Goal: Information Seeking & Learning: Learn about a topic

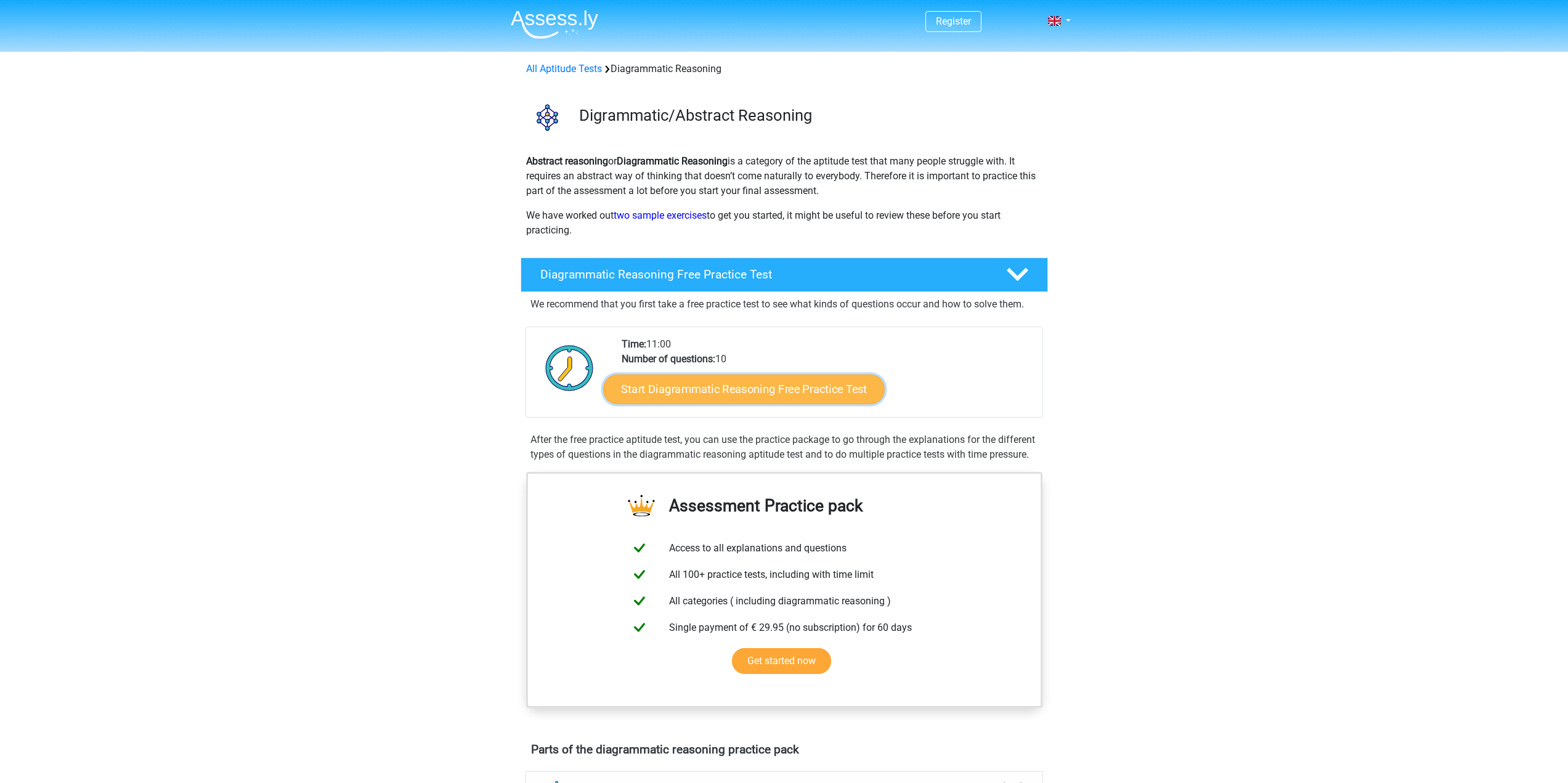
click at [728, 396] on link "Start Diagrammatic Reasoning Free Practice Test" at bounding box center [744, 389] width 282 height 29
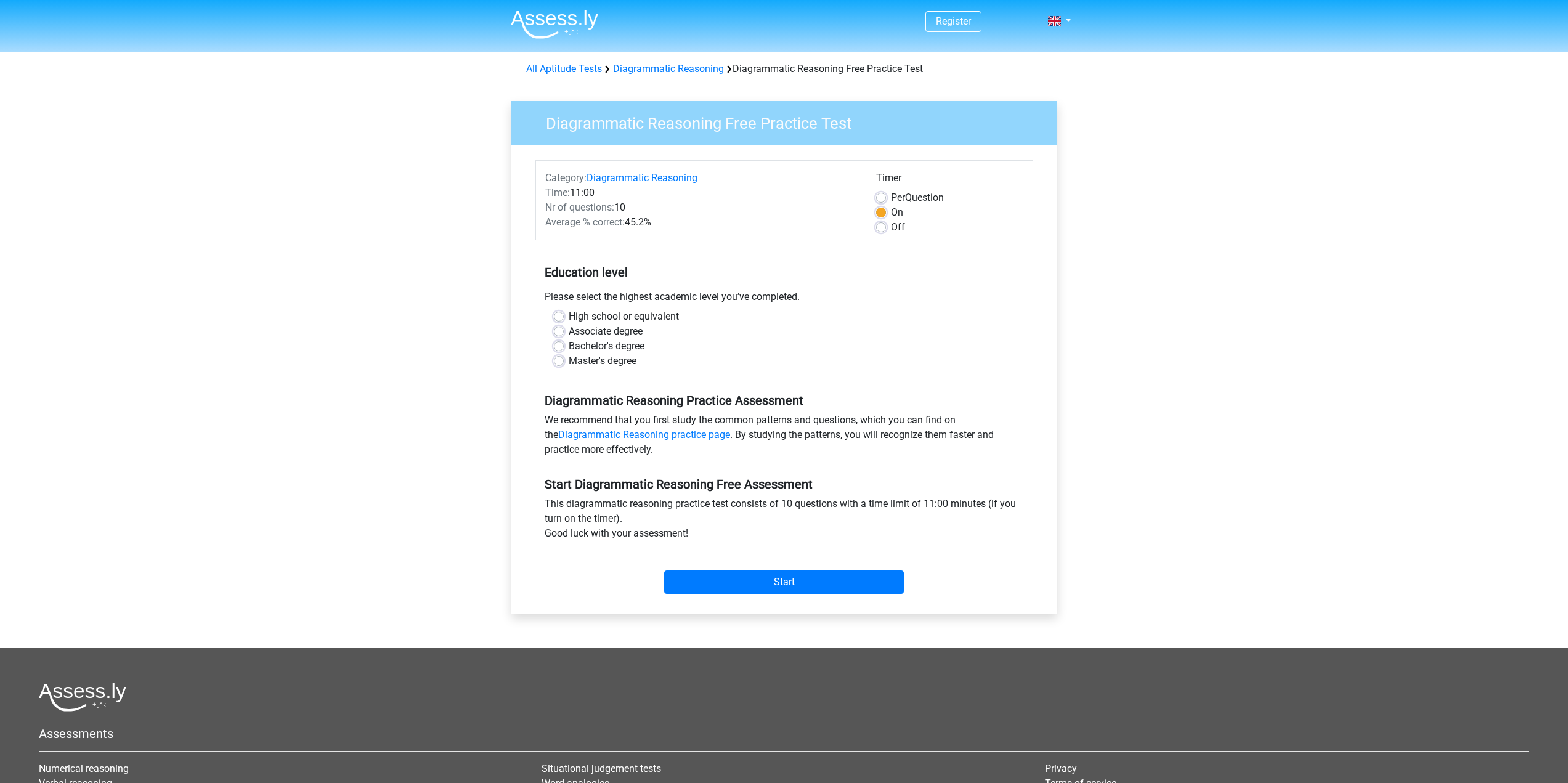
click at [565, 322] on div "High school or equivalent" at bounding box center [784, 317] width 461 height 15
click at [568, 315] on label "High school or equivalent" at bounding box center [623, 317] width 110 height 15
click at [557, 315] on input "High school or equivalent" at bounding box center [558, 315] width 10 height 12
radio input "true"
click at [717, 573] on input "Start" at bounding box center [783, 582] width 240 height 23
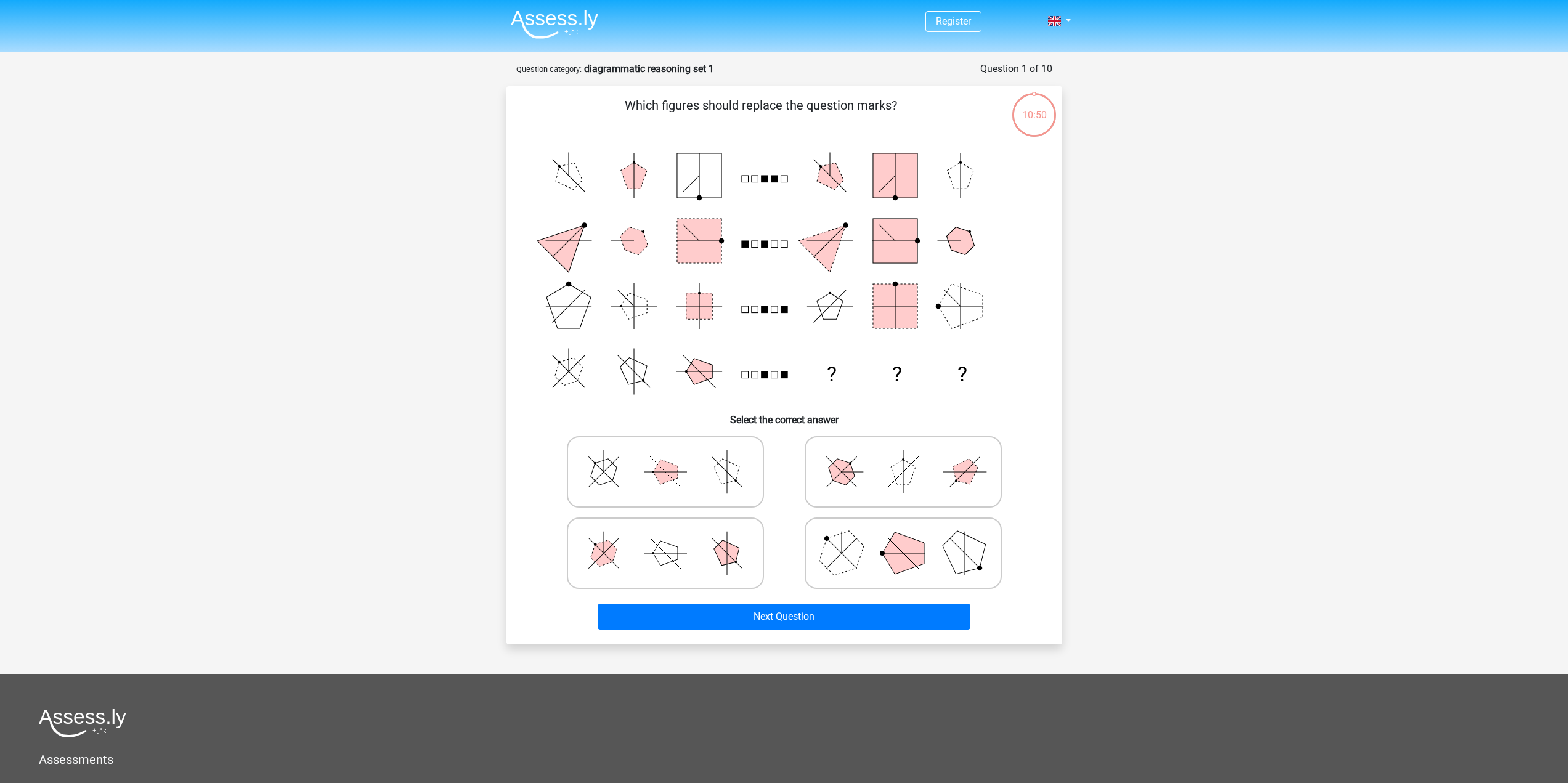
drag, startPoint x: 862, startPoint y: 485, endPoint x: 875, endPoint y: 462, distance: 26.4
click at [873, 456] on icon at bounding box center [903, 471] width 185 height 62
click at [903, 456] on input "radio" at bounding box center [906, 452] width 8 height 8
radio input "true"
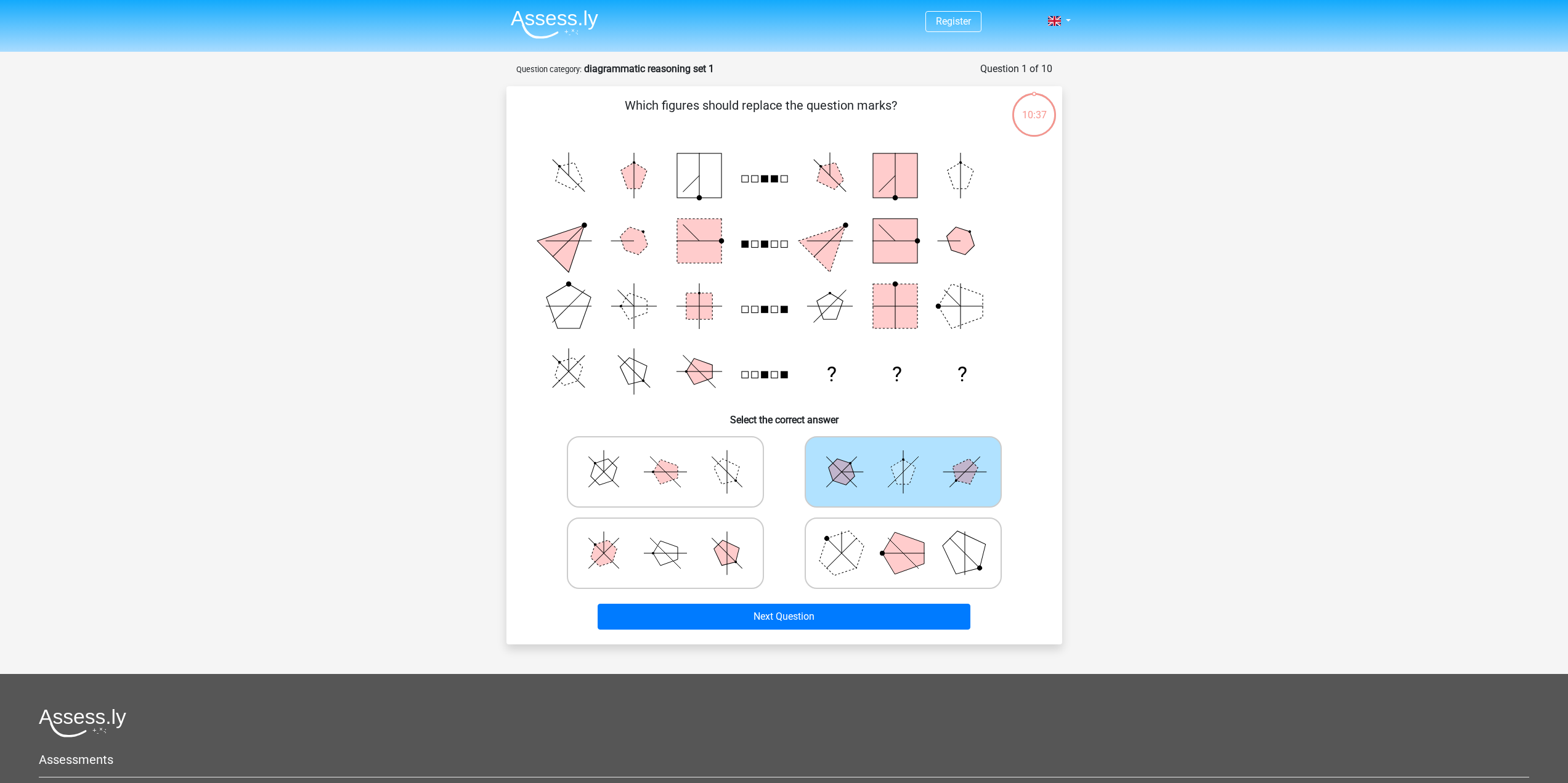
click at [875, 454] on icon at bounding box center [903, 471] width 185 height 62
click at [903, 454] on input "radio" at bounding box center [906, 452] width 8 height 8
click at [758, 608] on button "Next Question" at bounding box center [784, 616] width 373 height 26
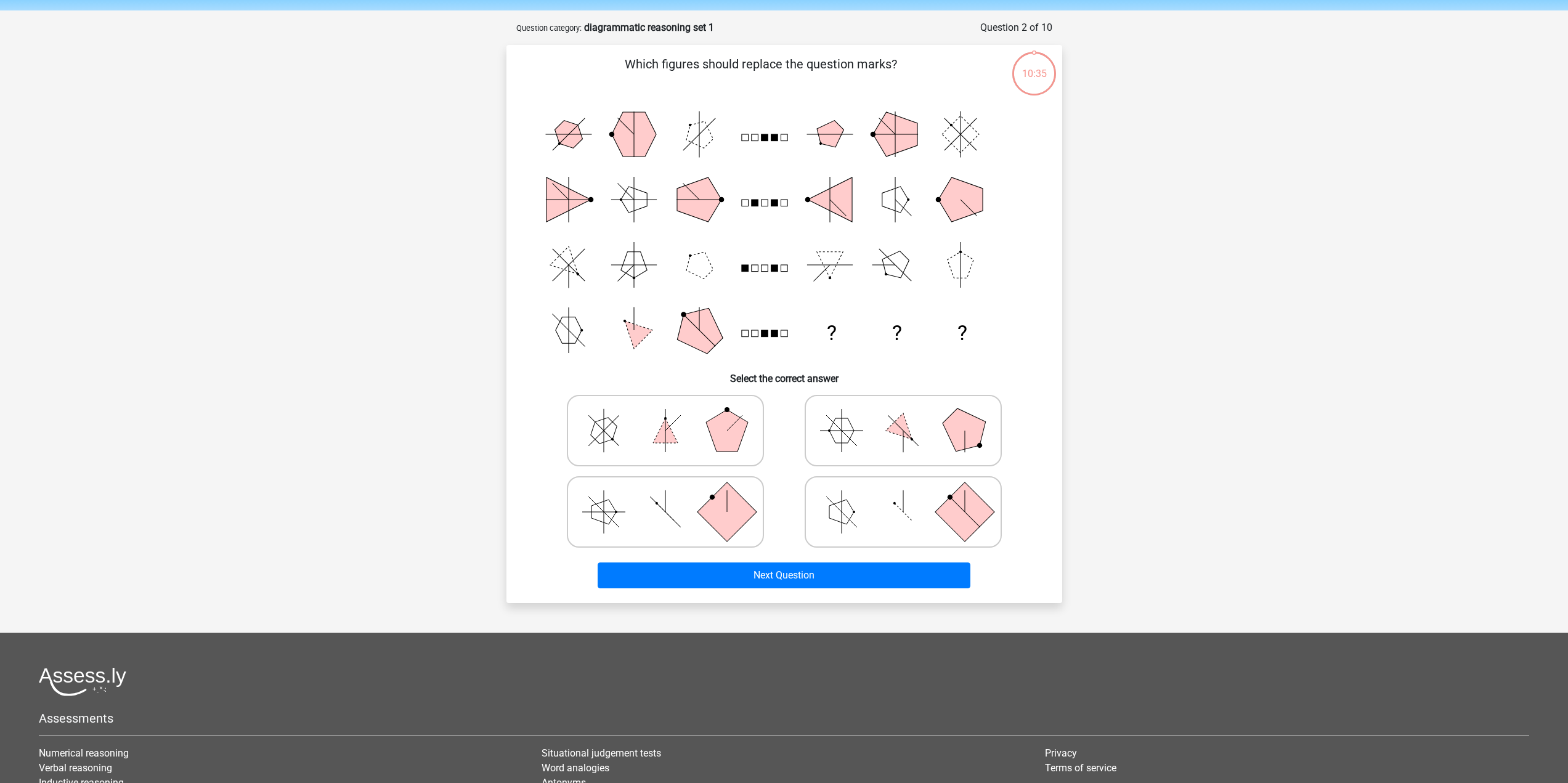
scroll to position [62, 0]
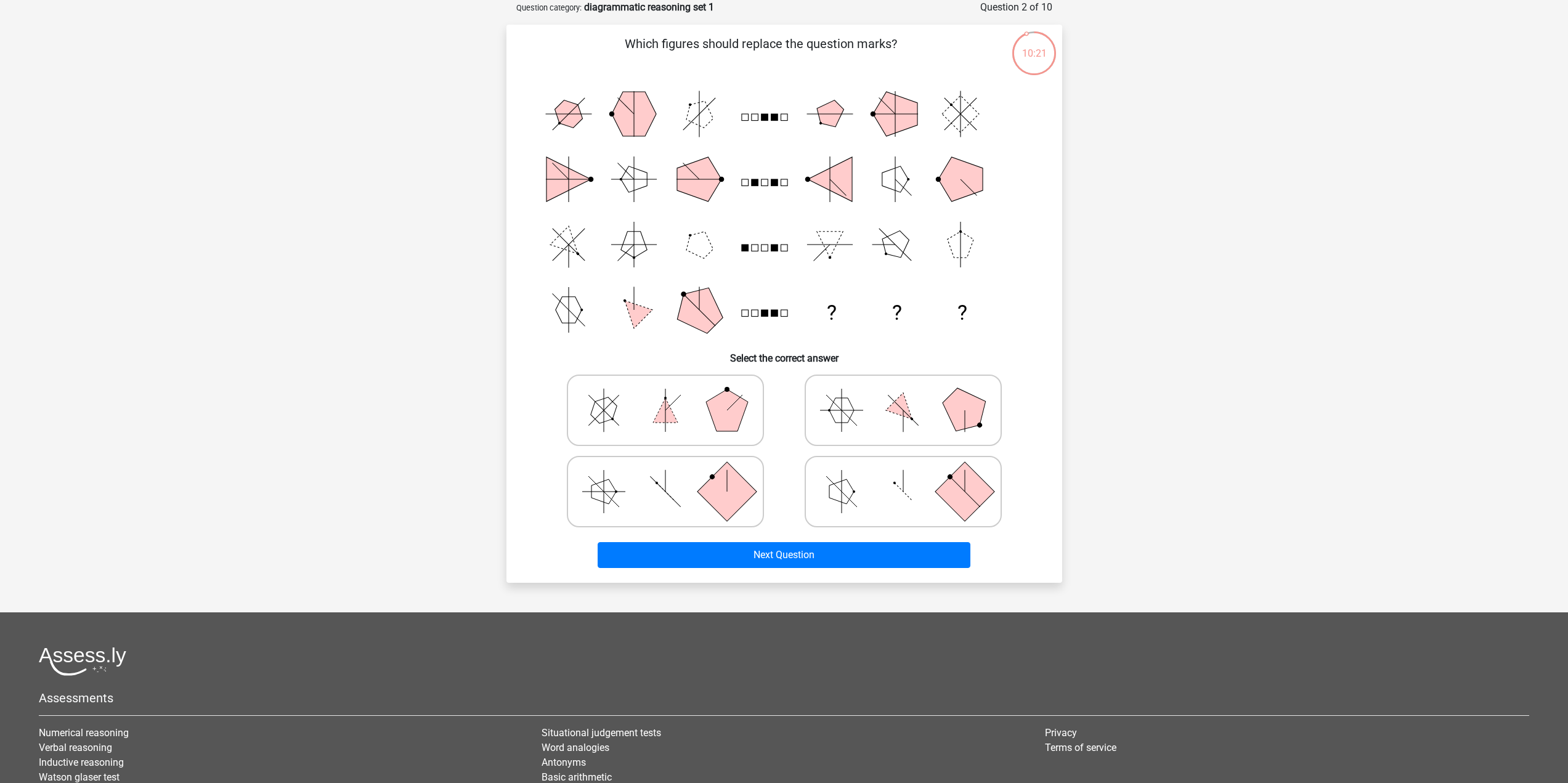
drag, startPoint x: 868, startPoint y: 467, endPoint x: 867, endPoint y: 499, distance: 32.0
click at [868, 468] on icon at bounding box center [903, 491] width 185 height 62
click at [903, 468] on input "radio" at bounding box center [906, 471] width 8 height 8
radio input "true"
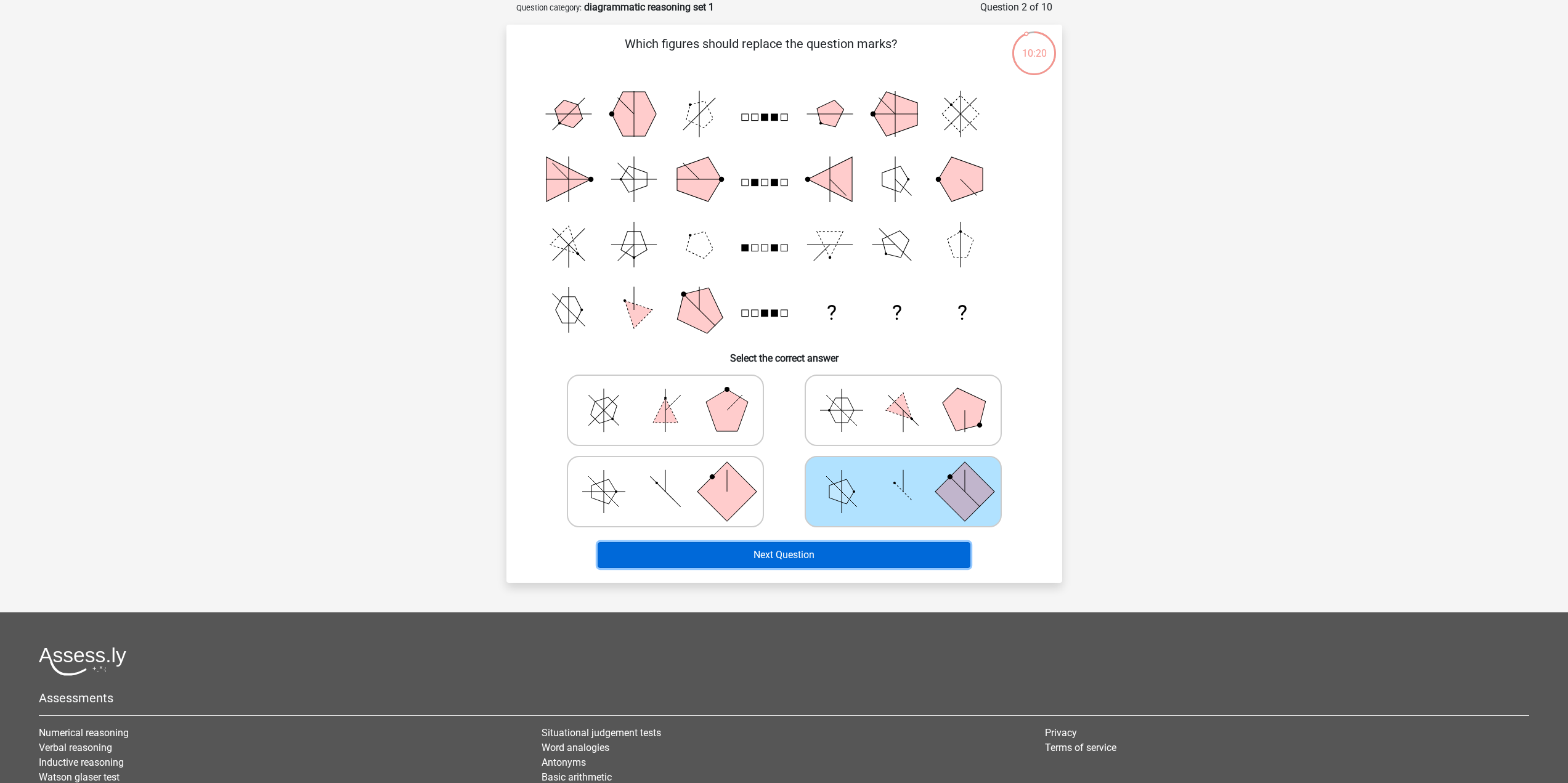
click at [838, 552] on button "Next Question" at bounding box center [784, 554] width 373 height 26
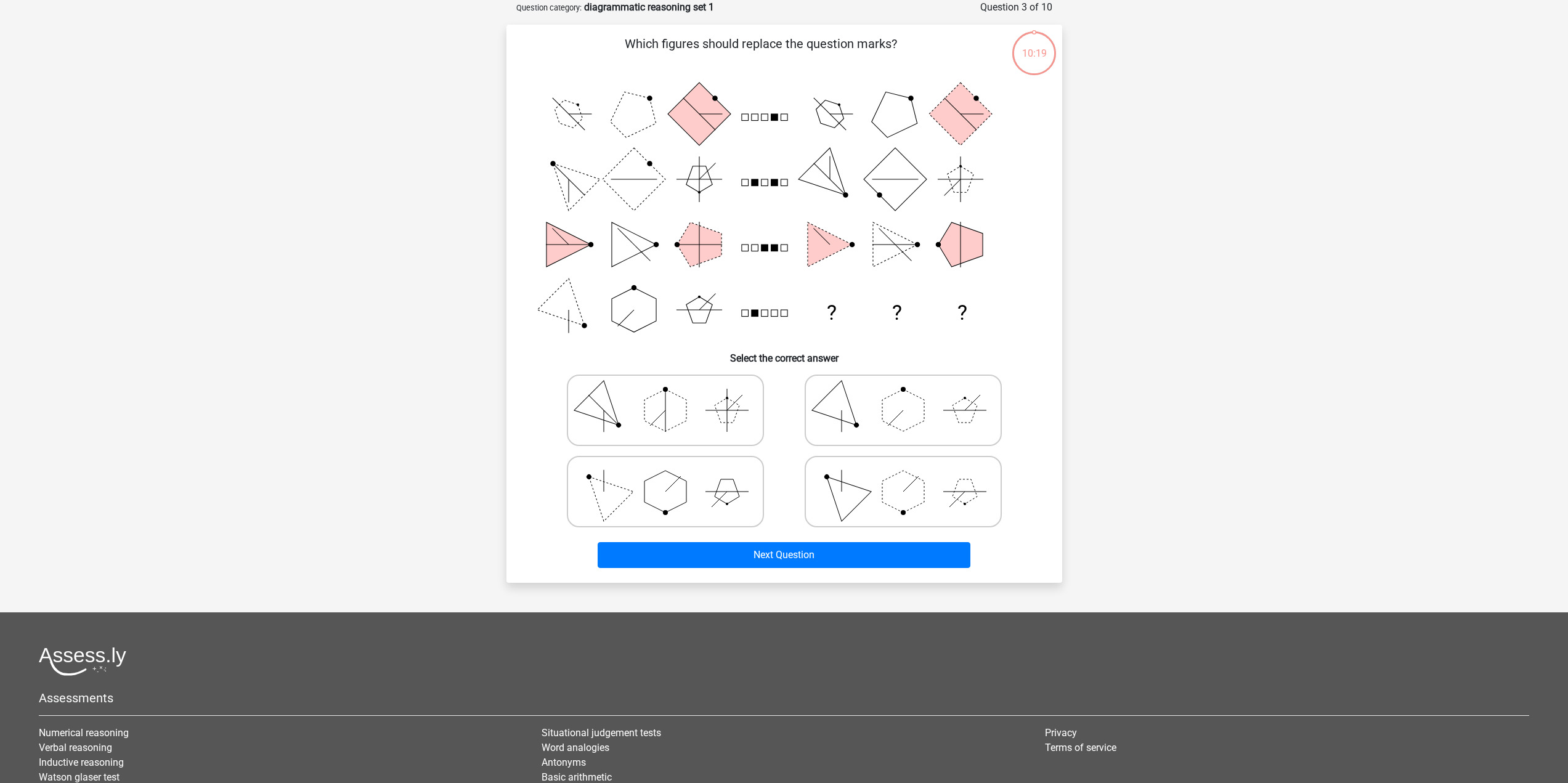
click at [711, 425] on icon at bounding box center [665, 410] width 185 height 62
click at [673, 394] on input "radio" at bounding box center [669, 390] width 8 height 8
radio input "true"
click at [706, 412] on icon at bounding box center [665, 410] width 185 height 62
click at [673, 394] on input "radio" at bounding box center [669, 390] width 8 height 8
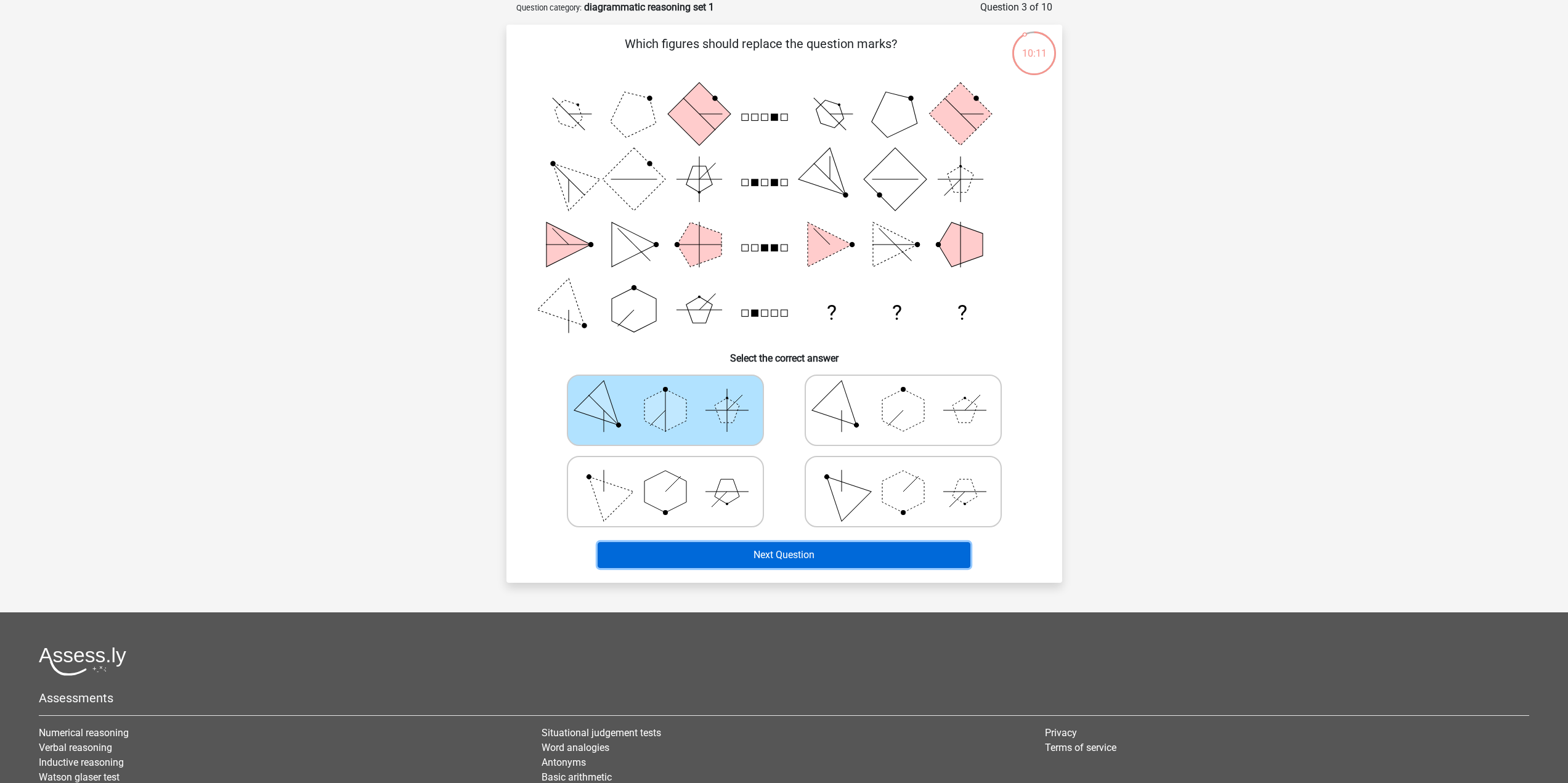
click at [741, 549] on button "Next Question" at bounding box center [784, 554] width 373 height 26
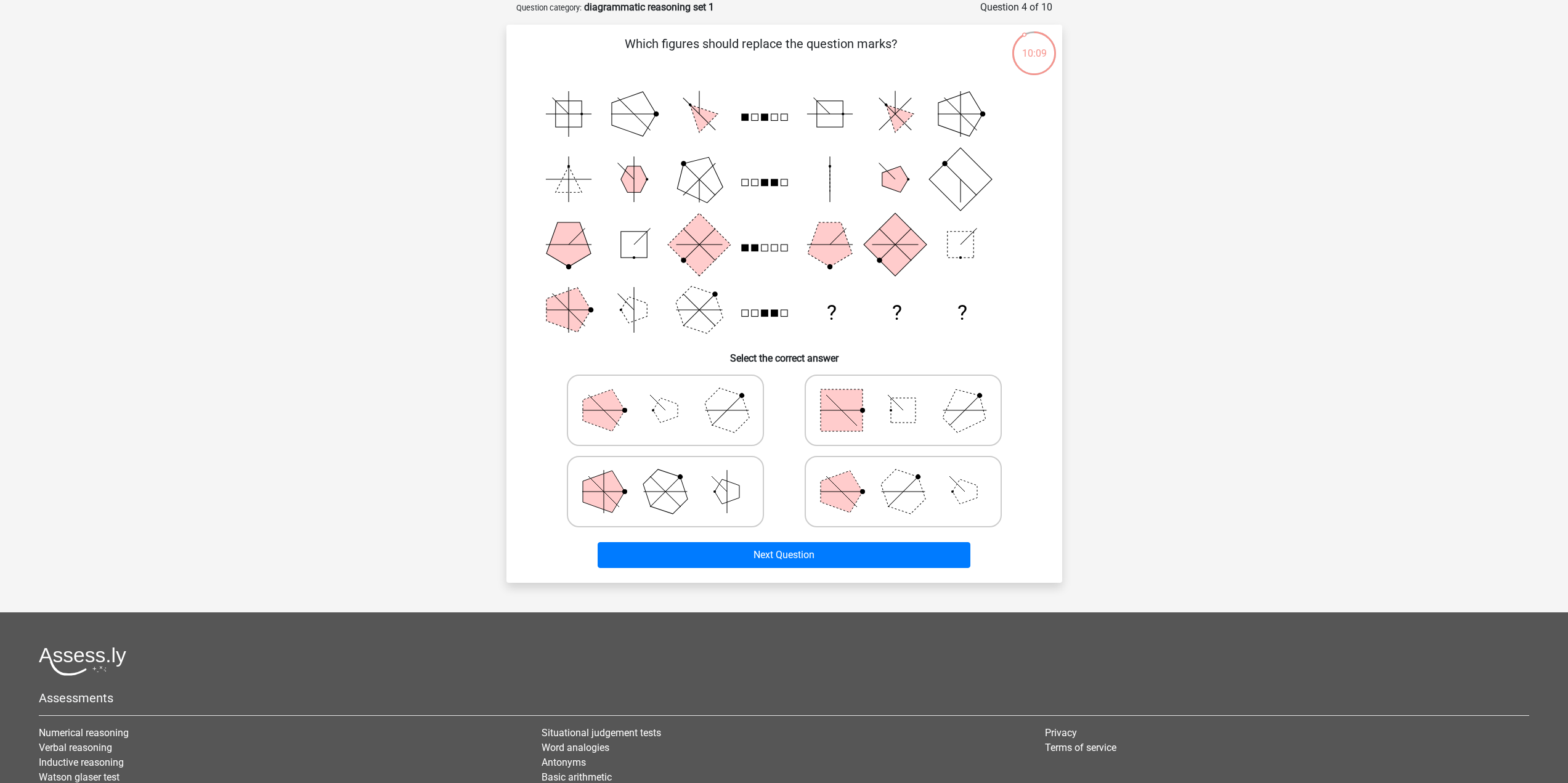
click at [642, 428] on icon at bounding box center [665, 410] width 185 height 62
click at [665, 394] on input "radio" at bounding box center [669, 390] width 8 height 8
radio input "true"
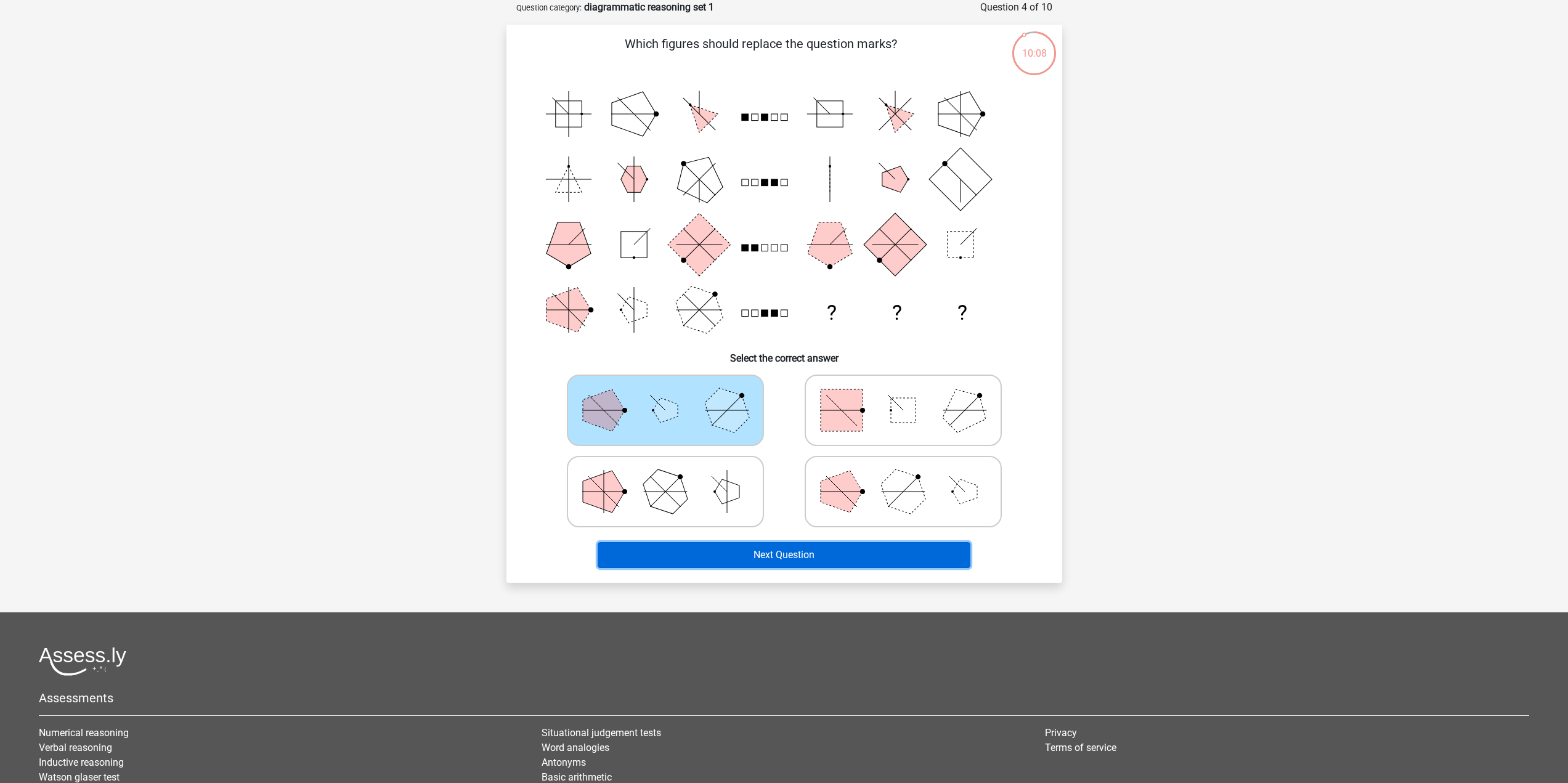
click at [758, 559] on button "Next Question" at bounding box center [784, 554] width 373 height 26
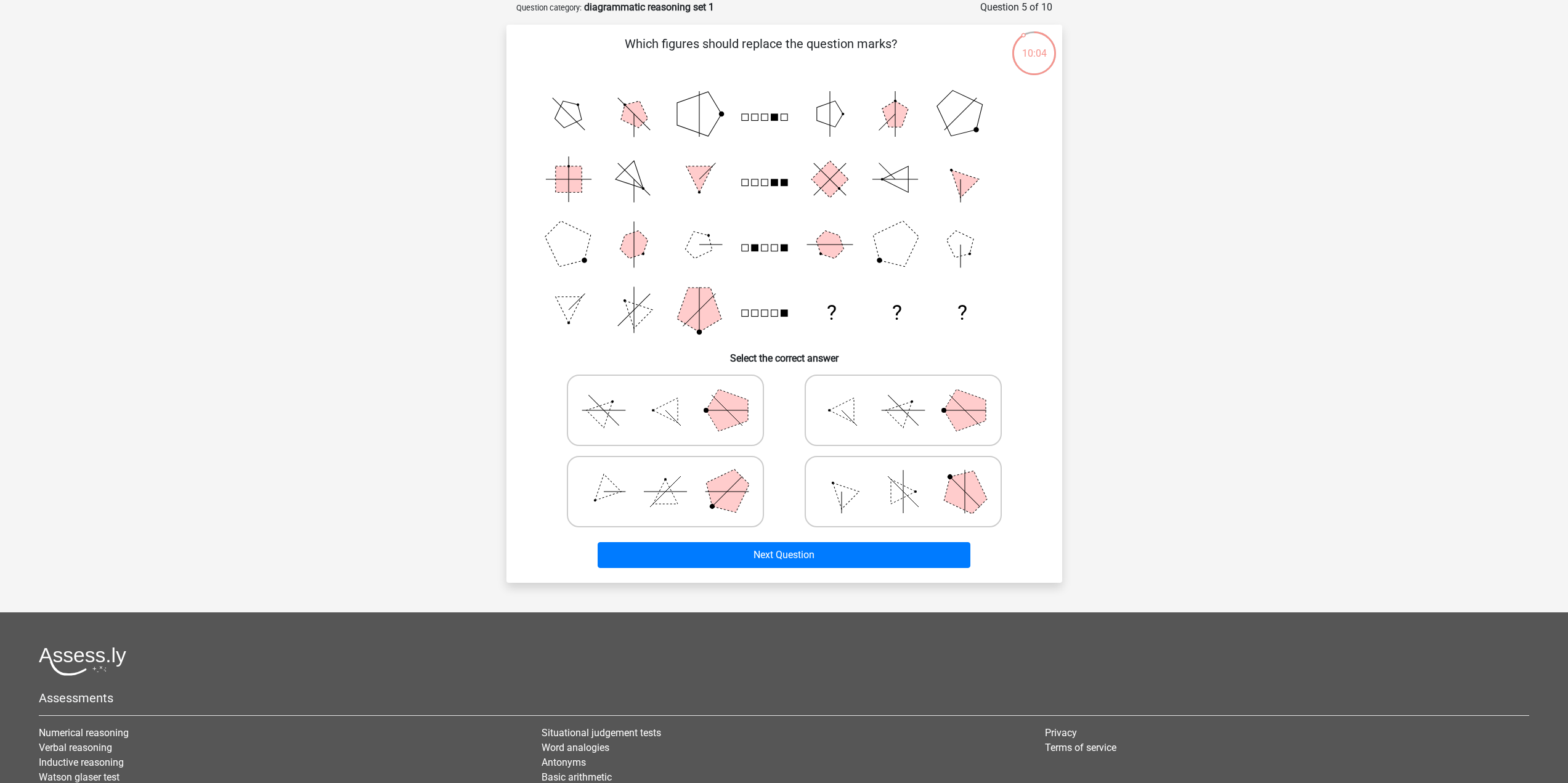
drag, startPoint x: 891, startPoint y: 479, endPoint x: 897, endPoint y: 487, distance: 10.0
click at [894, 469] on icon at bounding box center [903, 491] width 185 height 62
click at [903, 469] on input "radio" at bounding box center [906, 471] width 8 height 8
radio input "true"
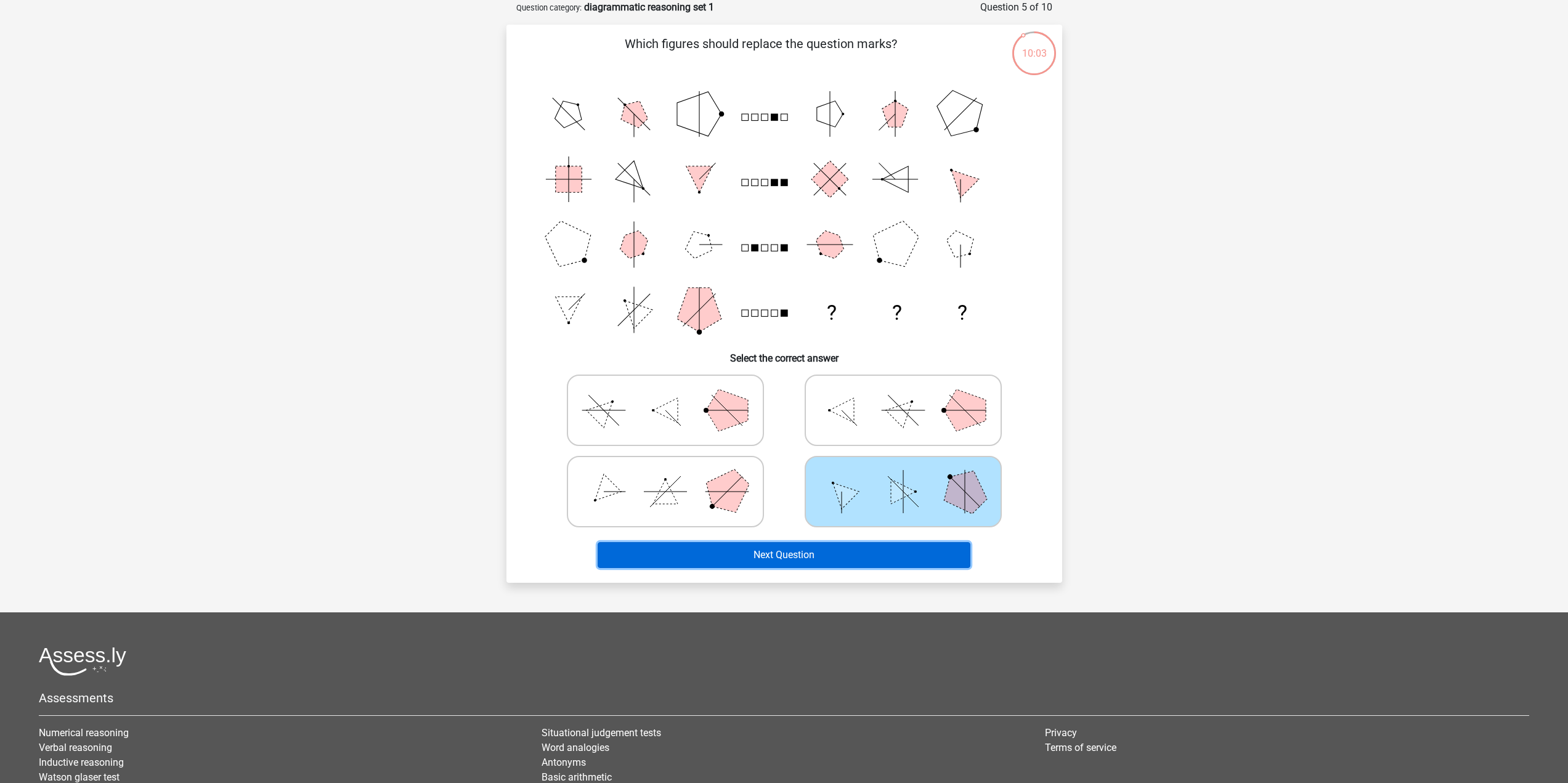
drag, startPoint x: 852, startPoint y: 565, endPoint x: 851, endPoint y: 559, distance: 6.1
click at [851, 564] on button "Next Question" at bounding box center [784, 554] width 373 height 26
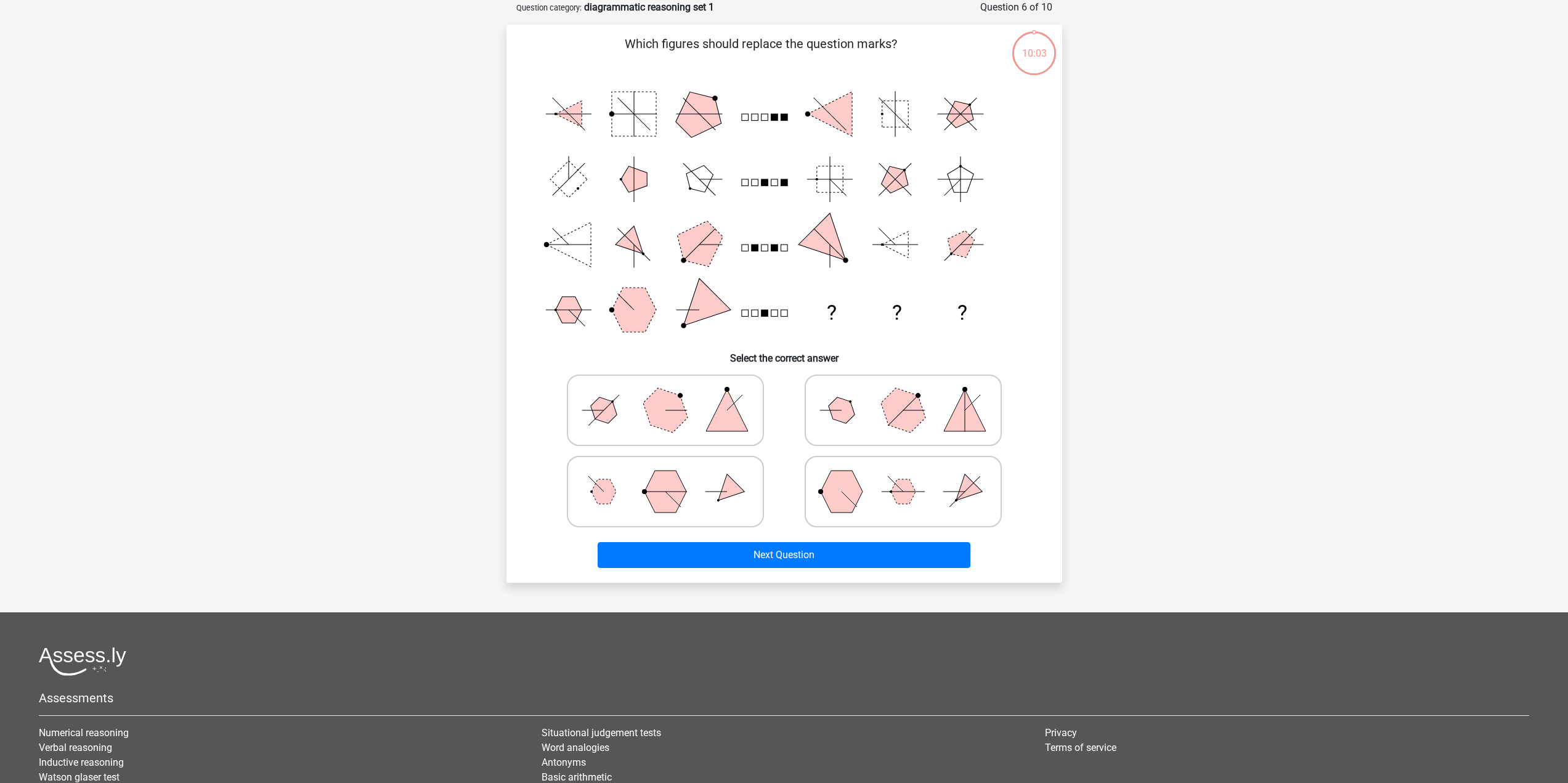
click at [873, 505] on icon at bounding box center [903, 491] width 185 height 62
click at [903, 476] on input "radio" at bounding box center [906, 471] width 8 height 8
radio input "true"
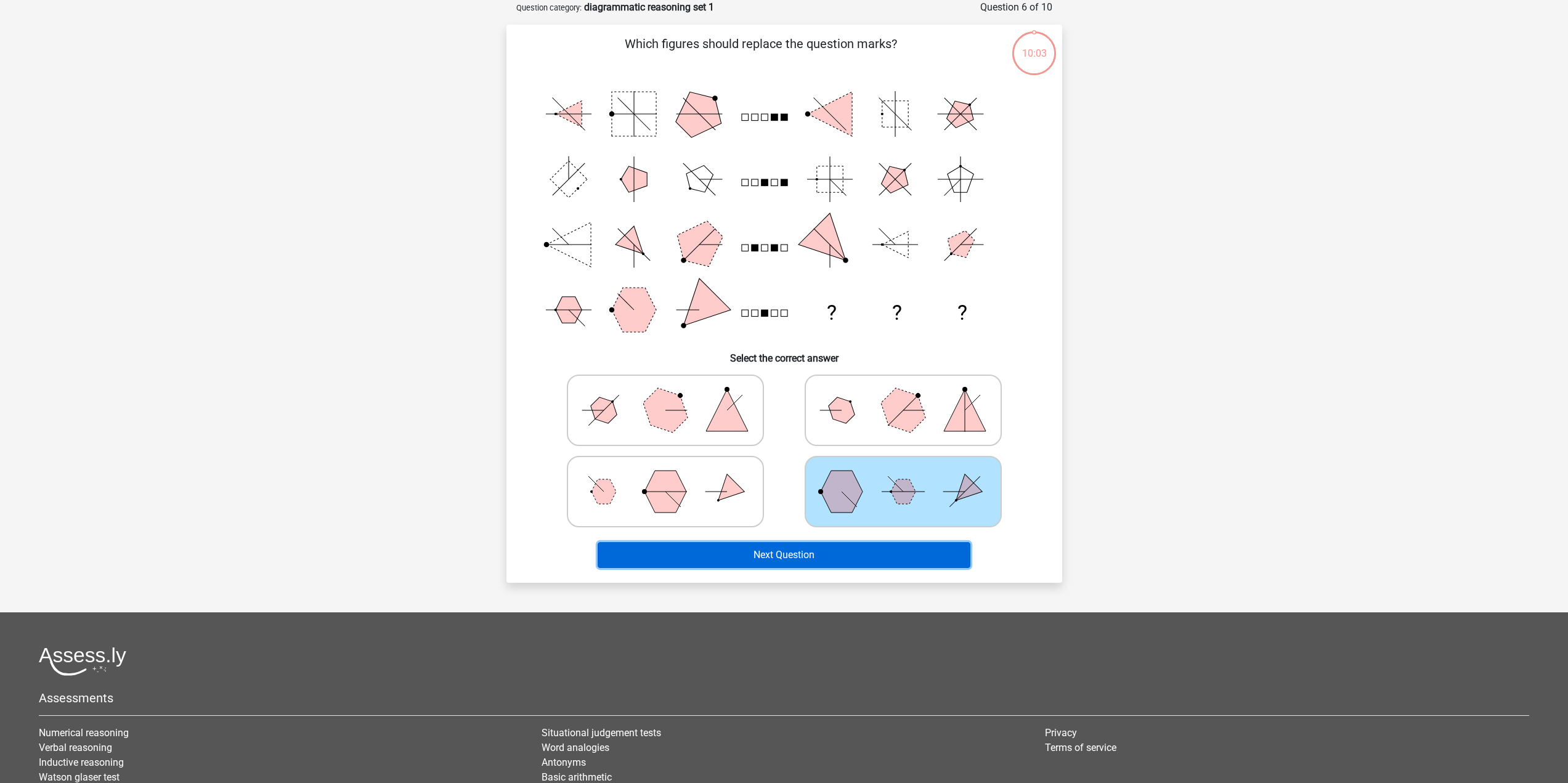
click at [832, 554] on button "Next Question" at bounding box center [784, 554] width 373 height 26
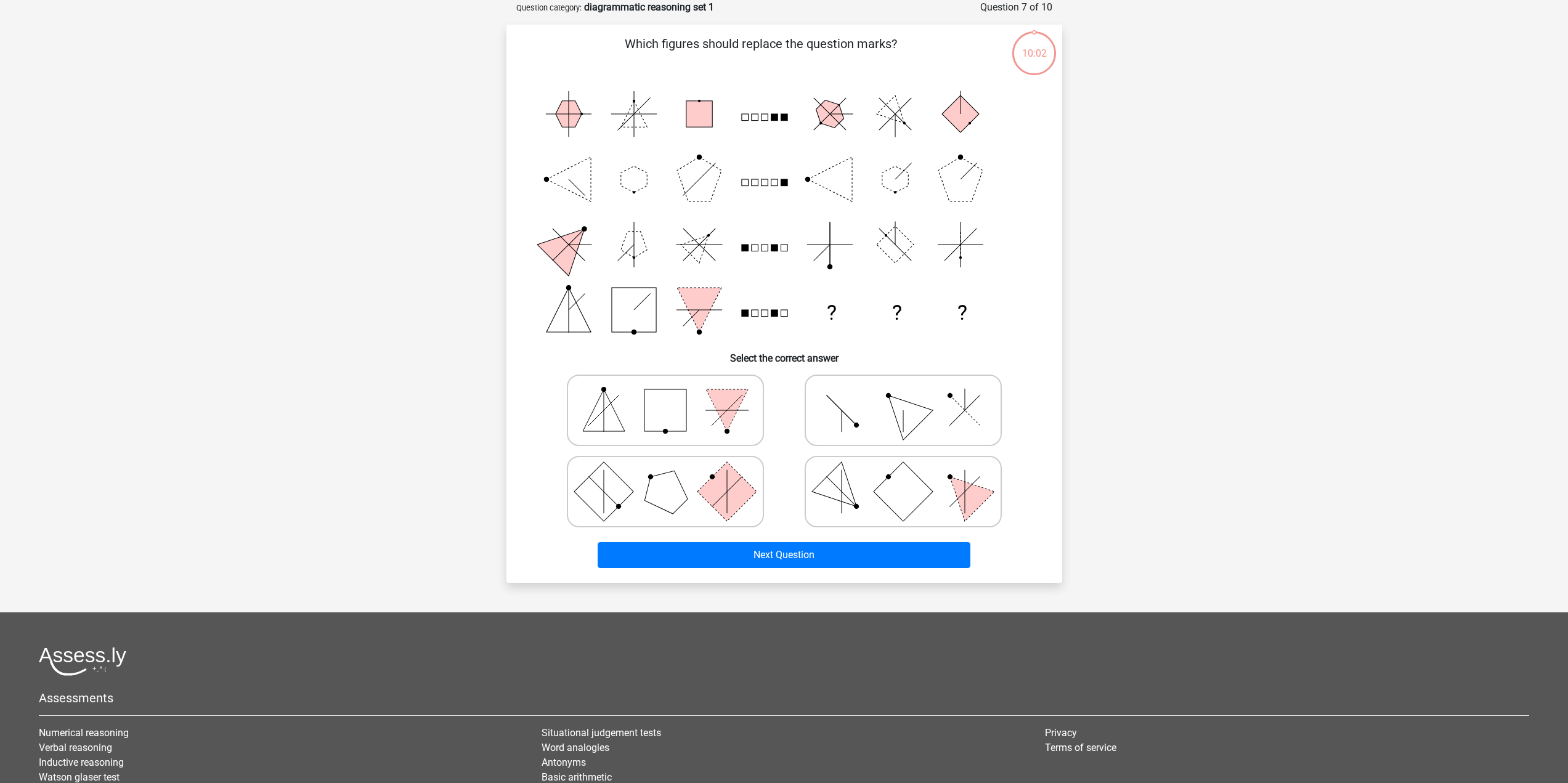
click at [882, 487] on rect at bounding box center [902, 490] width 59 height 59
click at [903, 476] on input "radio" at bounding box center [906, 471] width 8 height 8
radio input "true"
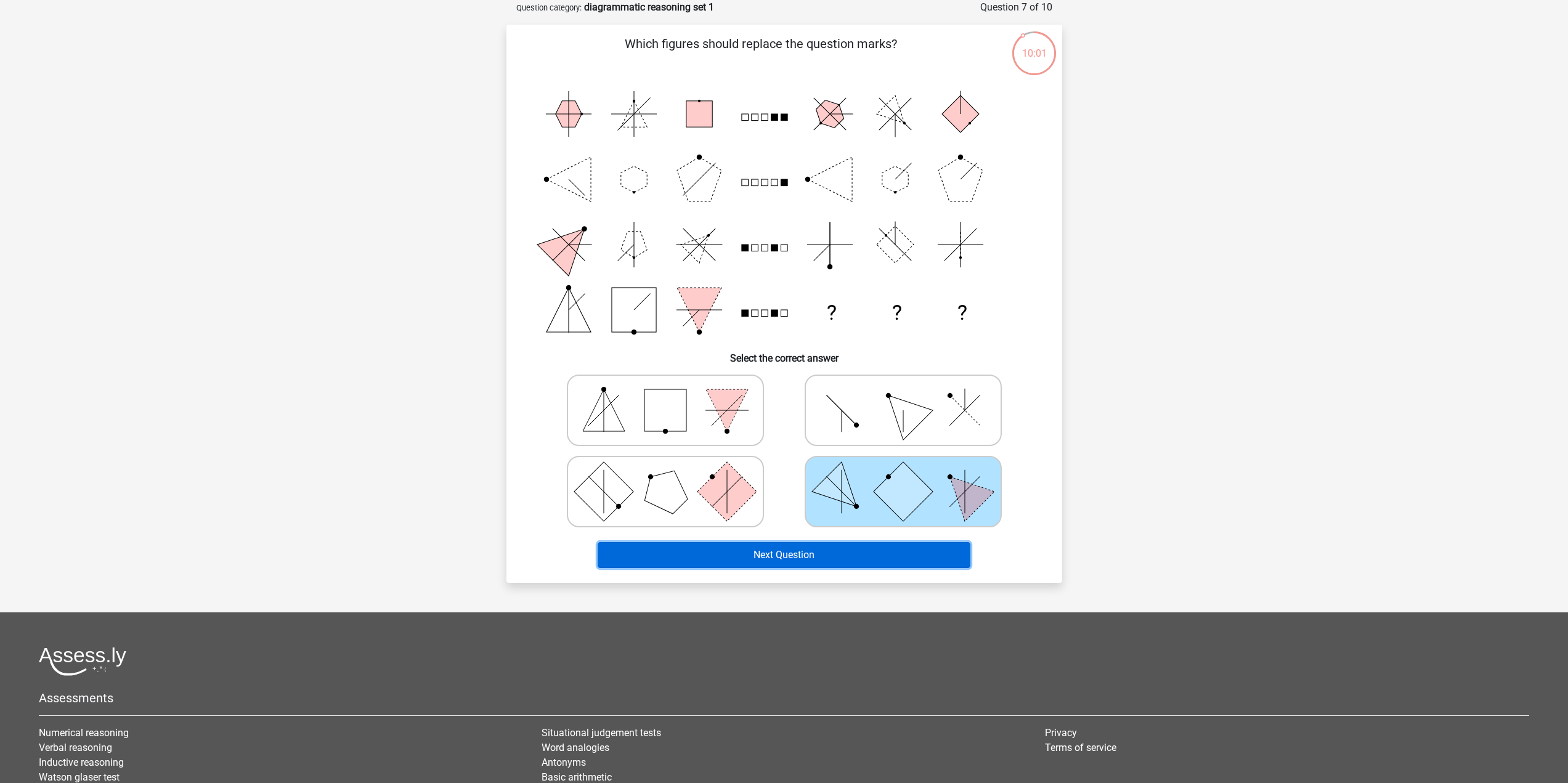
drag, startPoint x: 860, startPoint y: 552, endPoint x: 852, endPoint y: 559, distance: 10.6
click at [854, 559] on button "Next Question" at bounding box center [784, 554] width 373 height 26
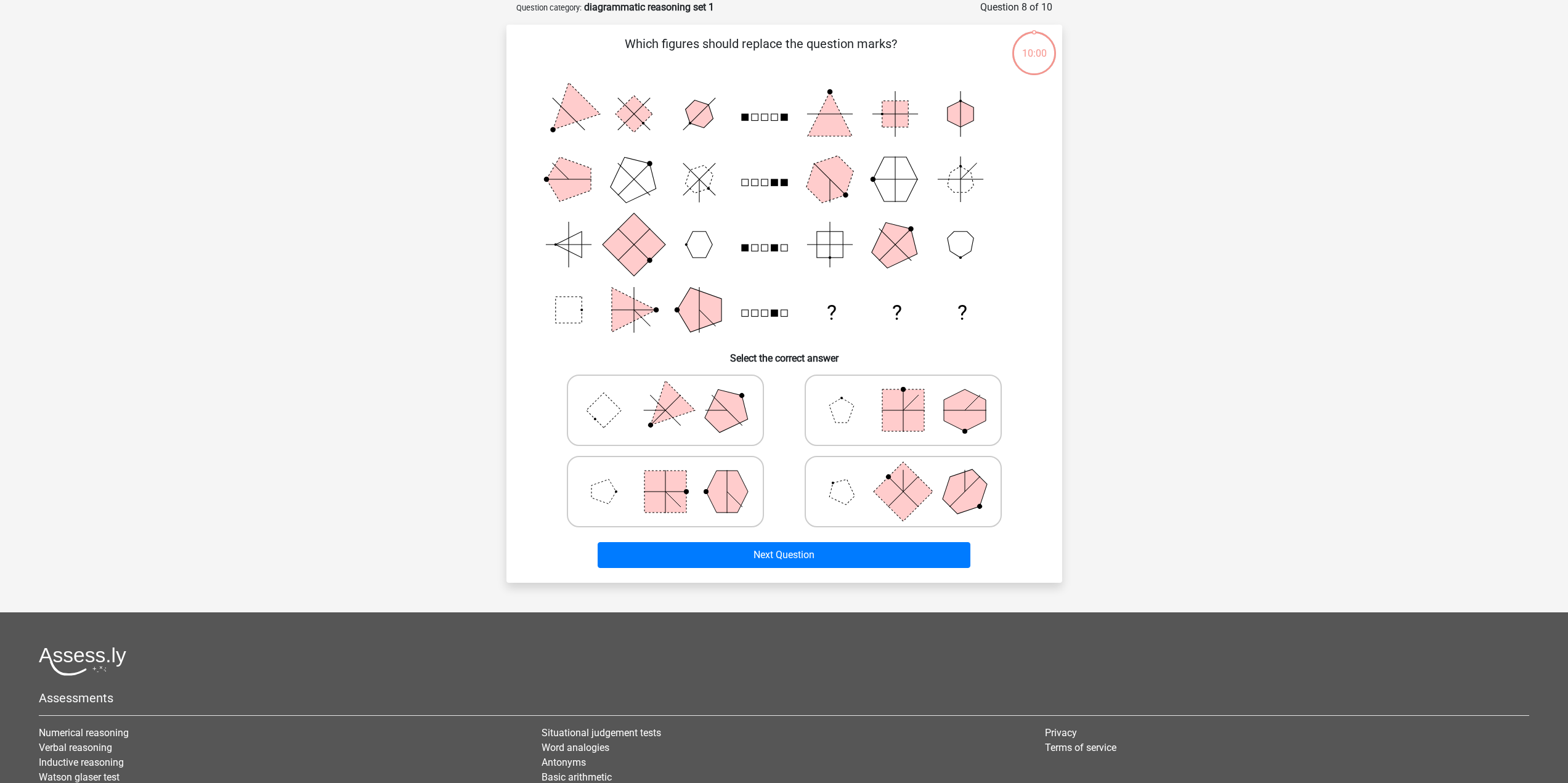
click at [699, 402] on icon at bounding box center [665, 410] width 185 height 62
click at [673, 394] on input "radio" at bounding box center [669, 390] width 8 height 8
radio input "true"
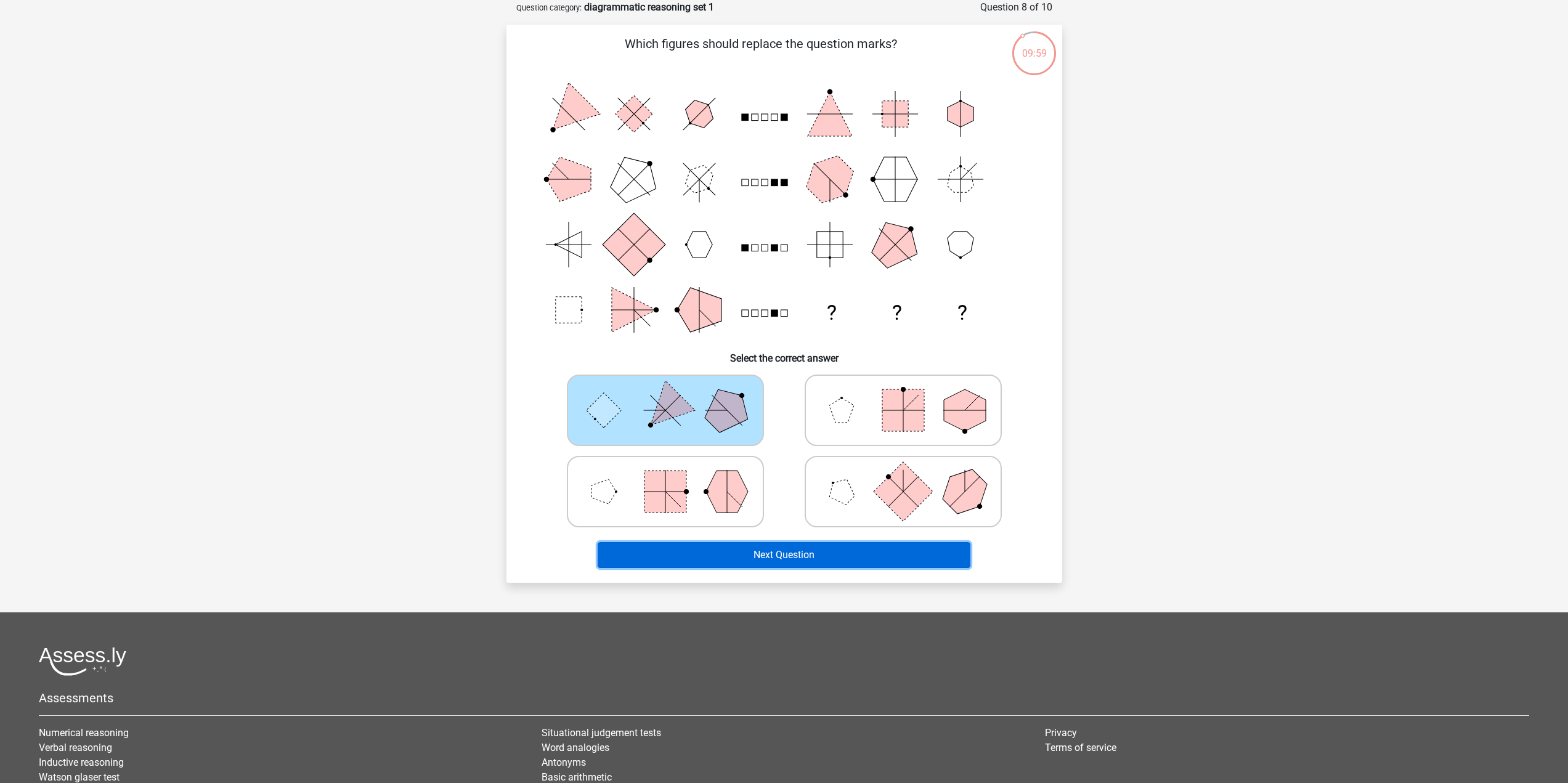
click at [783, 543] on button "Next Question" at bounding box center [784, 554] width 373 height 26
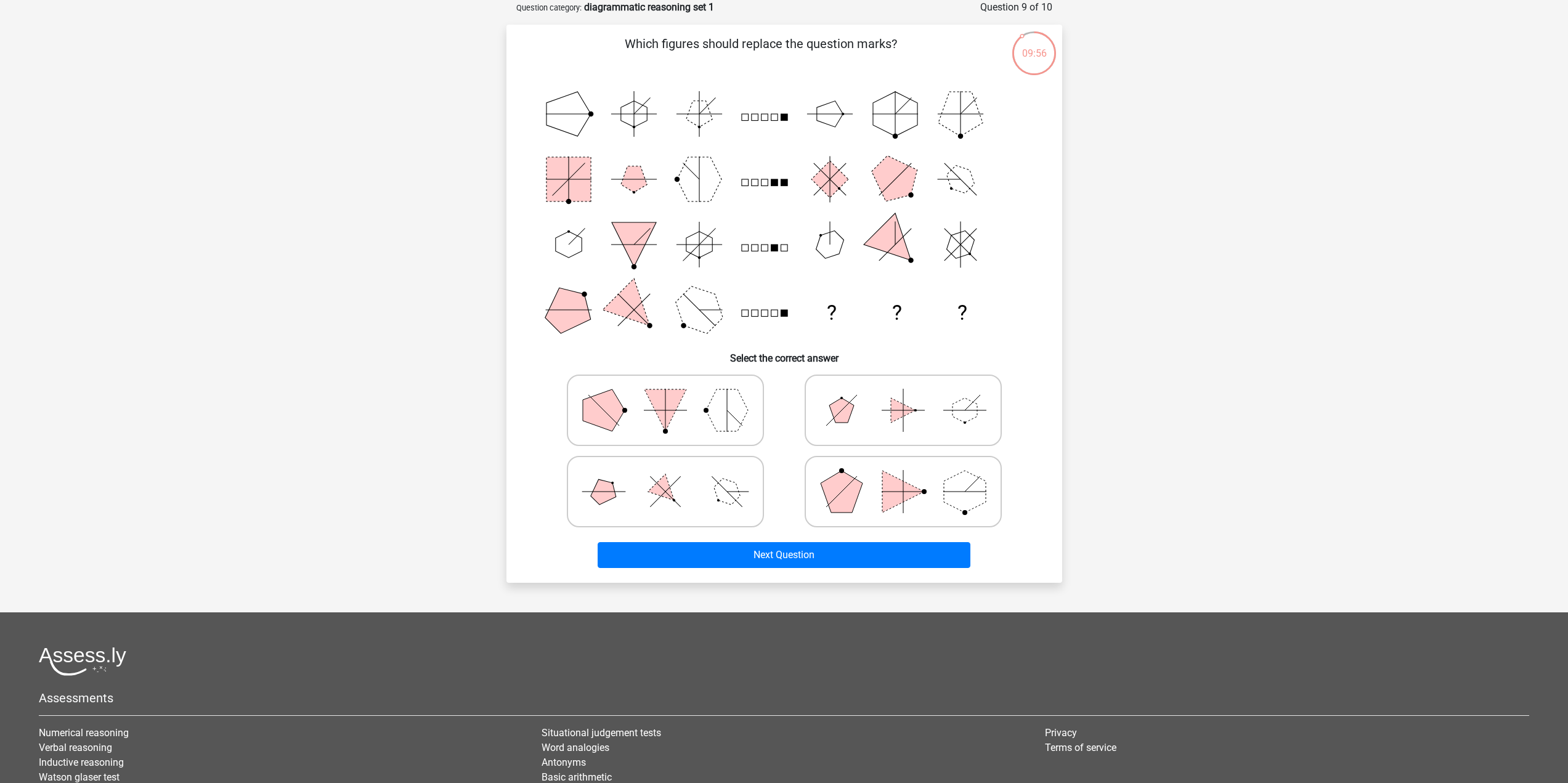
click at [846, 409] on polygon at bounding box center [842, 411] width 25 height 25
click at [903, 394] on input "radio" at bounding box center [906, 390] width 8 height 8
radio input "true"
click at [864, 512] on icon at bounding box center [903, 491] width 185 height 62
click at [903, 476] on input "radio" at bounding box center [906, 471] width 8 height 8
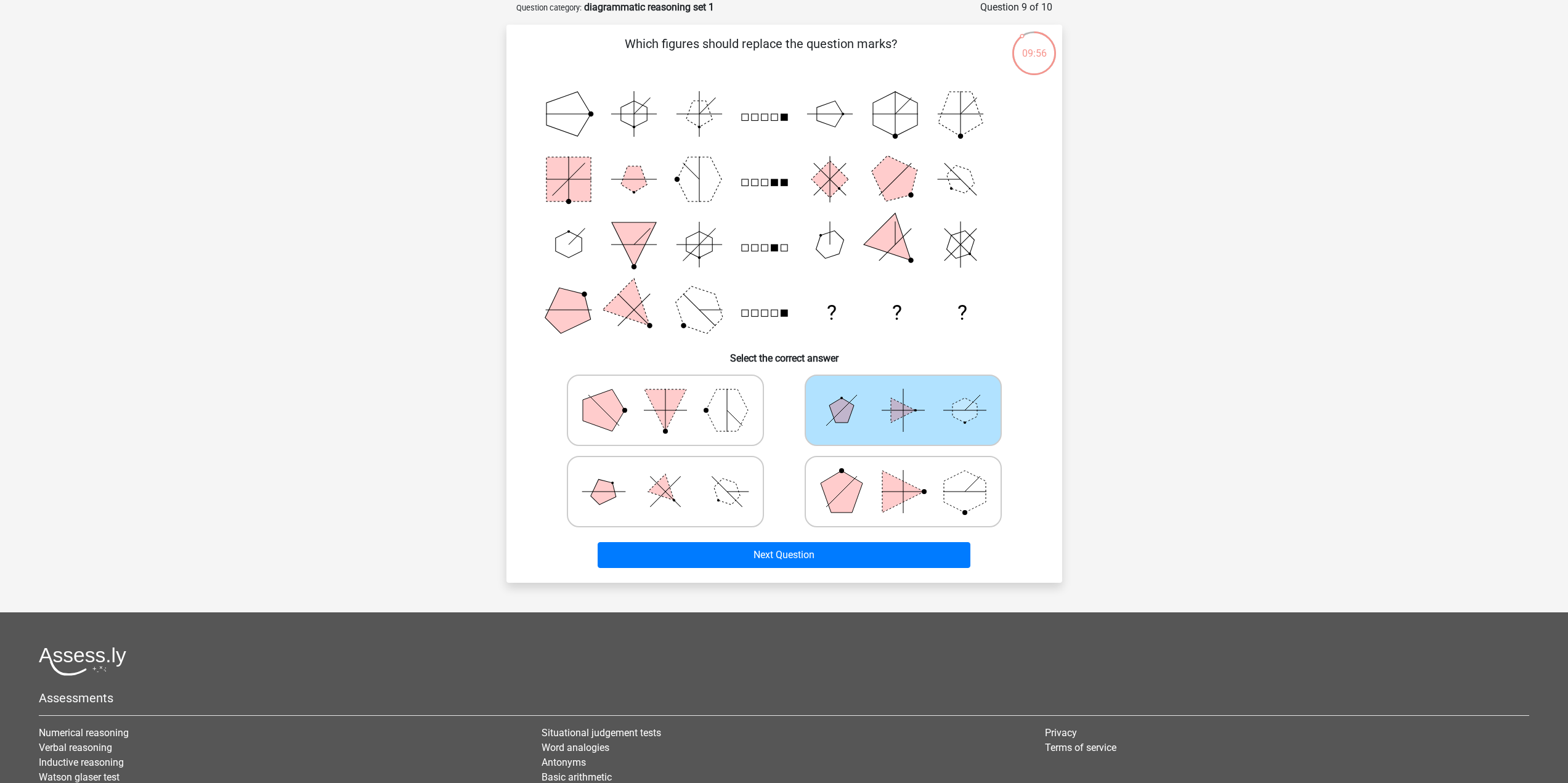
radio input "true"
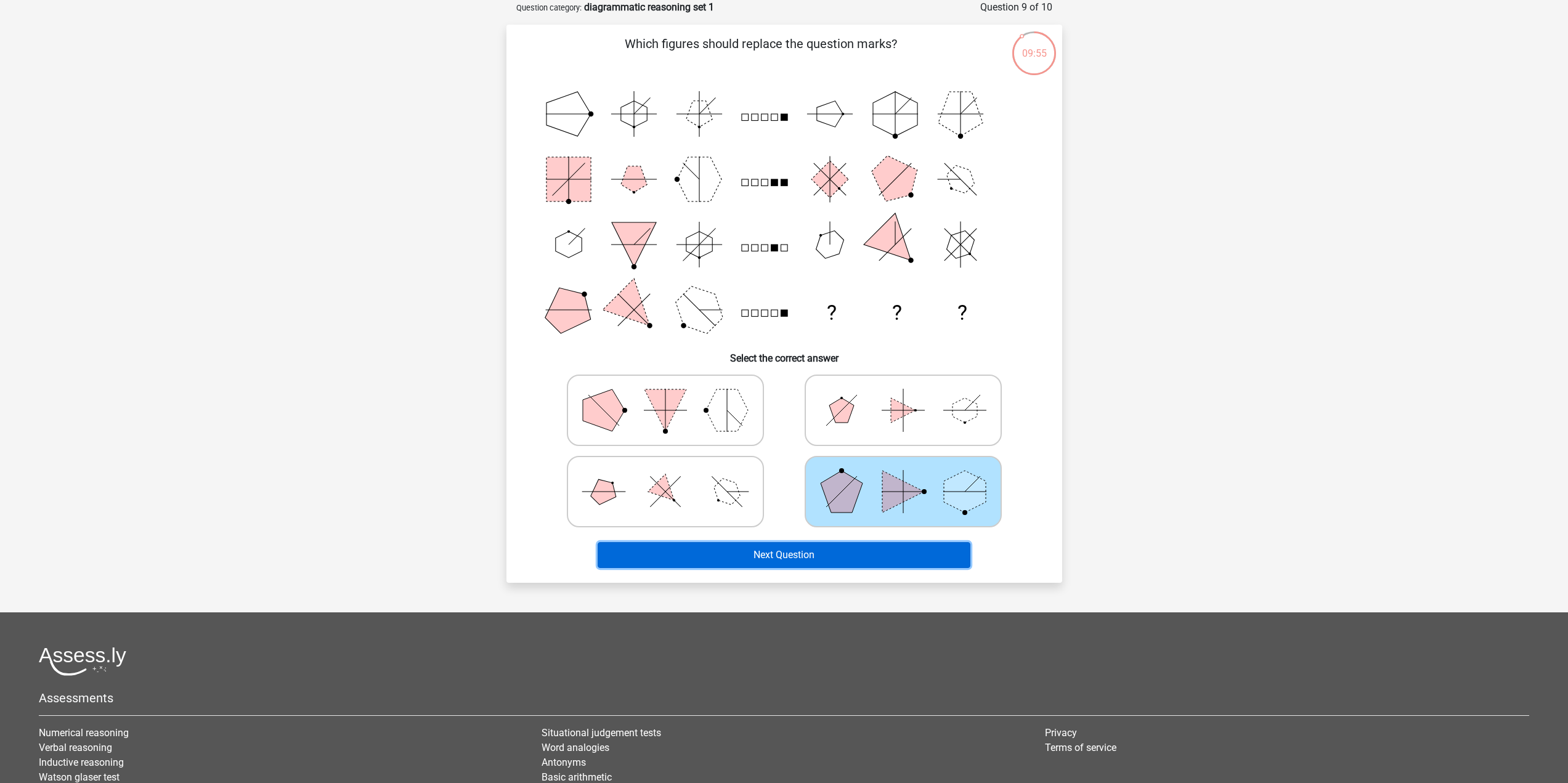
click at [850, 548] on button "Next Question" at bounding box center [784, 554] width 373 height 26
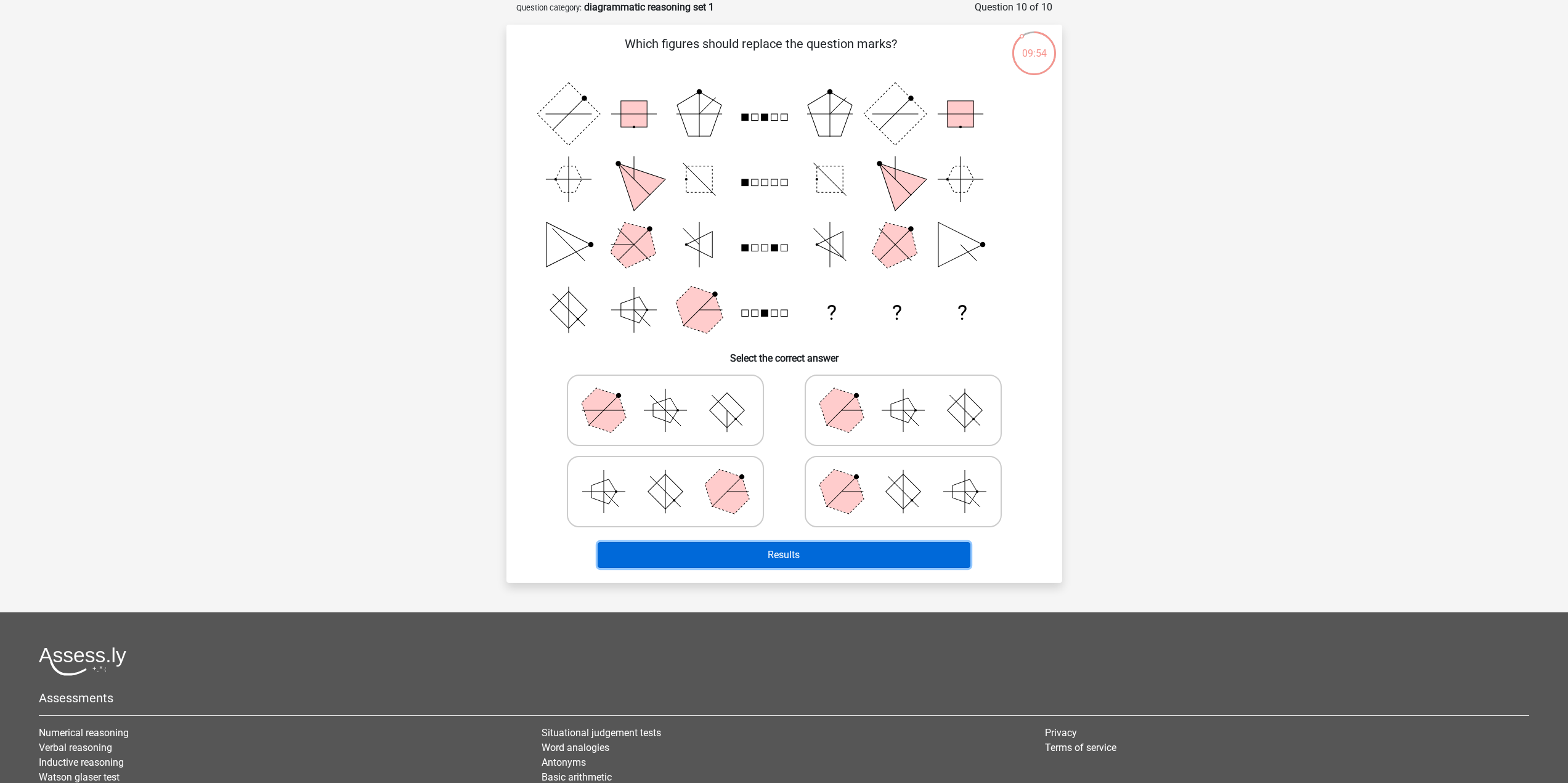
click at [779, 549] on button "Results" at bounding box center [784, 554] width 373 height 26
drag, startPoint x: 829, startPoint y: 490, endPoint x: 826, endPoint y: 499, distance: 9.5
click at [829, 490] on polygon at bounding box center [840, 490] width 59 height 59
click at [903, 476] on input "radio" at bounding box center [906, 471] width 8 height 8
radio input "true"
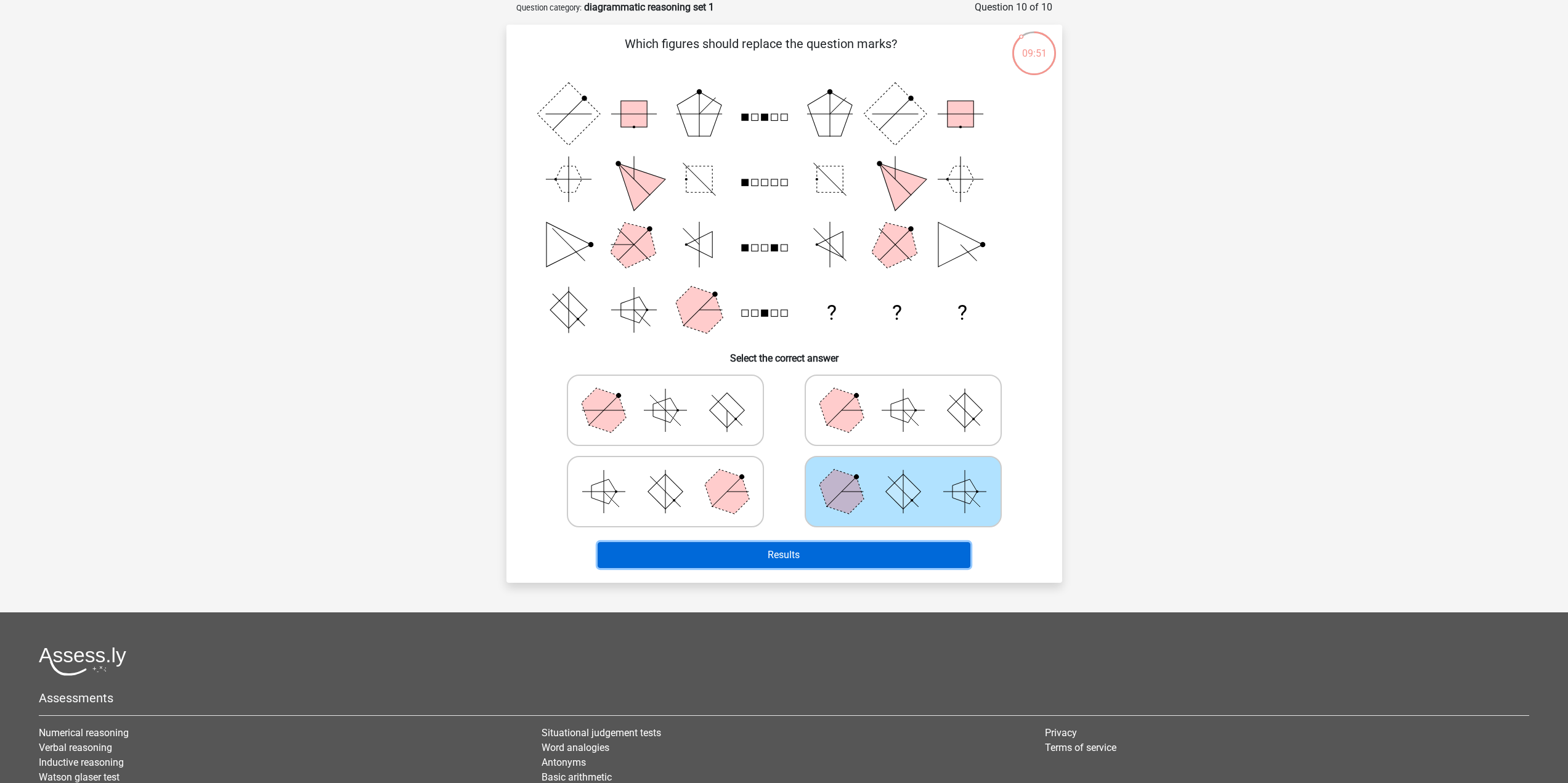
click at [840, 554] on button "Results" at bounding box center [784, 554] width 373 height 26
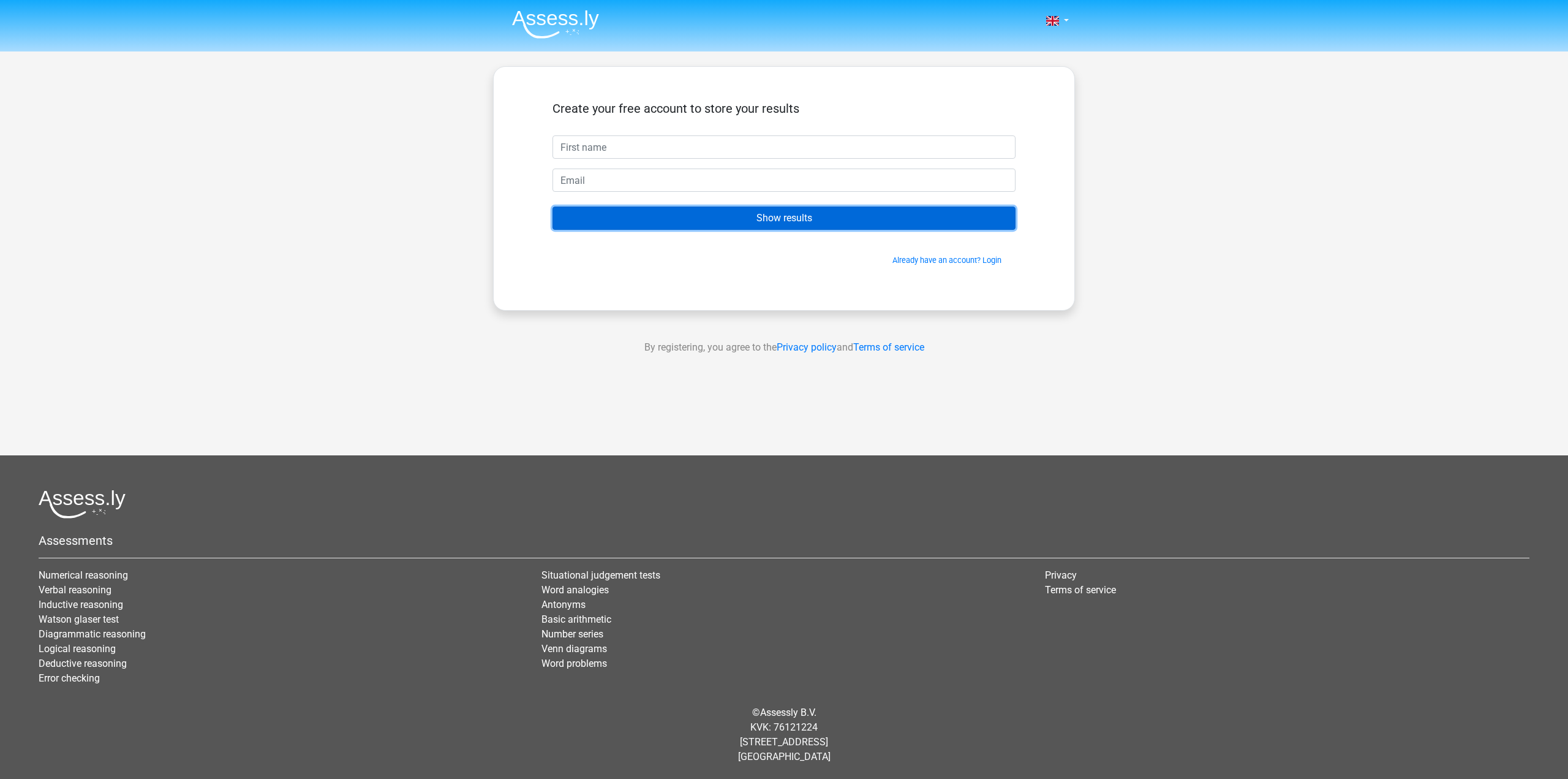
click at [757, 217] on input "Show results" at bounding box center [784, 218] width 463 height 23
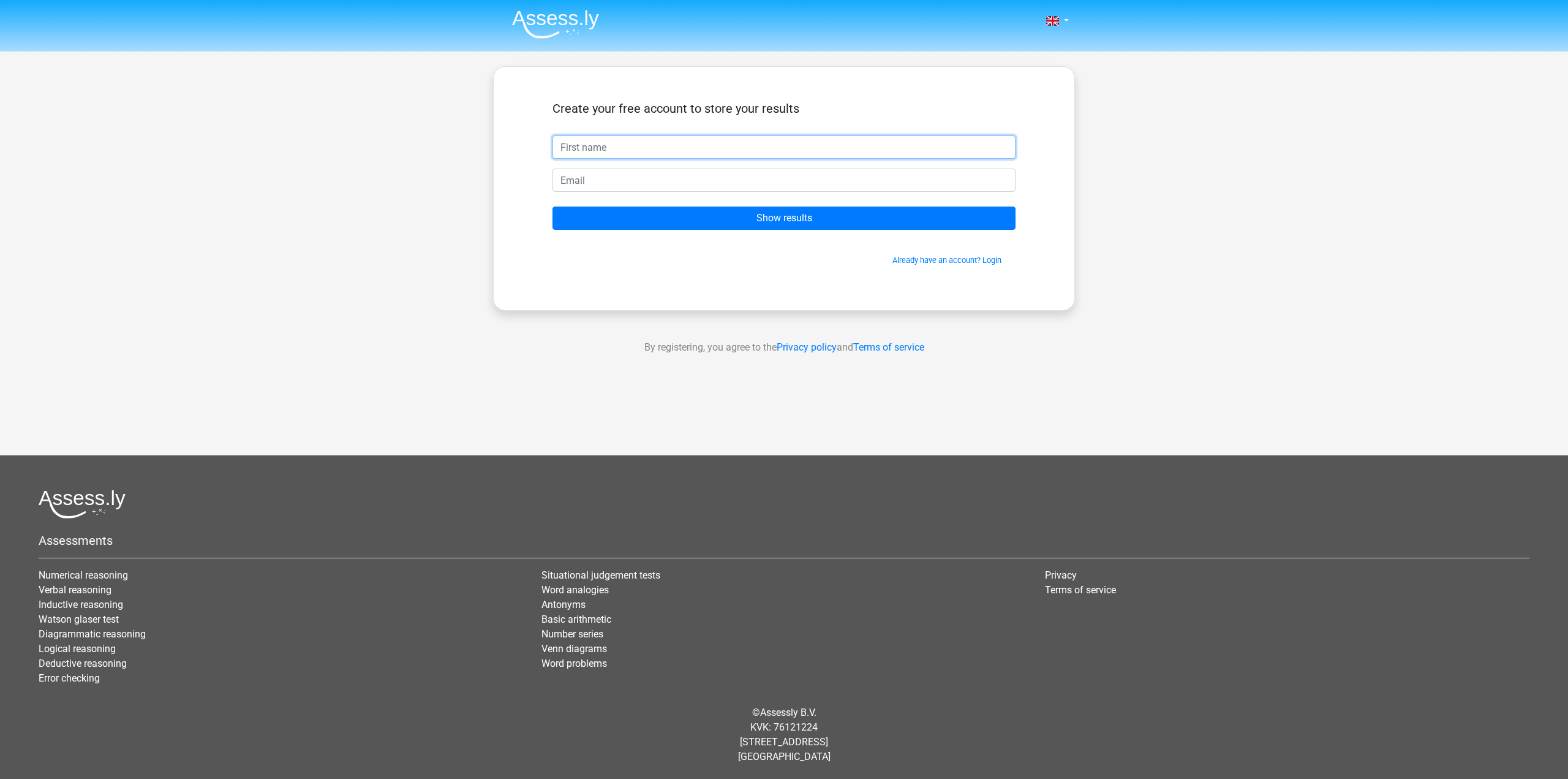
click at [653, 142] on input "text" at bounding box center [784, 147] width 463 height 23
click at [581, 177] on input "email" at bounding box center [784, 180] width 463 height 23
type input "harry3870@btinternet.com"
drag, startPoint x: 695, startPoint y: 186, endPoint x: 497, endPoint y: 186, distance: 198.0
click at [488, 190] on div "Nederlands English" at bounding box center [784, 346] width 1568 height 693
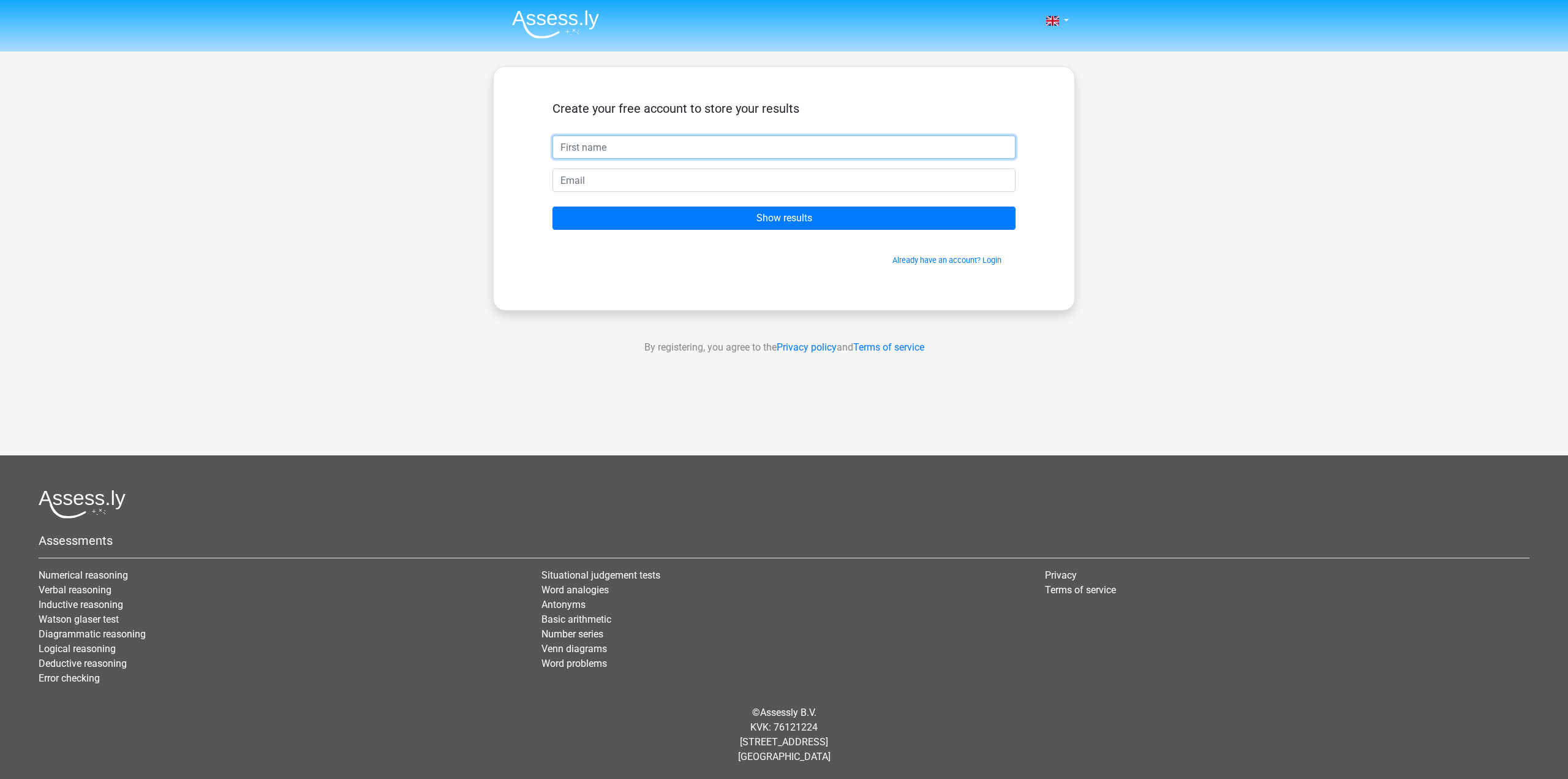
click at [581, 144] on input "text" at bounding box center [784, 147] width 463 height 23
type input "[PERSON_NAME]"
click at [631, 188] on input "email" at bounding box center [784, 180] width 463 height 23
click at [634, 177] on input "harry.smith@gmai.com" at bounding box center [784, 180] width 463 height 23
click at [639, 177] on input "harry.smith@gmai.com" at bounding box center [784, 180] width 463 height 23
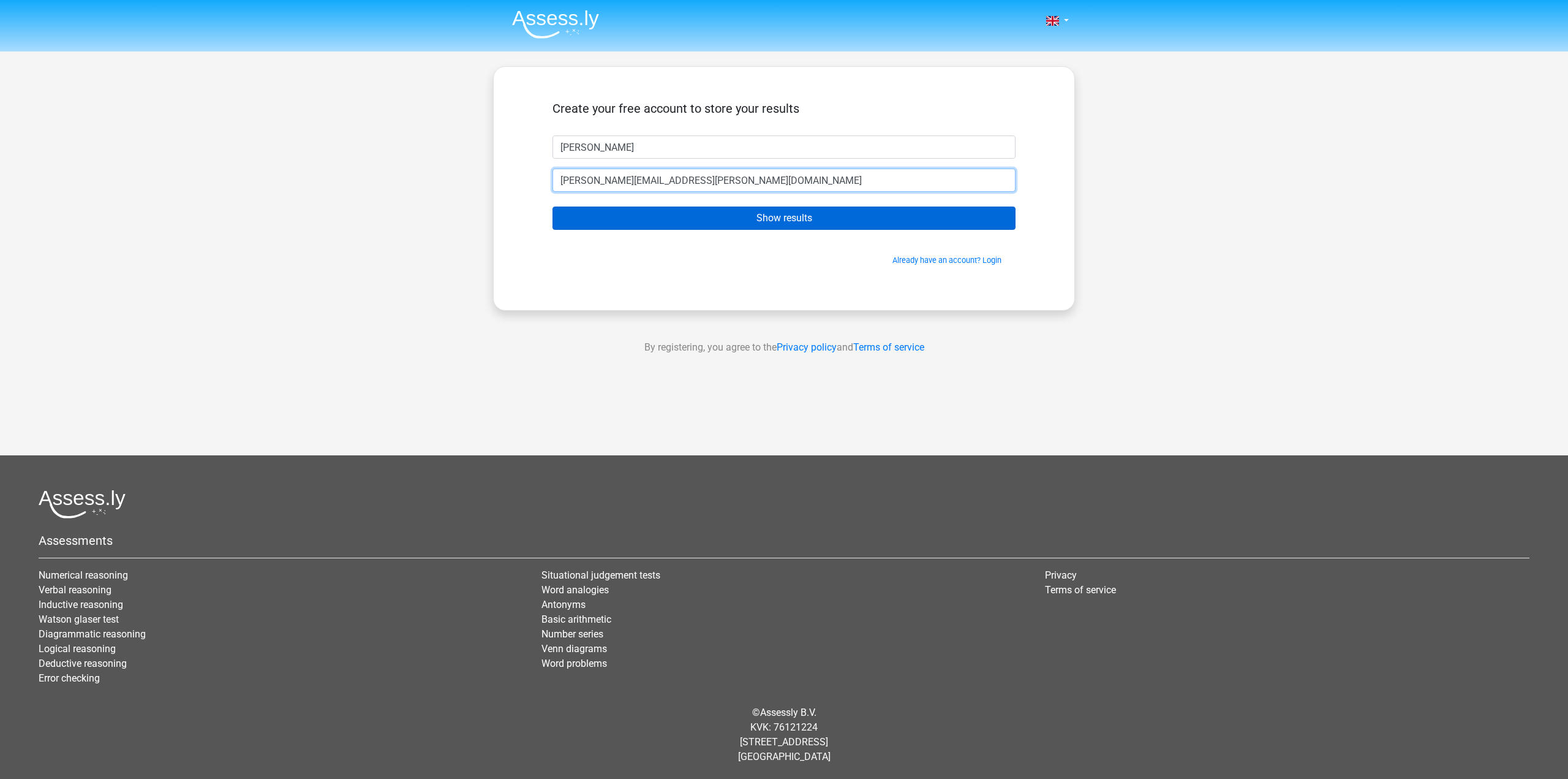
type input "[PERSON_NAME][EMAIL_ADDRESS][PERSON_NAME][DOMAIN_NAME]"
click at [664, 212] on input "Show results" at bounding box center [784, 218] width 463 height 23
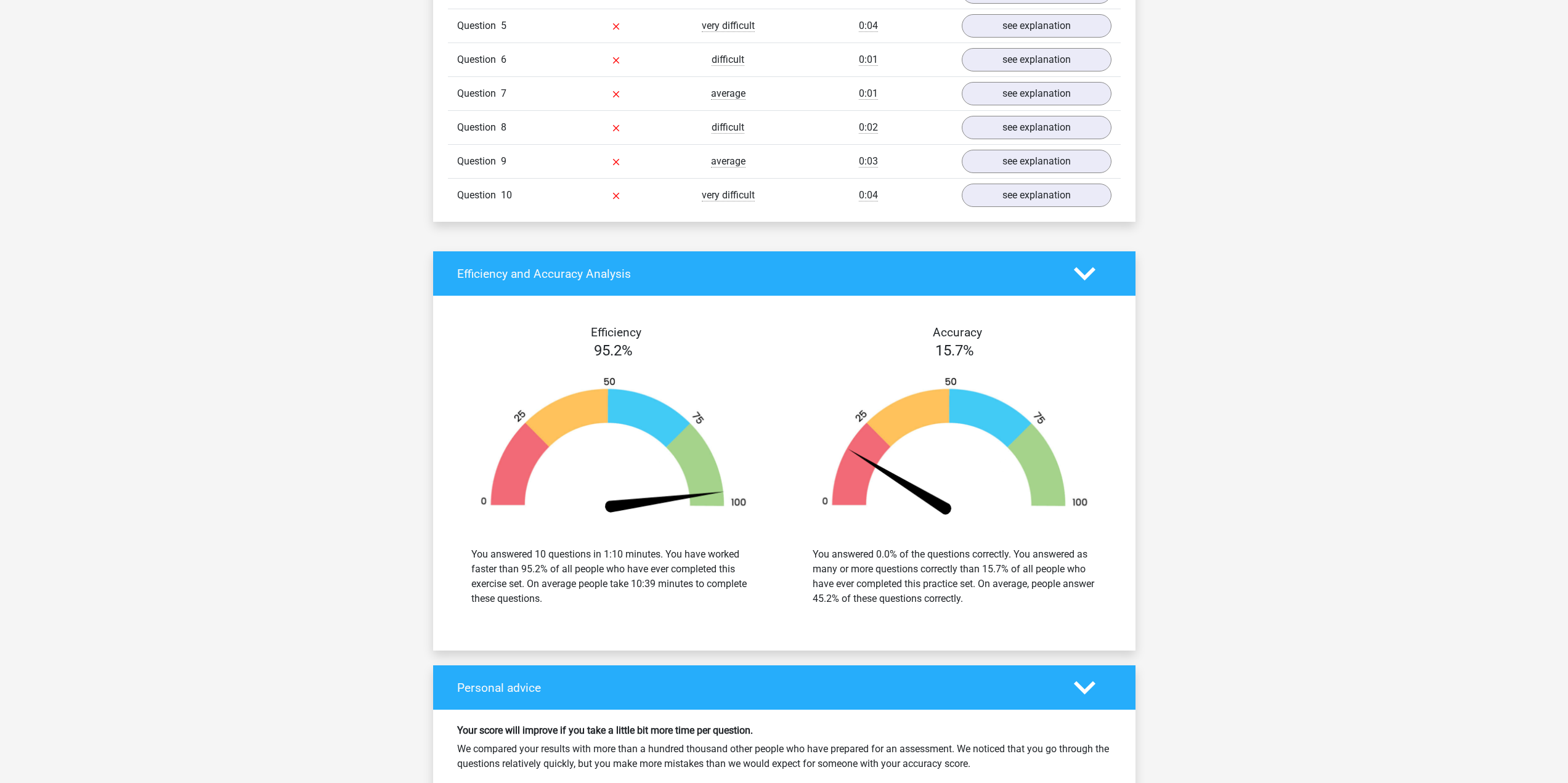
scroll to position [739, 0]
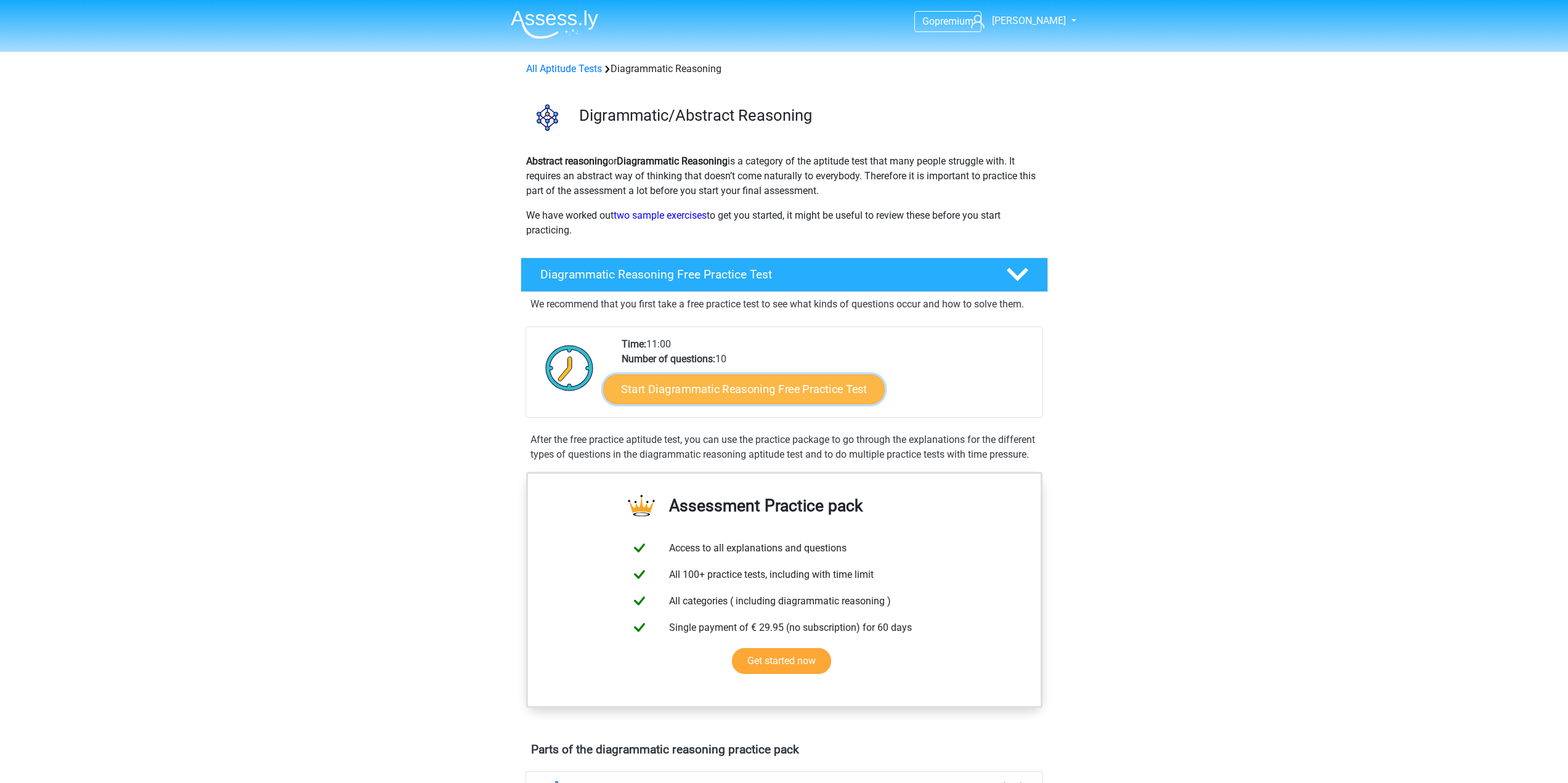
click at [730, 397] on link "Start Diagrammatic Reasoning Free Practice Test" at bounding box center [744, 389] width 282 height 29
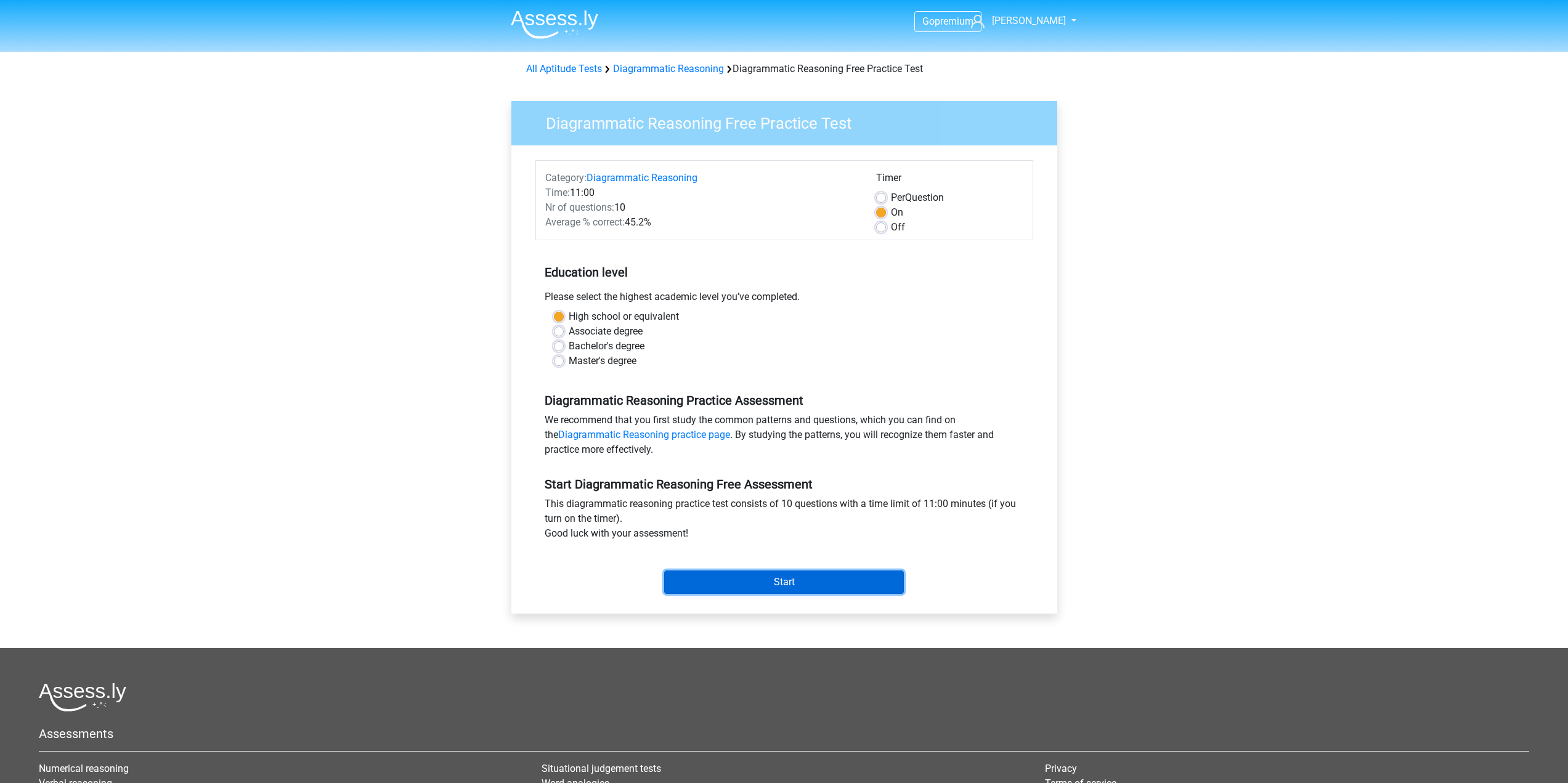
click at [748, 573] on input "Start" at bounding box center [783, 582] width 240 height 23
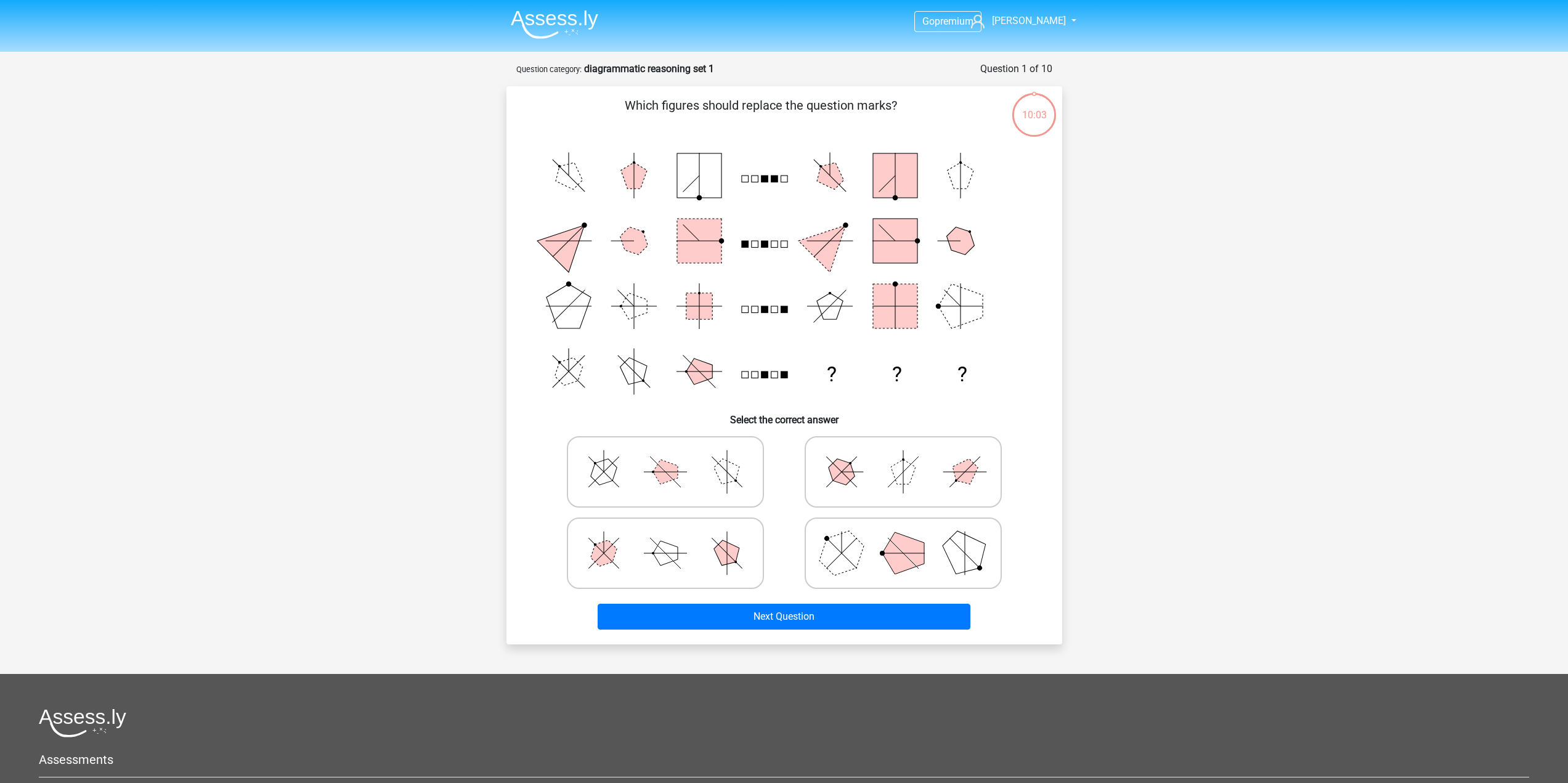
click at [912, 540] on polygon at bounding box center [903, 553] width 42 height 42
click at [911, 537] on input "radio" at bounding box center [906, 533] width 8 height 8
radio input "true"
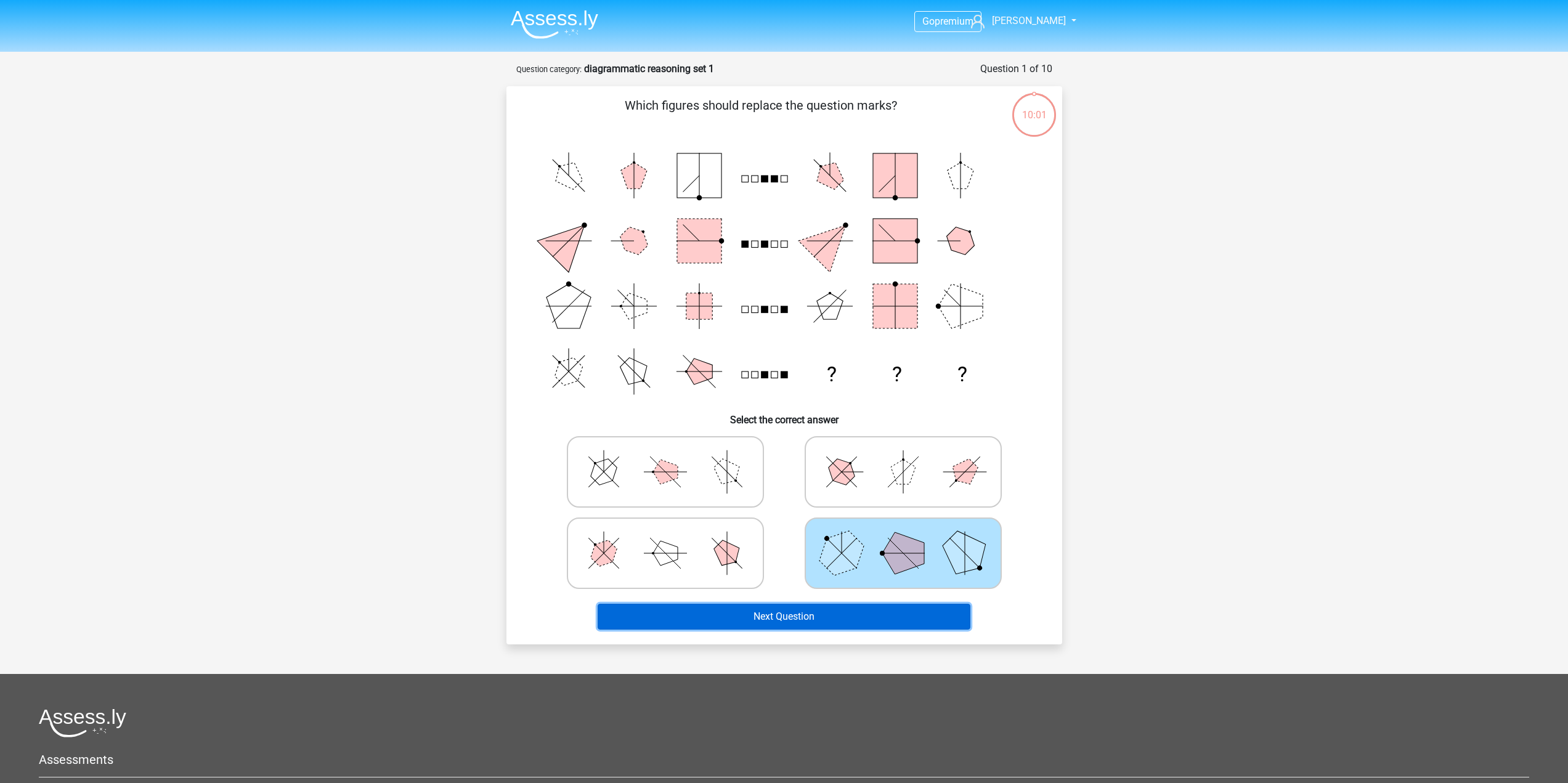
click at [833, 609] on button "Next Question" at bounding box center [784, 616] width 373 height 26
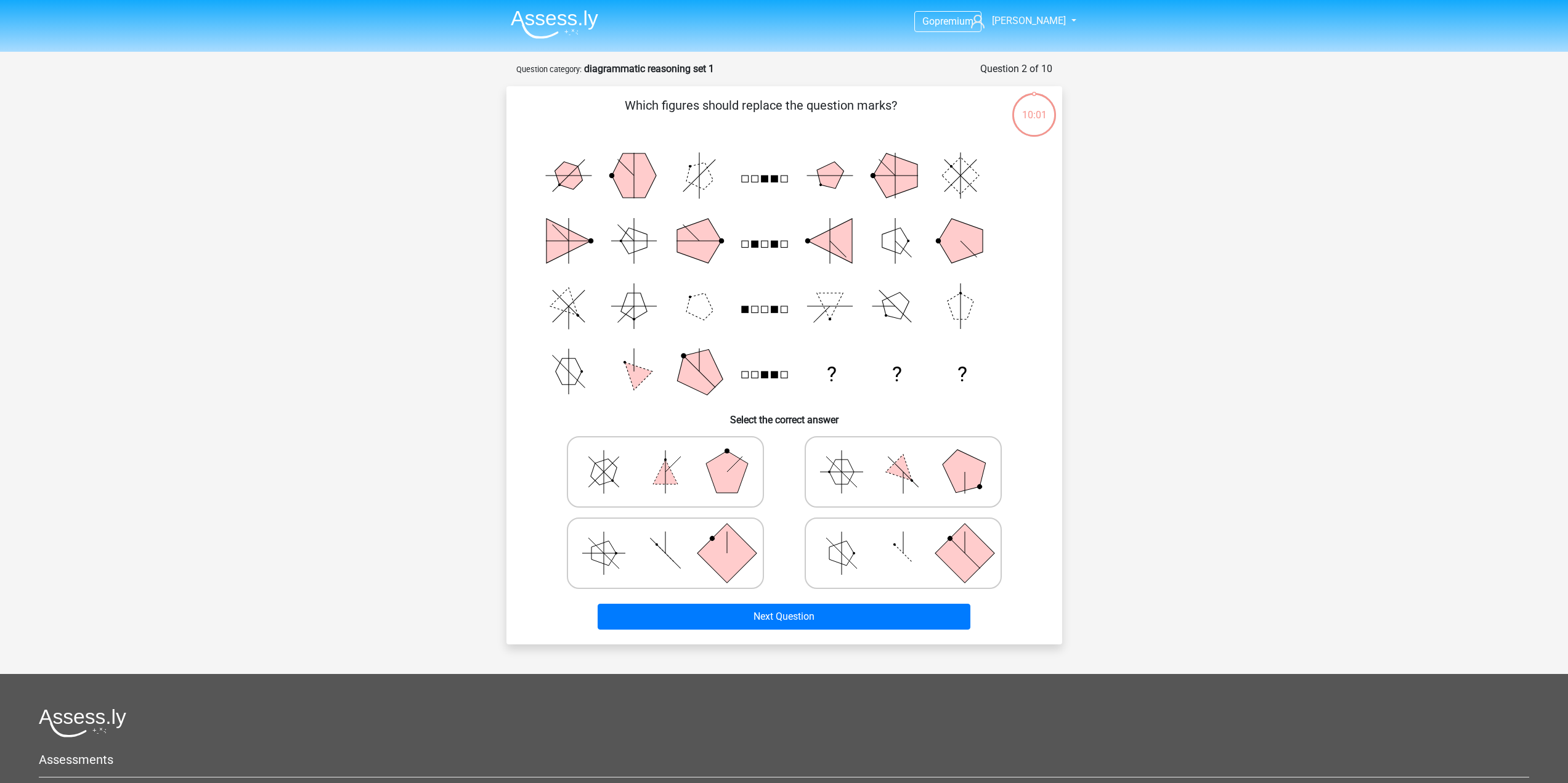
scroll to position [62, 0]
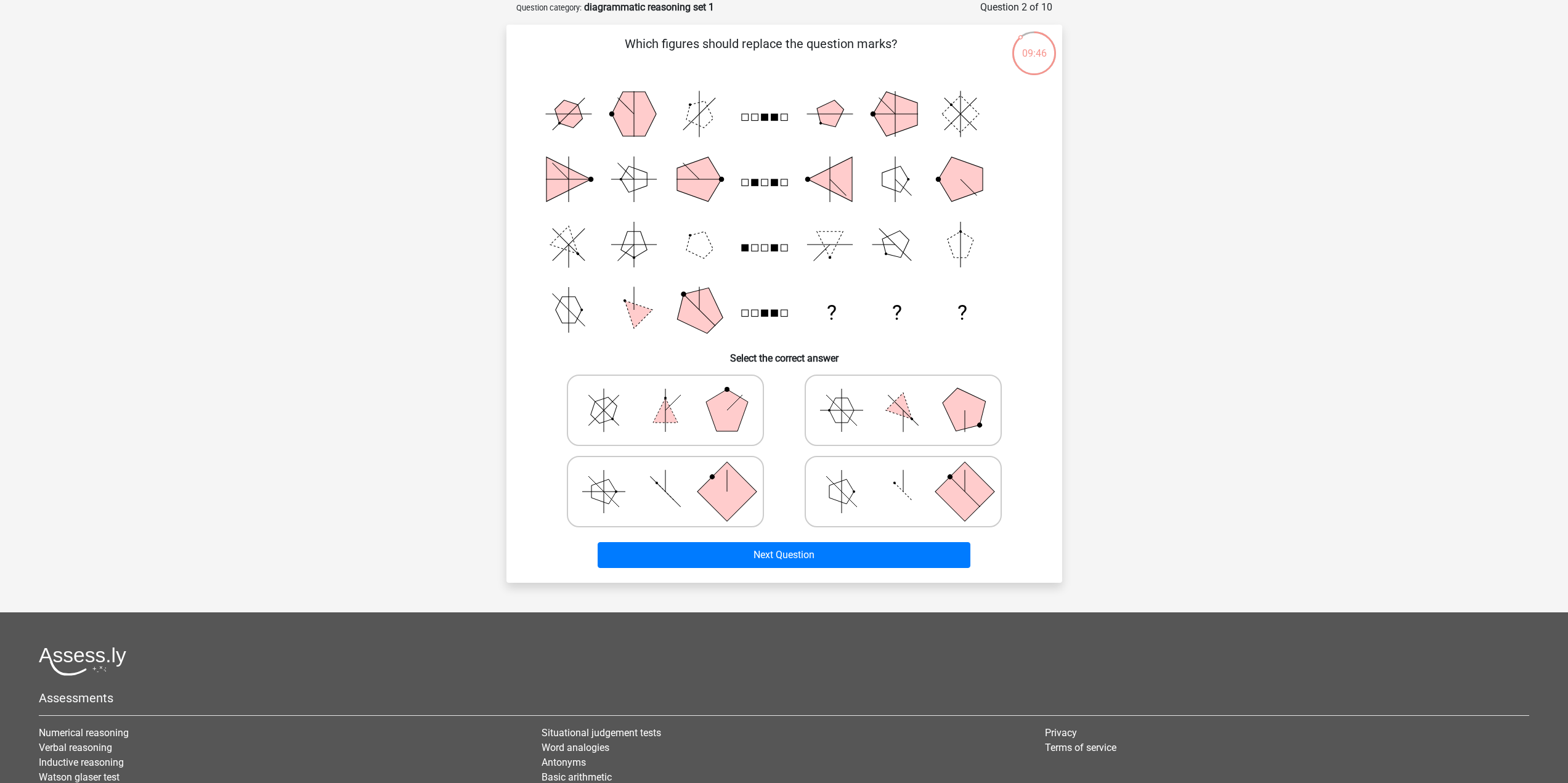
click at [945, 113] on rect at bounding box center [960, 114] width 37 height 37
drag, startPoint x: 975, startPoint y: 397, endPoint x: 949, endPoint y: 420, distance: 34.7
click at [974, 398] on polygon at bounding box center [964, 409] width 59 height 59
click at [911, 394] on input "radio" at bounding box center [906, 390] width 8 height 8
radio input "true"
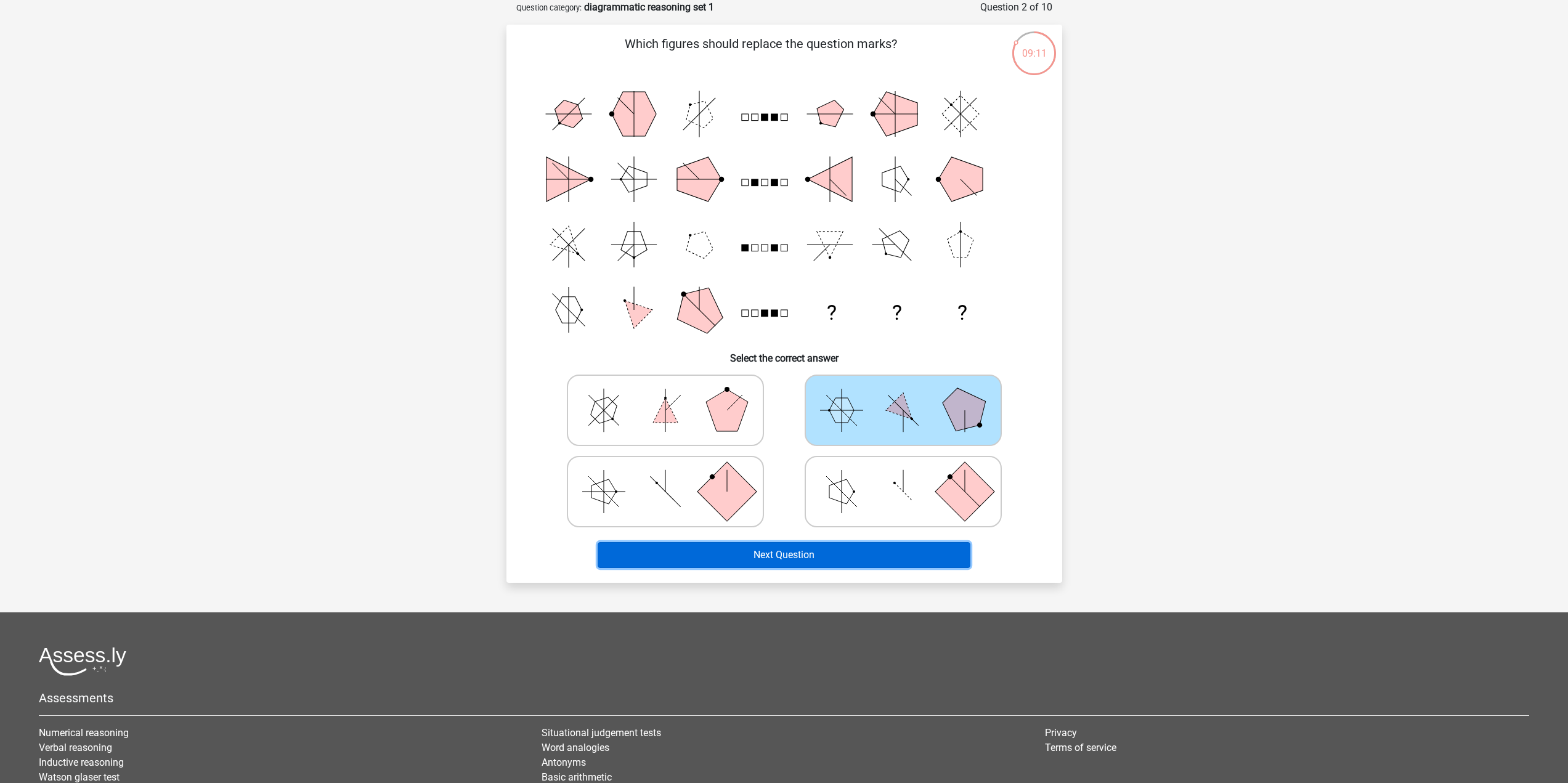
click at [752, 564] on button "Next Question" at bounding box center [784, 554] width 373 height 26
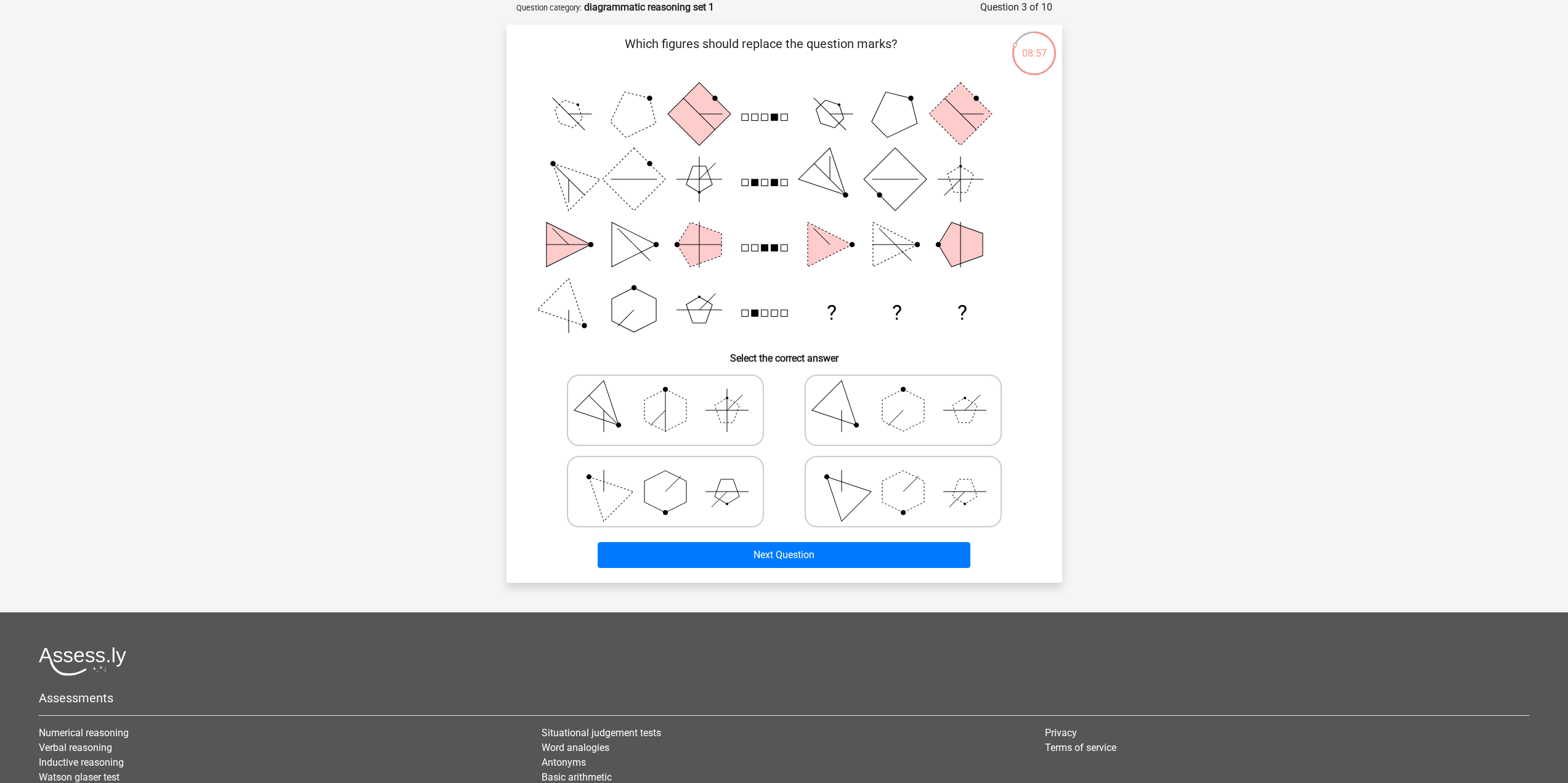
click at [673, 499] on polygon at bounding box center [665, 491] width 42 height 42
click at [673, 476] on input "radio" at bounding box center [669, 471] width 8 height 8
radio input "true"
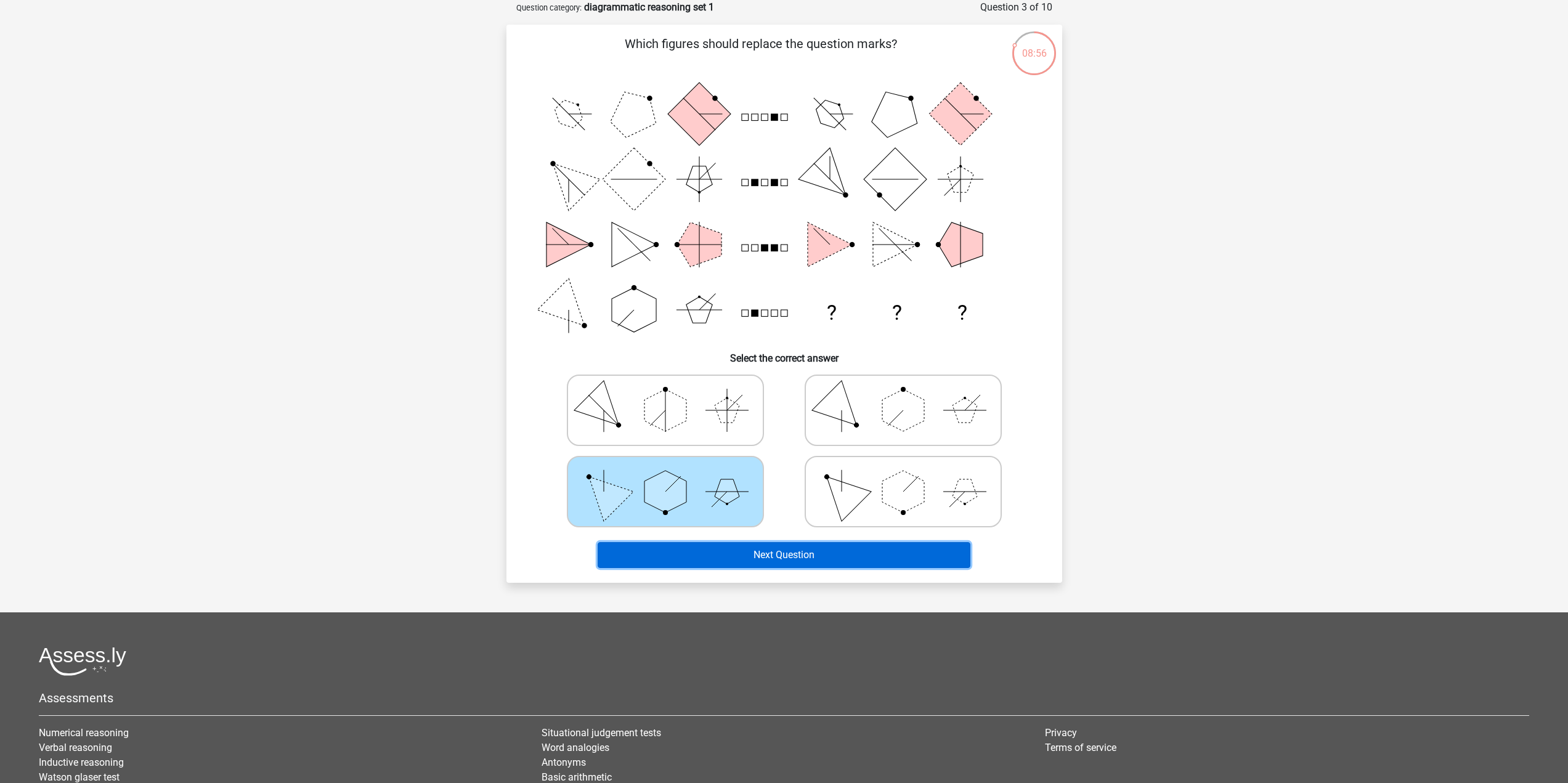
click at [737, 557] on button "Next Question" at bounding box center [784, 554] width 373 height 26
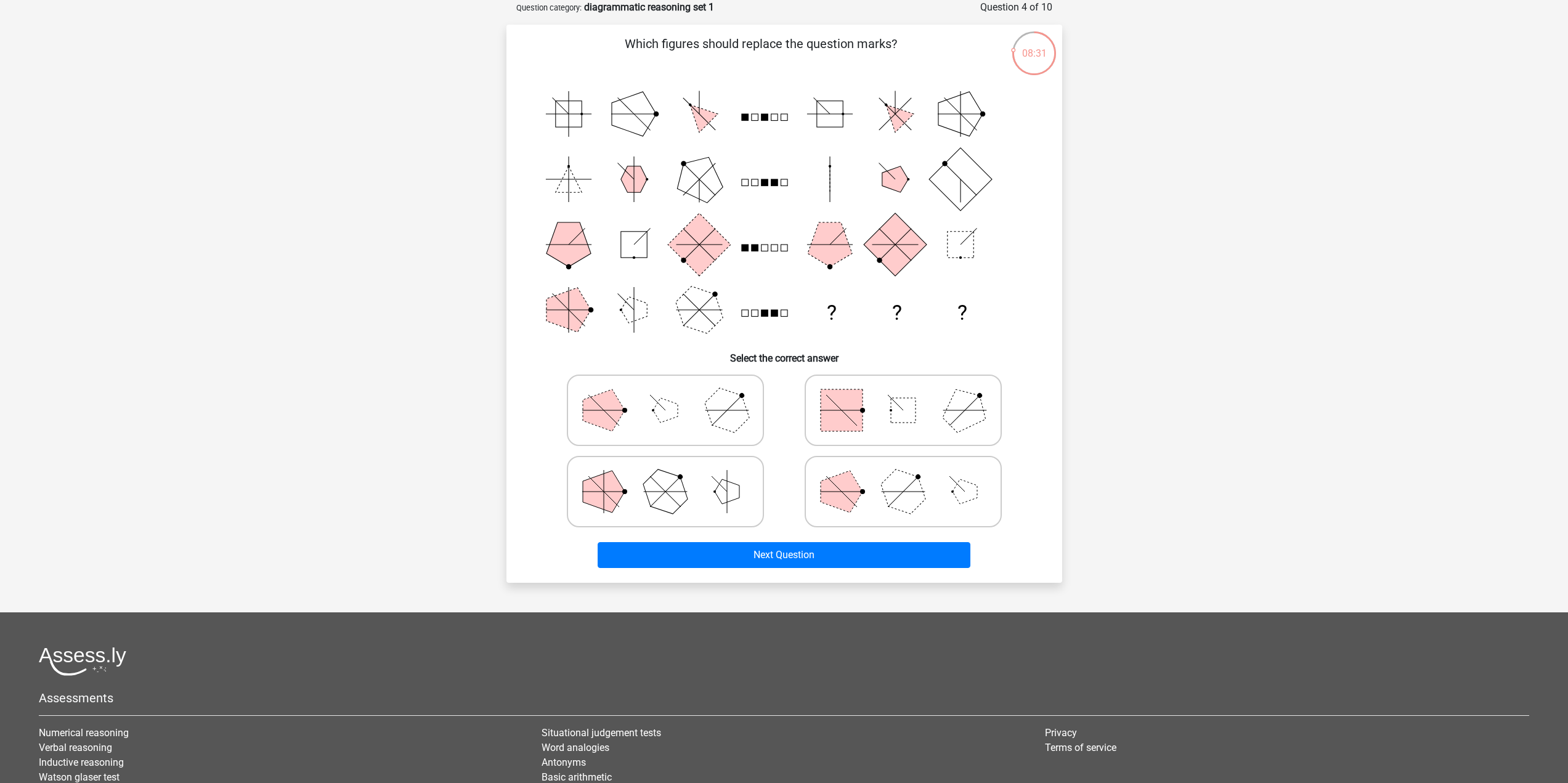
click at [695, 427] on icon at bounding box center [665, 410] width 185 height 62
click at [673, 394] on input "radio" at bounding box center [669, 390] width 8 height 8
radio input "true"
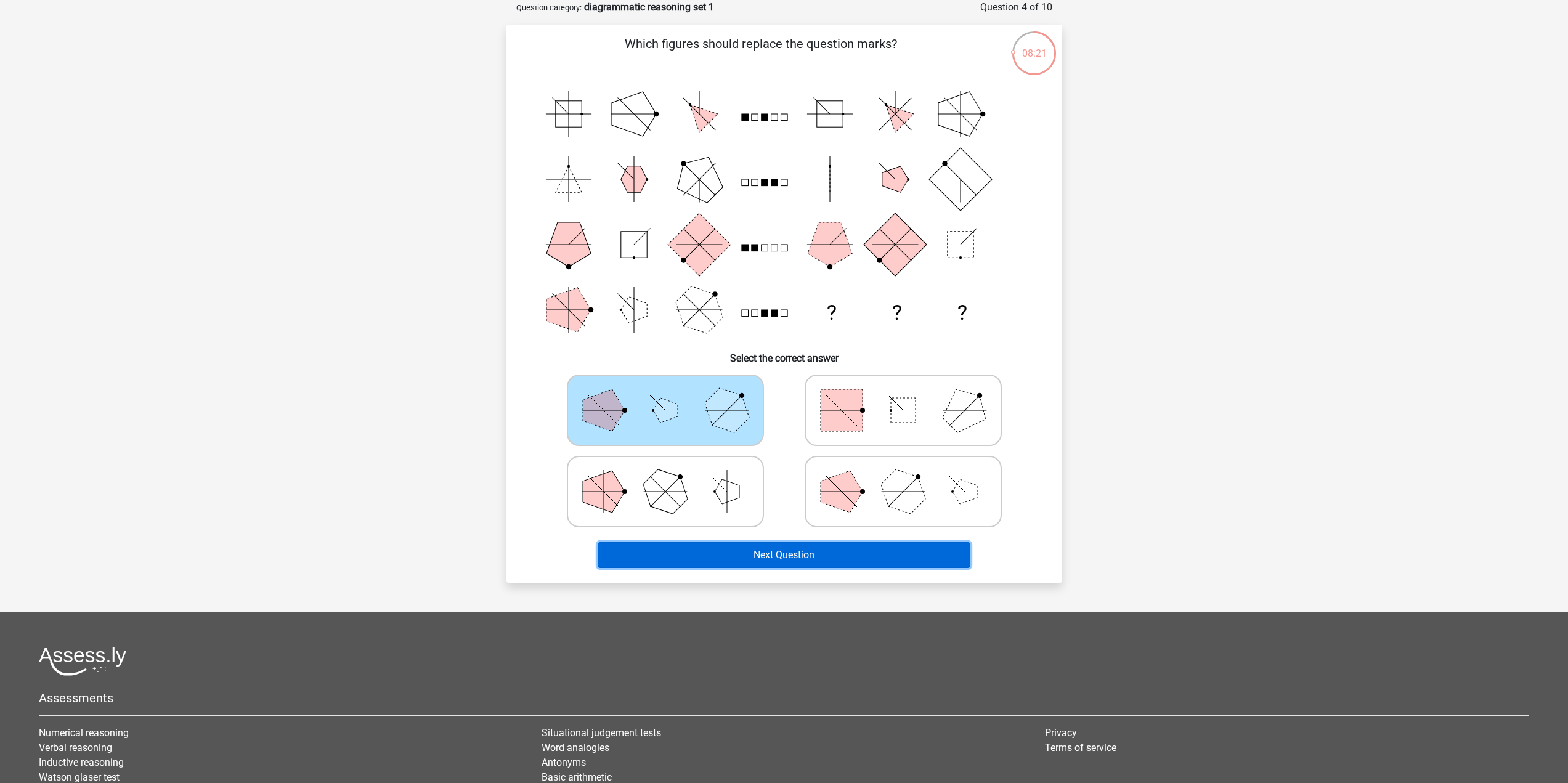
drag, startPoint x: 733, startPoint y: 551, endPoint x: 777, endPoint y: 452, distance: 108.3
click at [777, 452] on div "Which figures should replace the question marks? ? ? ? Select the correct answer" at bounding box center [784, 303] width 546 height 537
click at [751, 554] on button "Next Question" at bounding box center [784, 554] width 373 height 26
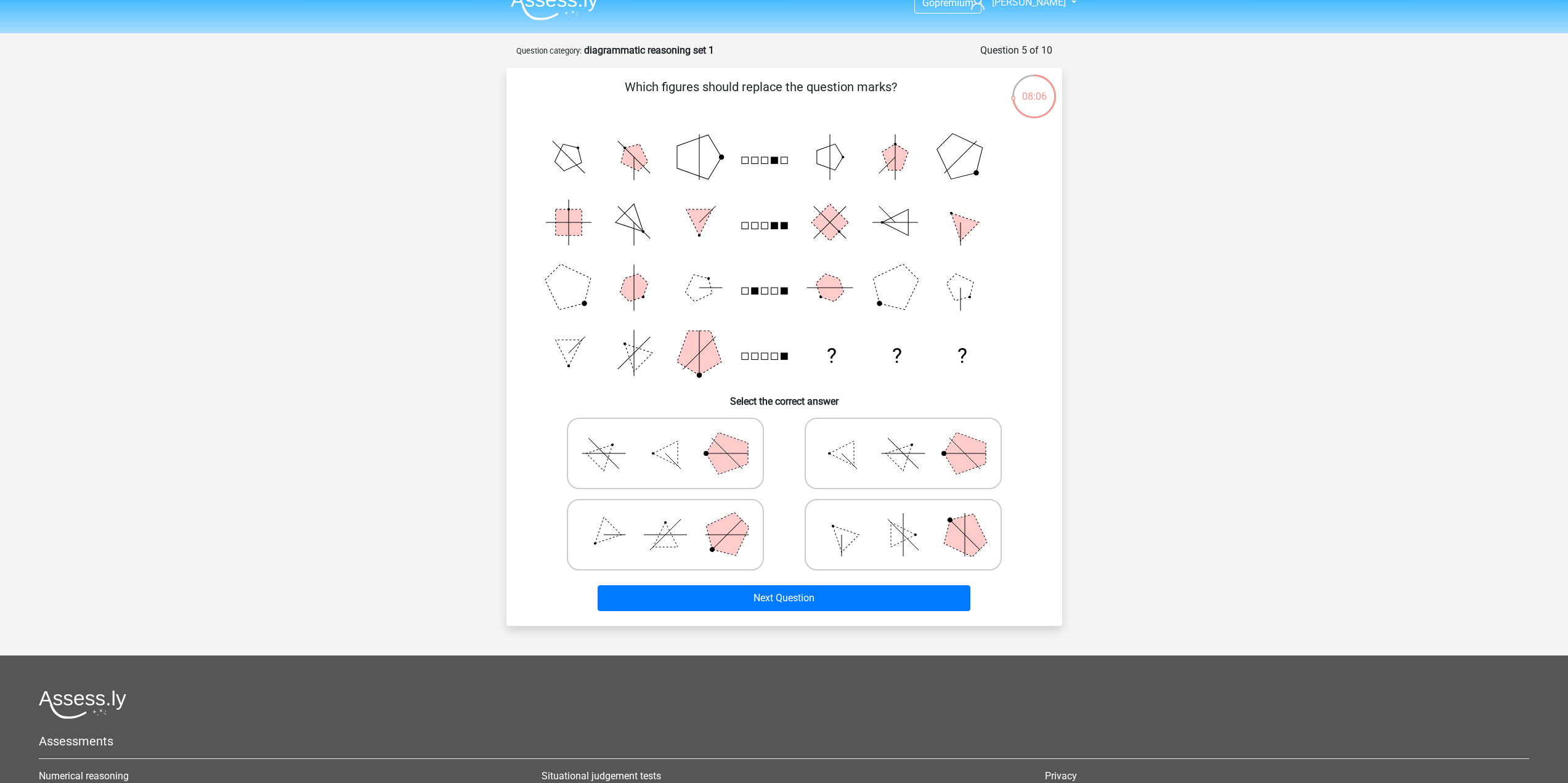
scroll to position [0, 0]
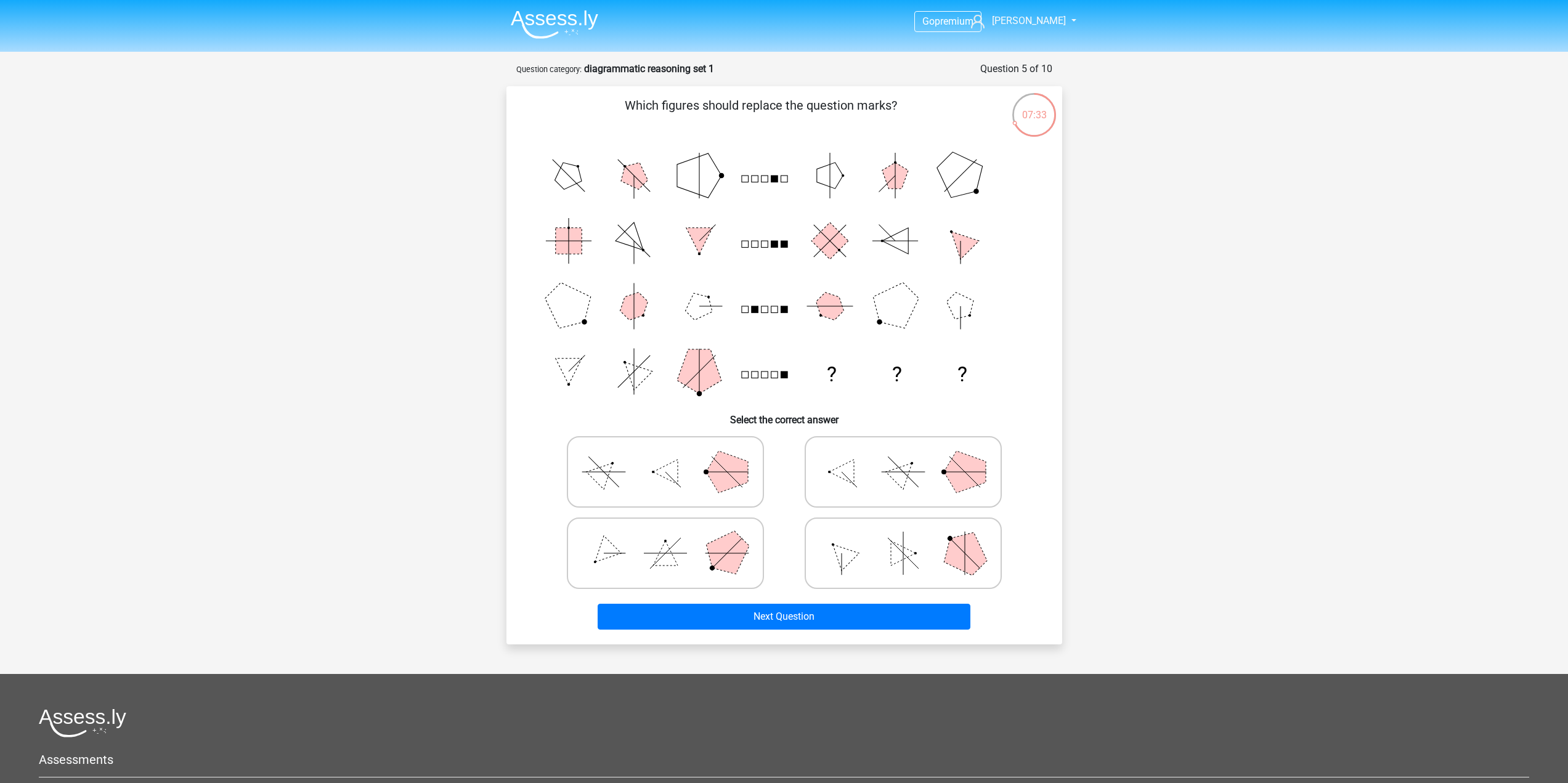
click at [673, 468] on polygon at bounding box center [665, 472] width 25 height 25
click at [673, 456] on input "radio" at bounding box center [669, 452] width 8 height 8
radio input "true"
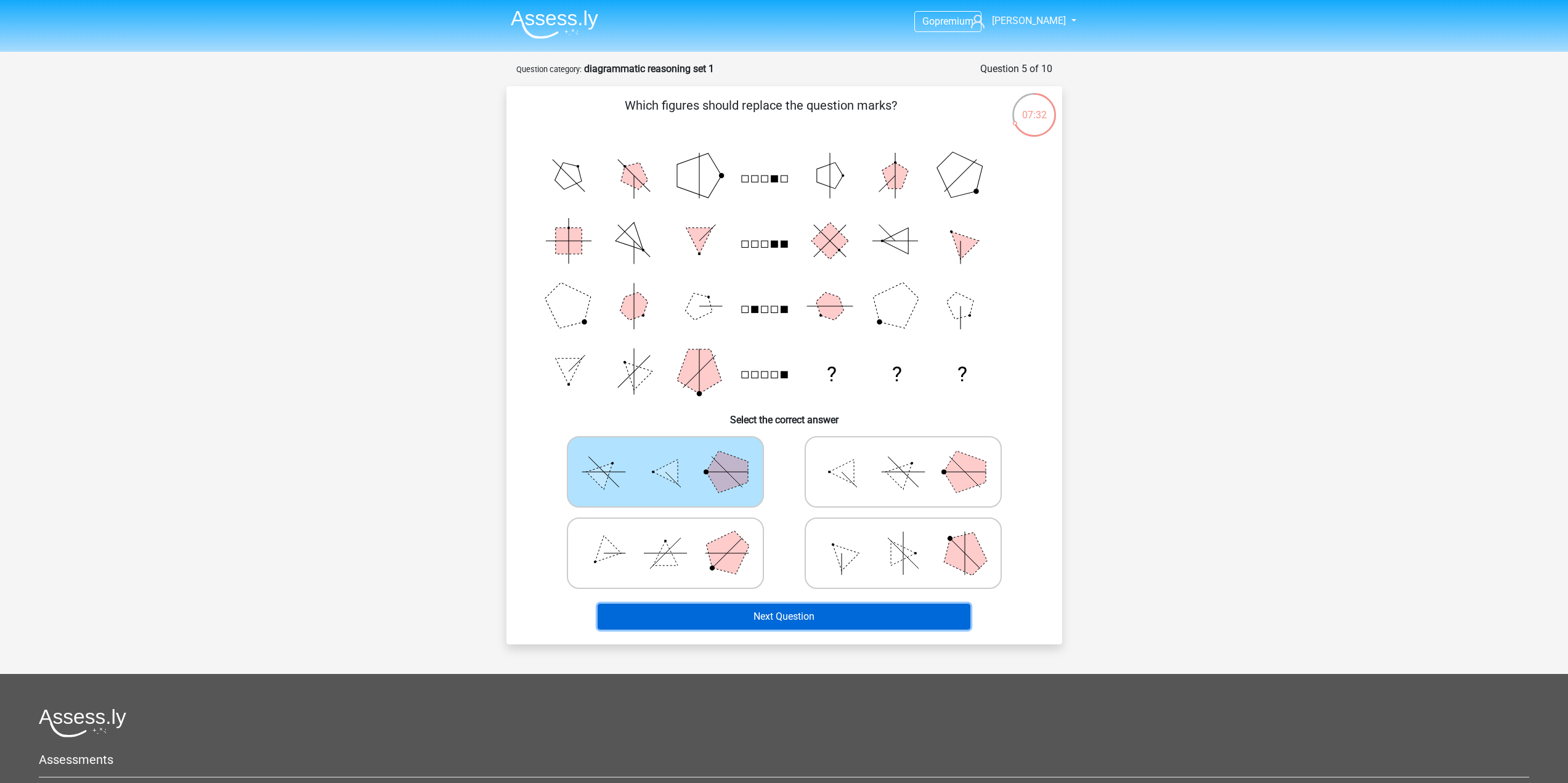
click at [829, 604] on button "Next Question" at bounding box center [784, 616] width 373 height 26
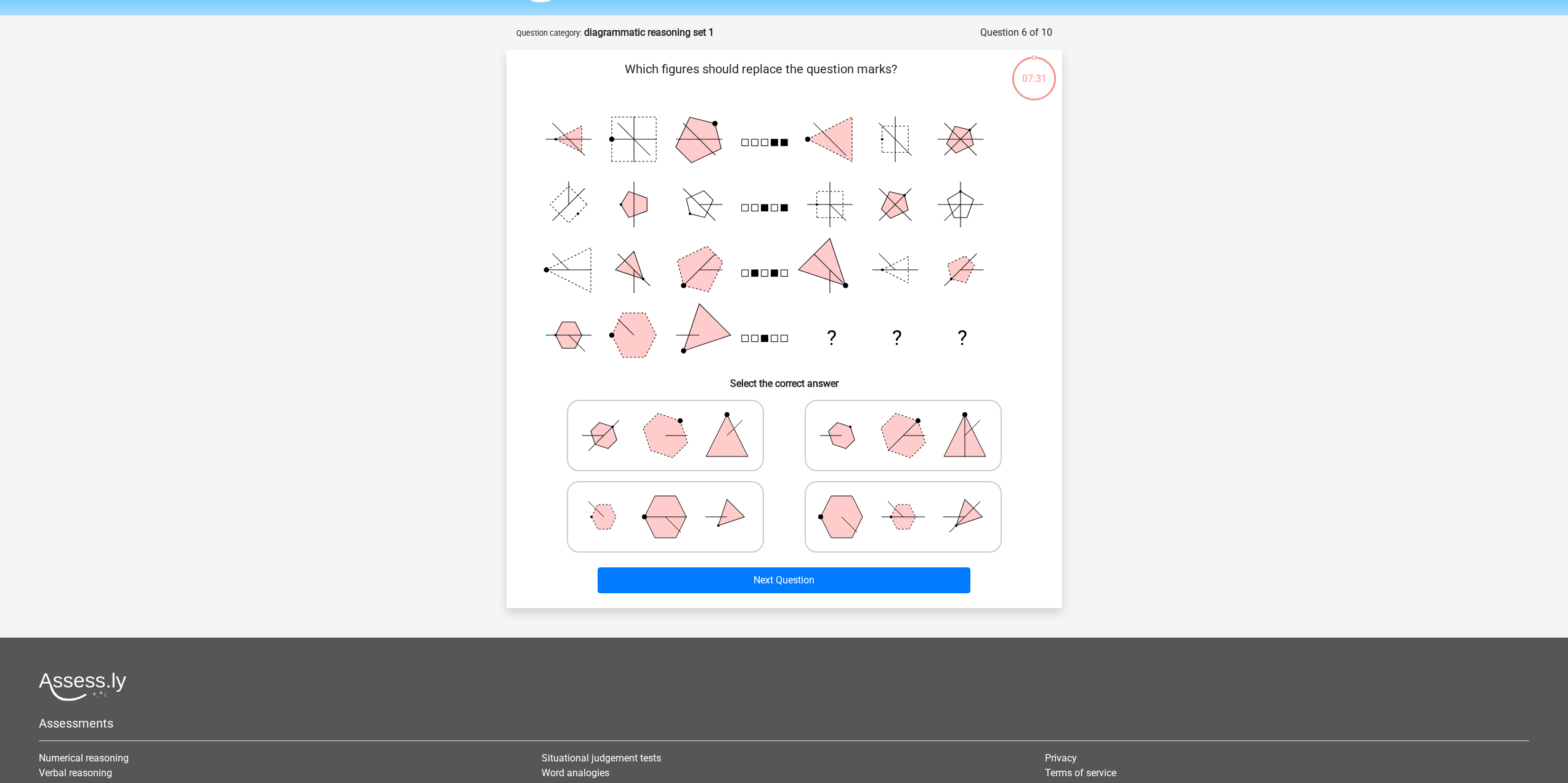
scroll to position [62, 0]
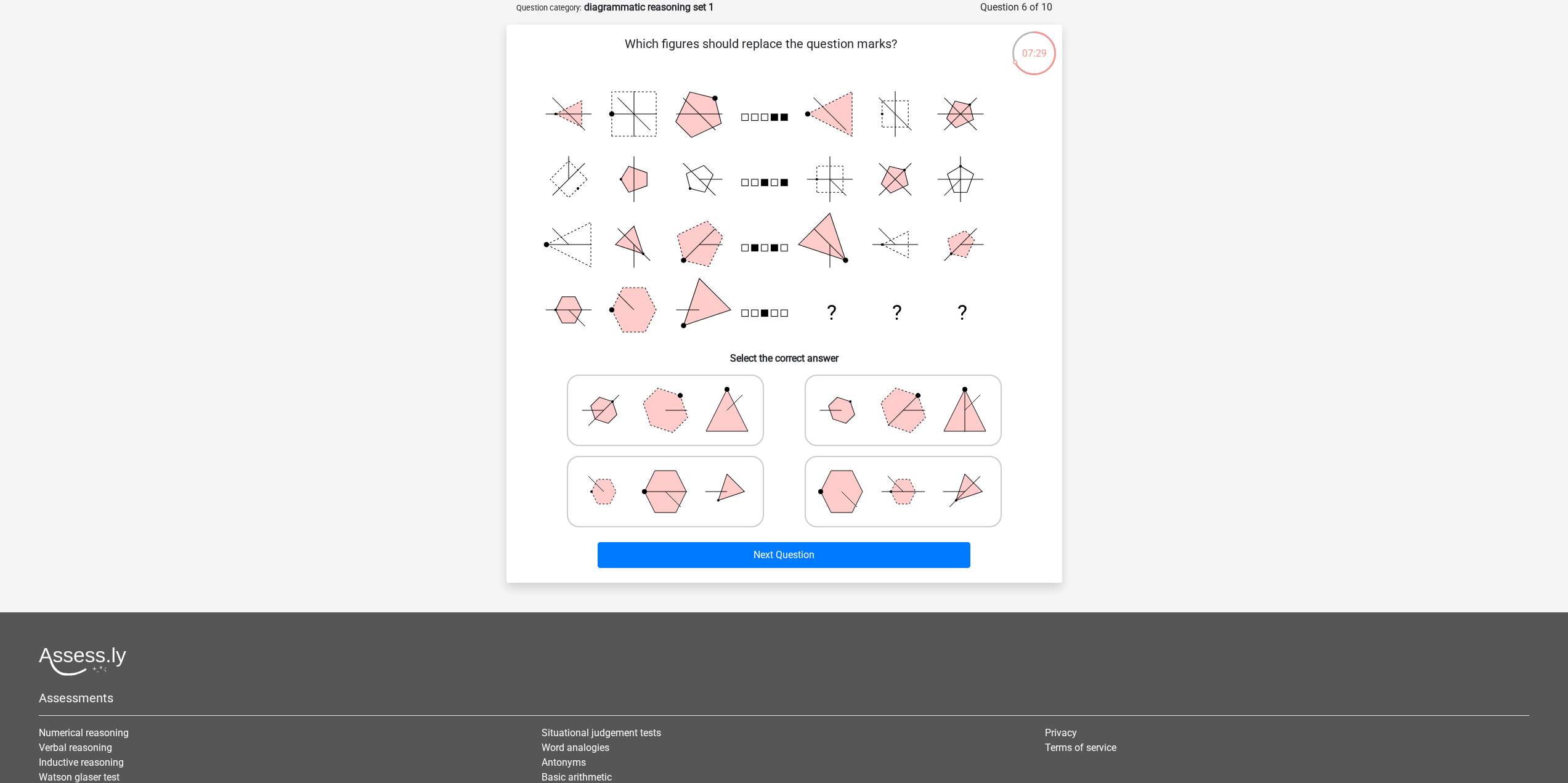
click at [648, 384] on icon at bounding box center [665, 410] width 185 height 62
click at [665, 386] on input "radio" at bounding box center [669, 390] width 8 height 8
radio input "true"
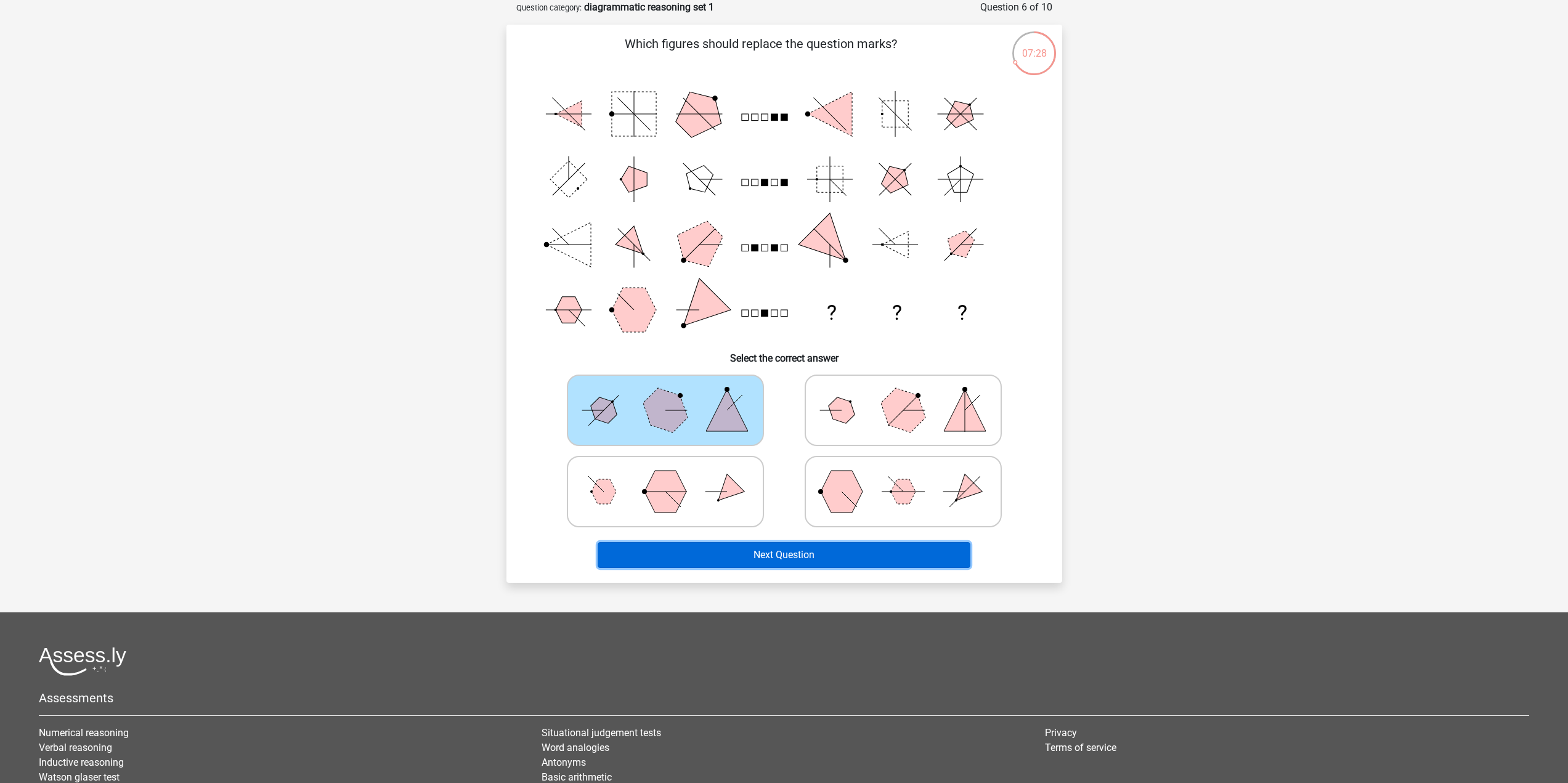
click at [789, 565] on button "Next Question" at bounding box center [784, 554] width 373 height 26
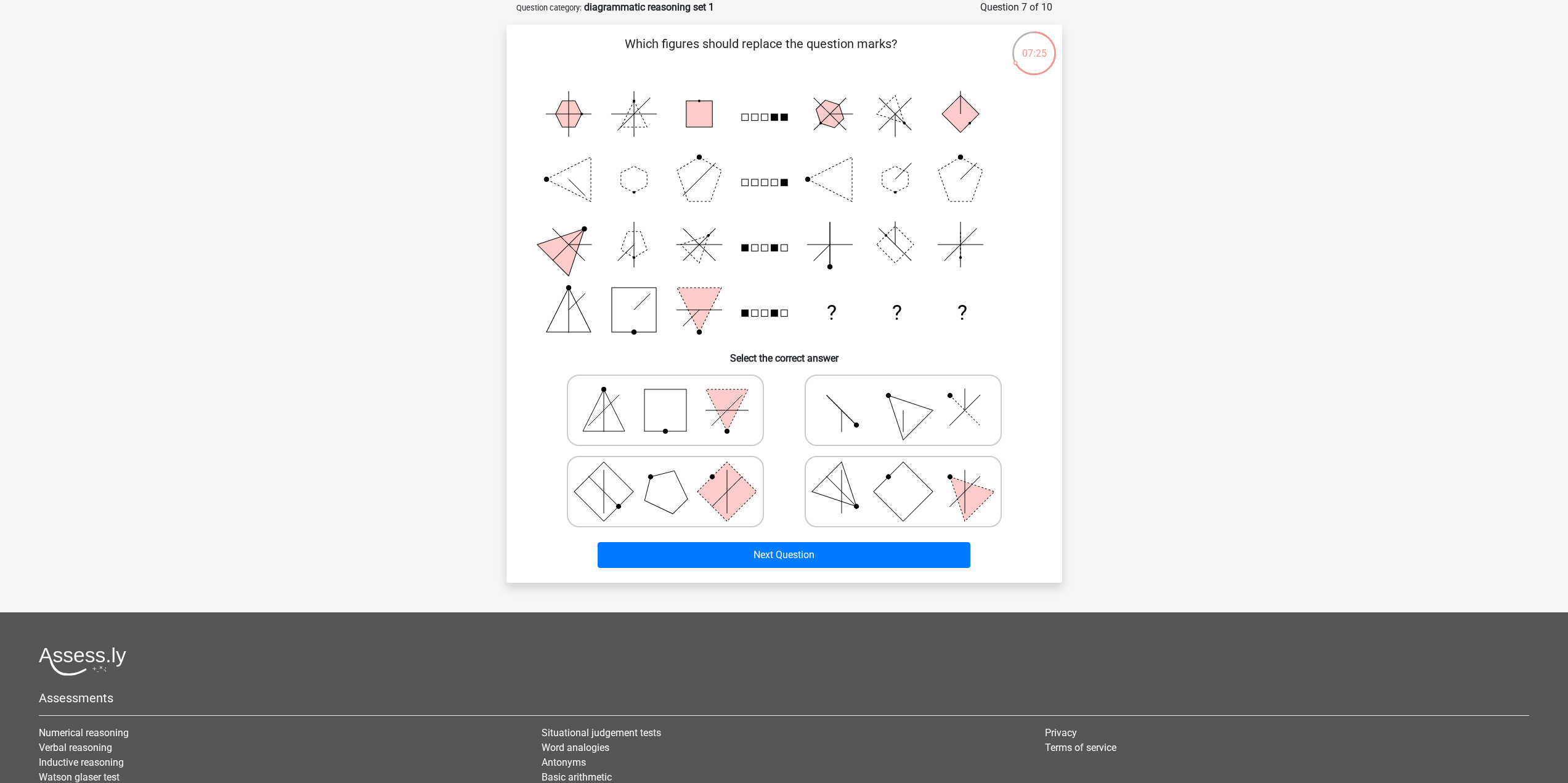
click at [870, 508] on icon at bounding box center [903, 491] width 185 height 62
click at [903, 476] on input "radio" at bounding box center [906, 471] width 8 height 8
radio input "true"
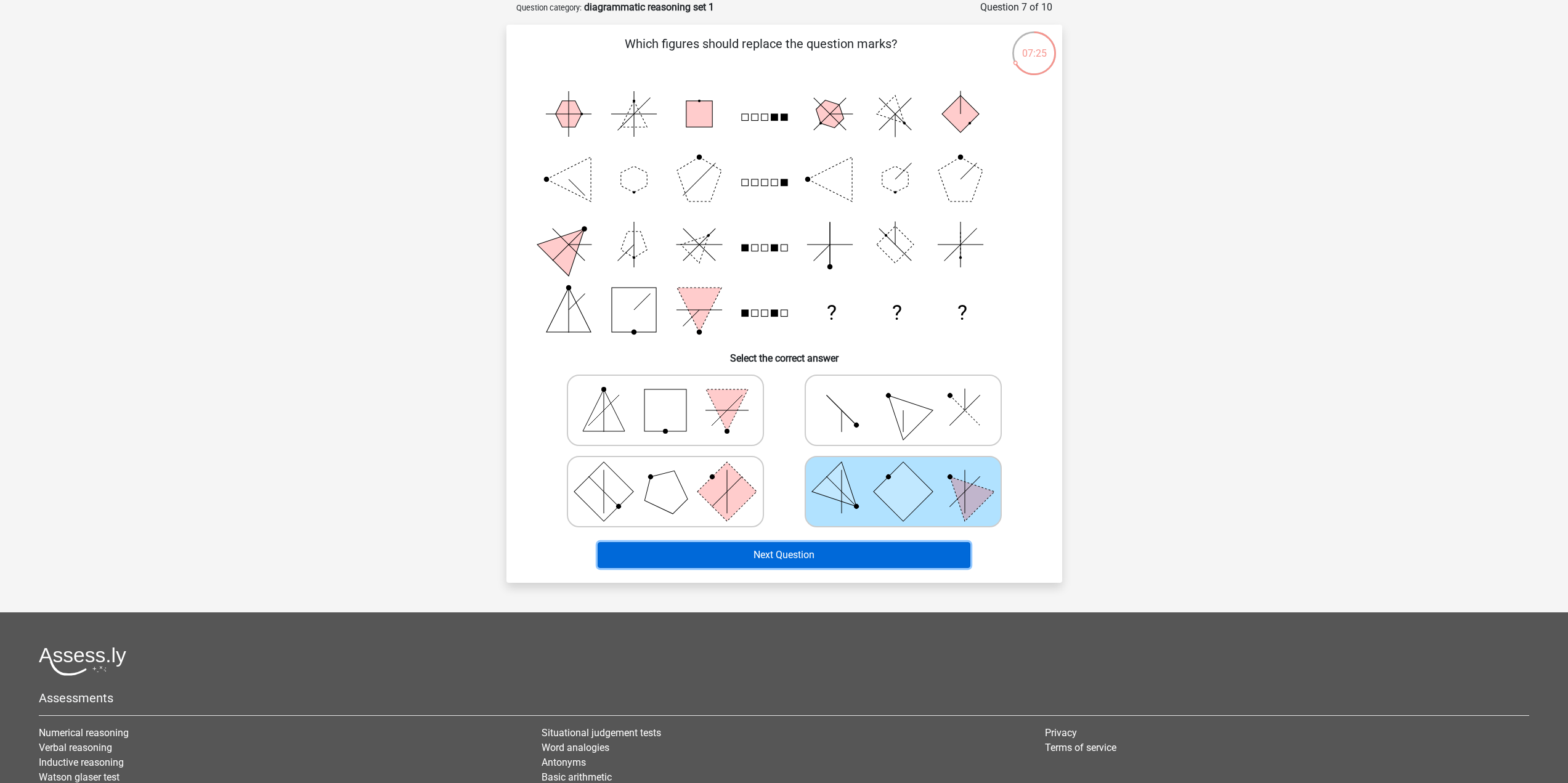
click at [862, 556] on button "Next Question" at bounding box center [784, 554] width 373 height 26
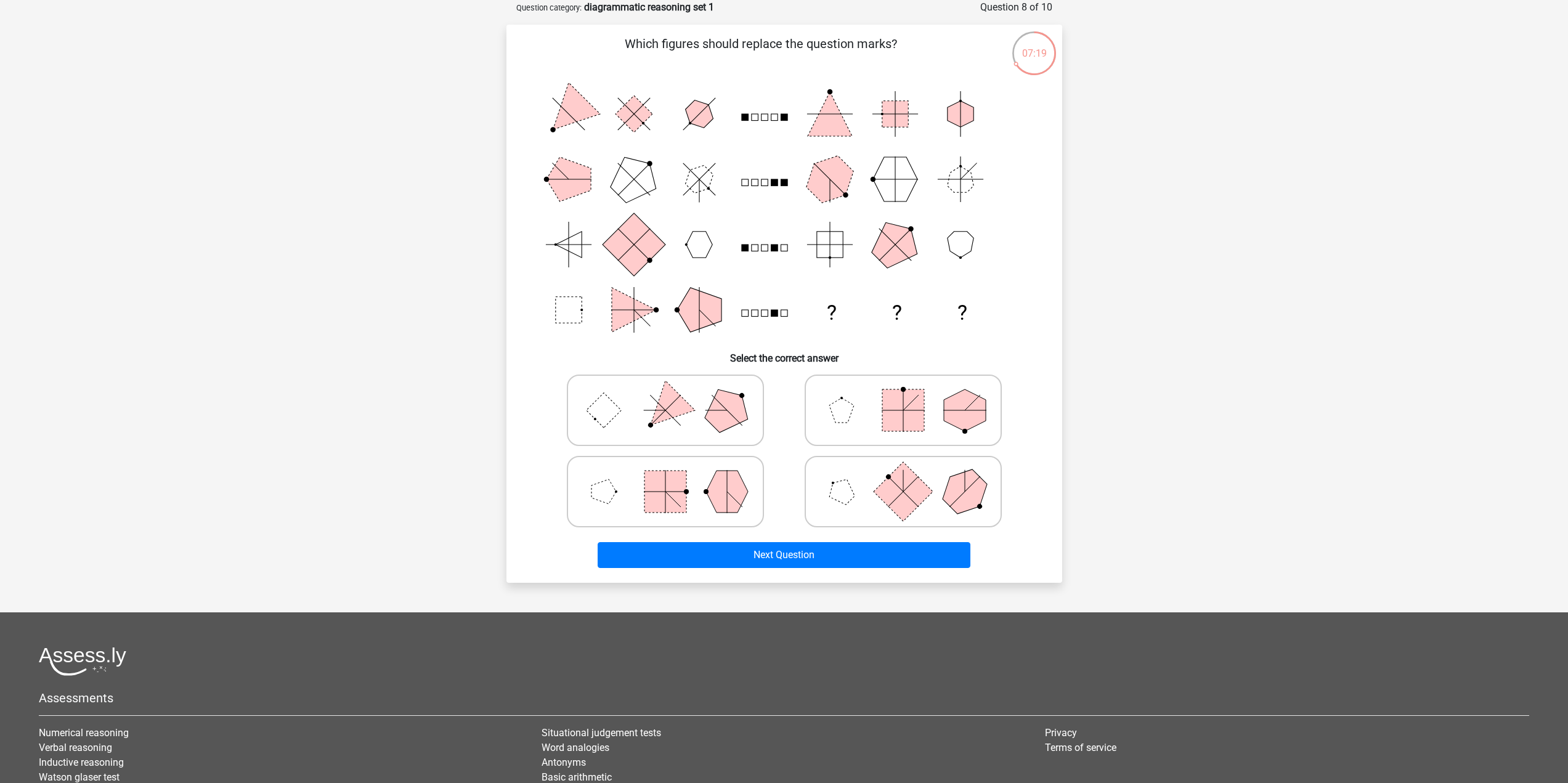
drag, startPoint x: 684, startPoint y: 402, endPoint x: 702, endPoint y: 441, distance: 43.0
click at [684, 402] on polygon at bounding box center [664, 409] width 59 height 59
click at [673, 394] on input "radio" at bounding box center [669, 390] width 8 height 8
radio input "true"
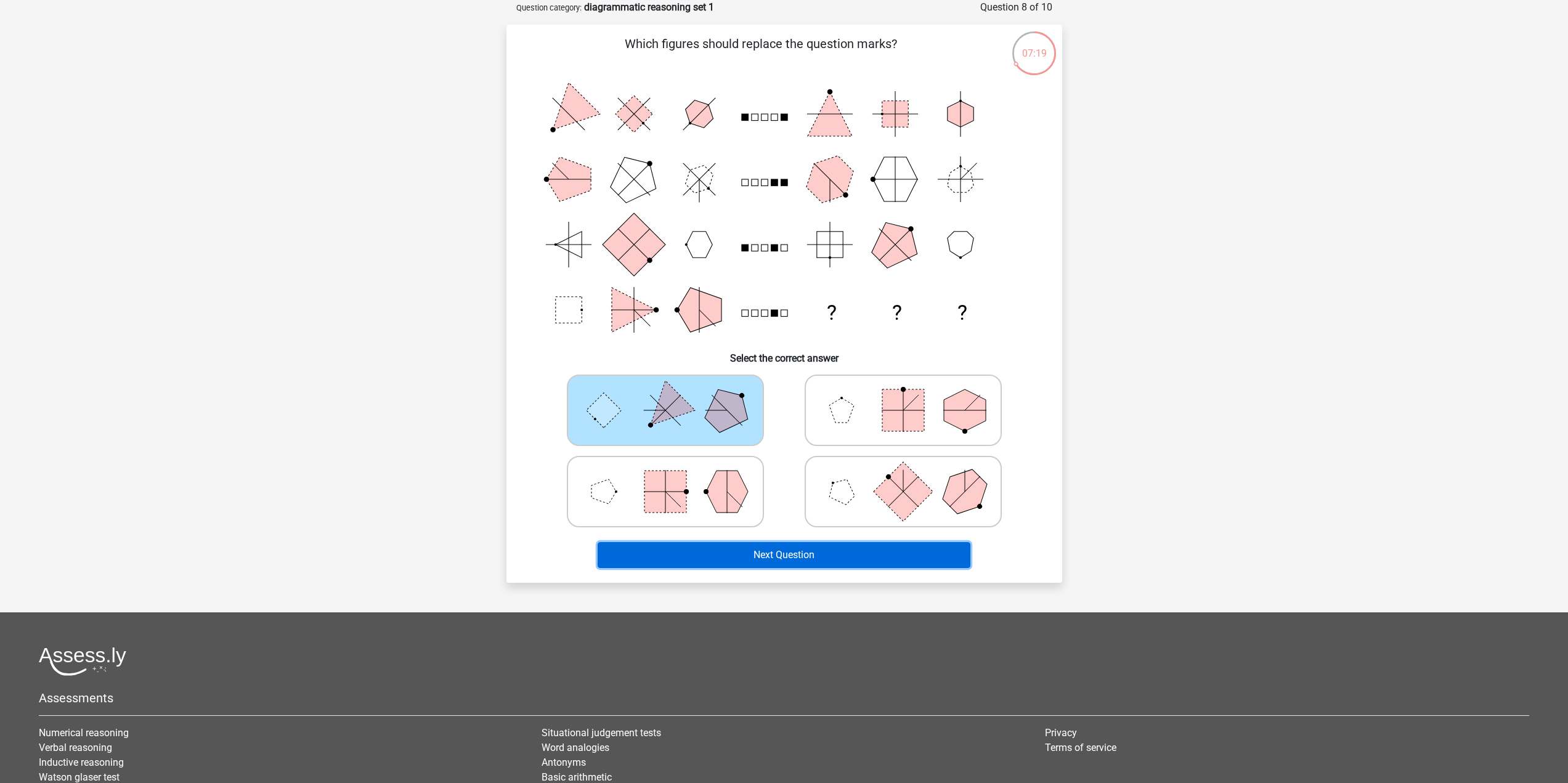
click at [785, 554] on button "Next Question" at bounding box center [784, 554] width 373 height 26
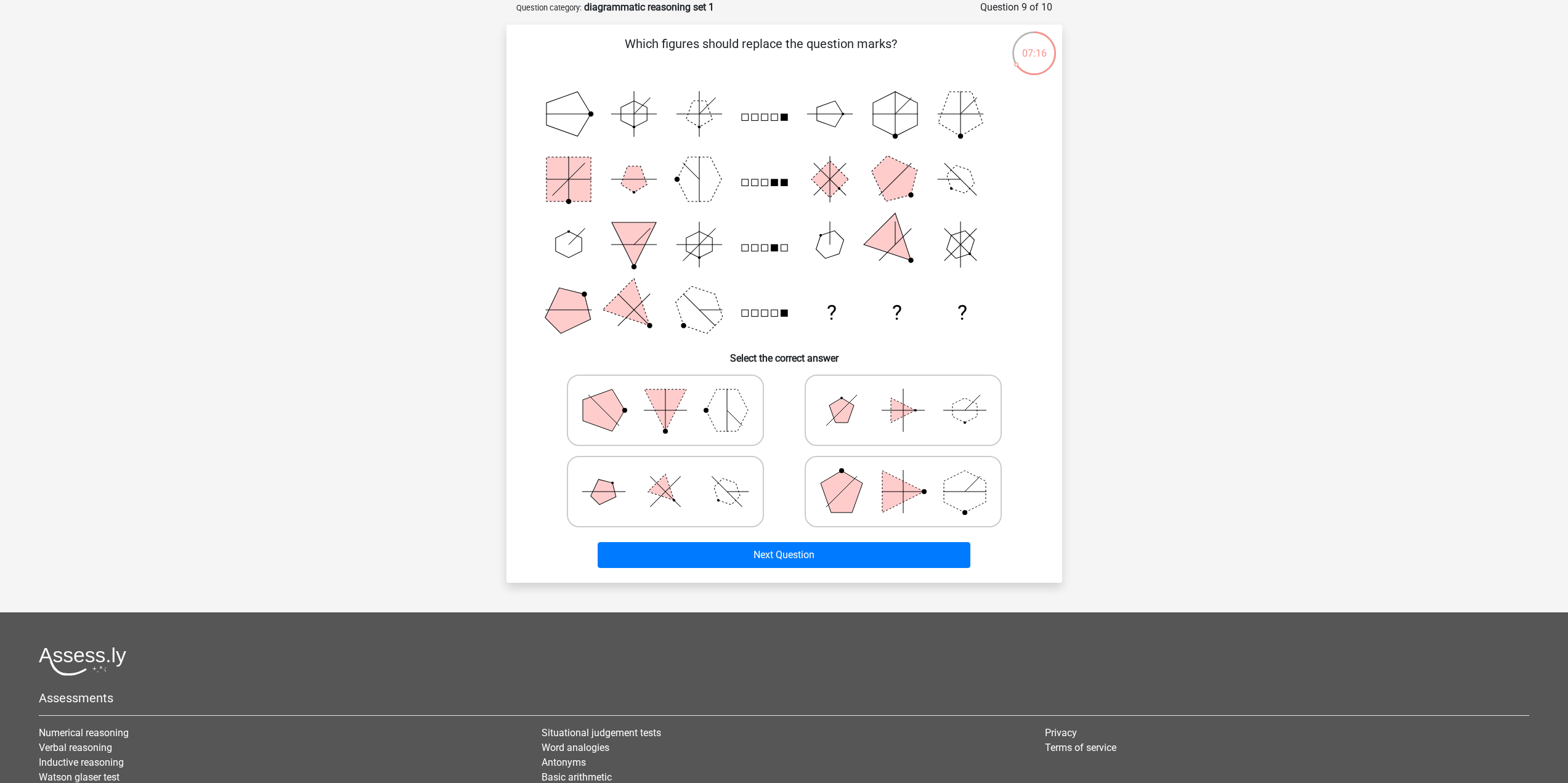
click at [847, 429] on icon at bounding box center [903, 410] width 185 height 62
click at [903, 394] on input "radio" at bounding box center [906, 390] width 8 height 8
radio input "true"
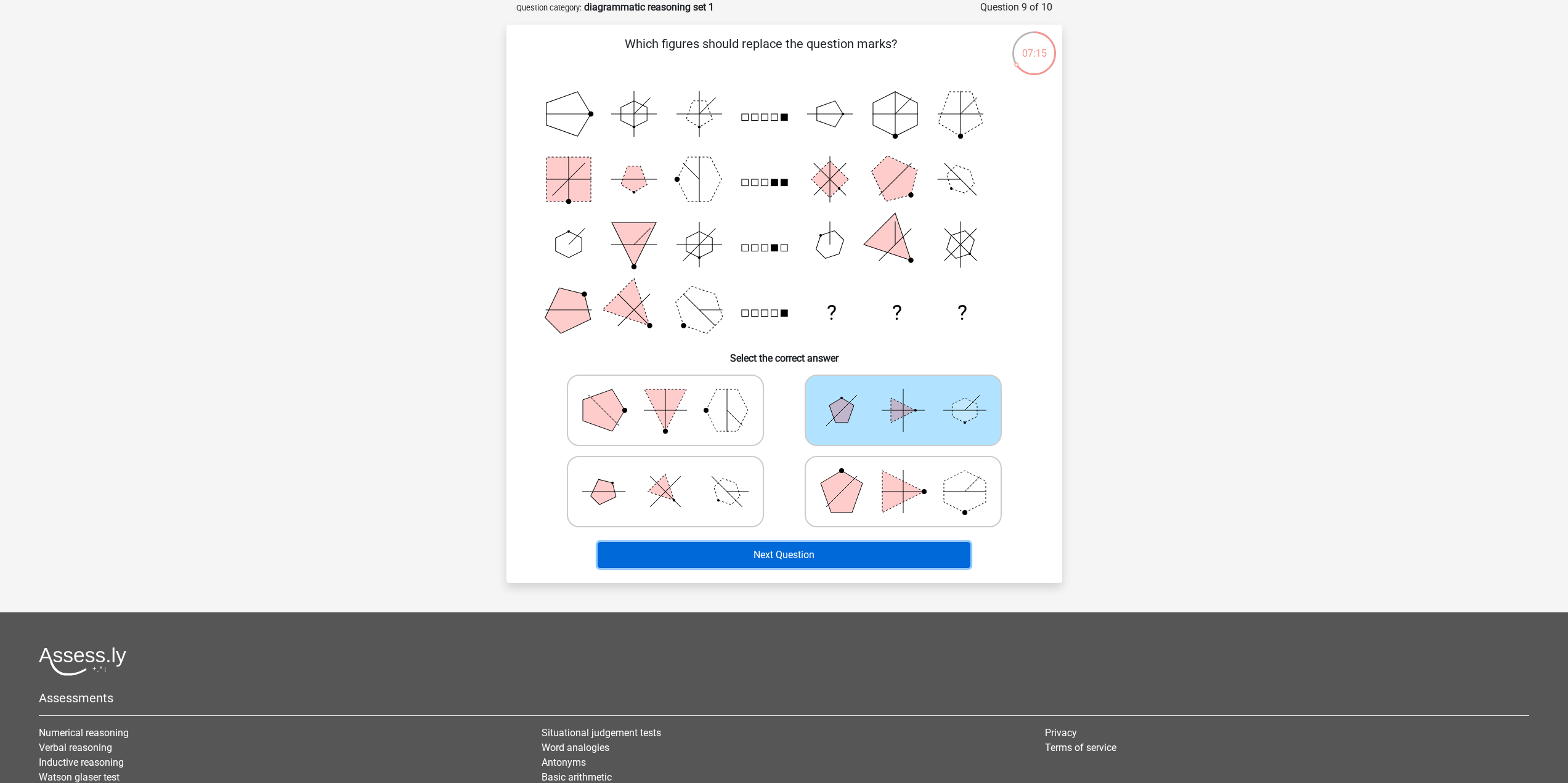
click at [839, 552] on button "Next Question" at bounding box center [784, 554] width 373 height 26
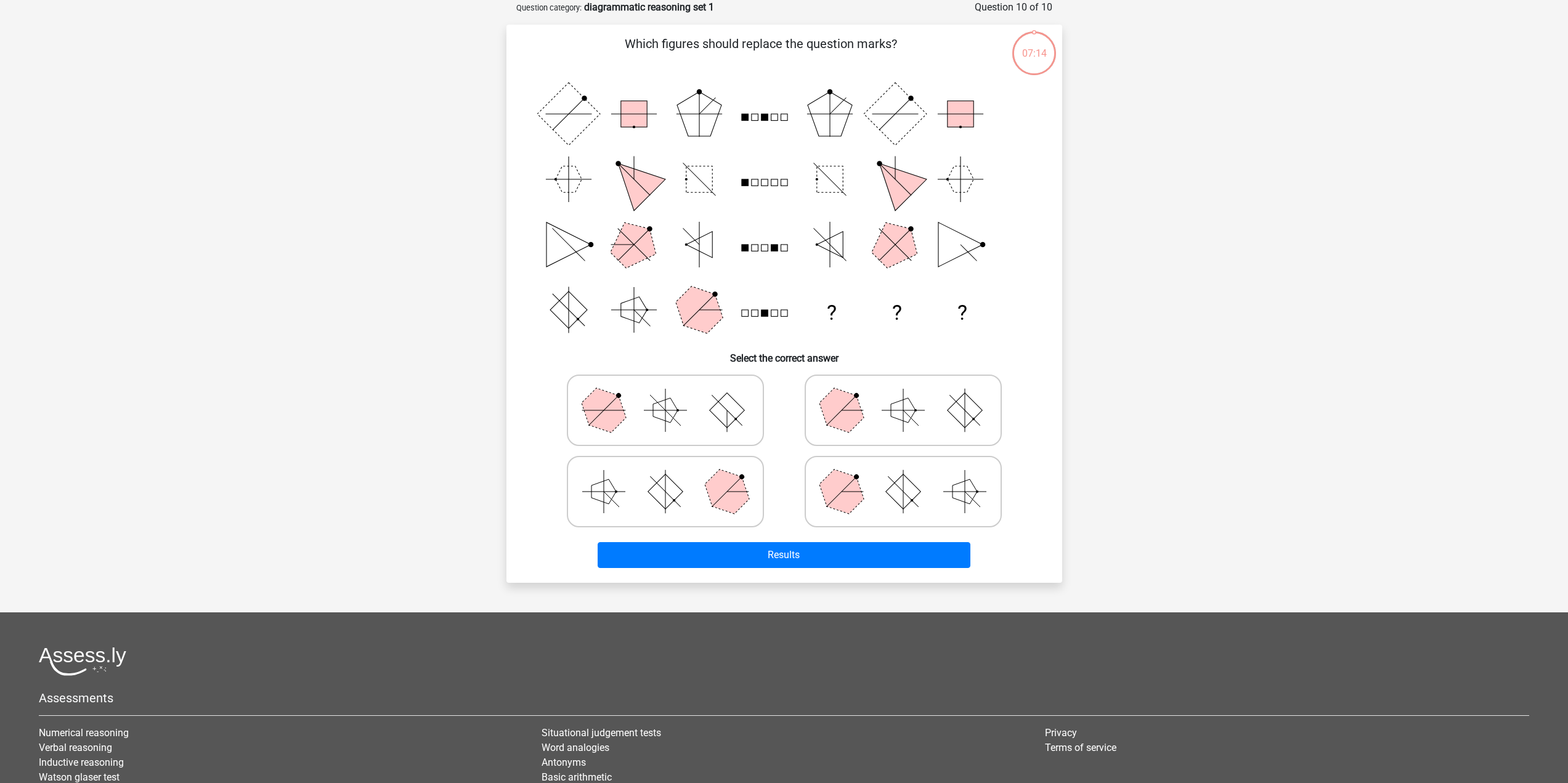
drag, startPoint x: 697, startPoint y: 412, endPoint x: 728, endPoint y: 453, distance: 51.4
click at [697, 413] on icon at bounding box center [665, 410] width 185 height 62
click at [673, 394] on input "radio" at bounding box center [669, 390] width 8 height 8
radio input "true"
click at [712, 465] on icon at bounding box center [665, 491] width 185 height 62
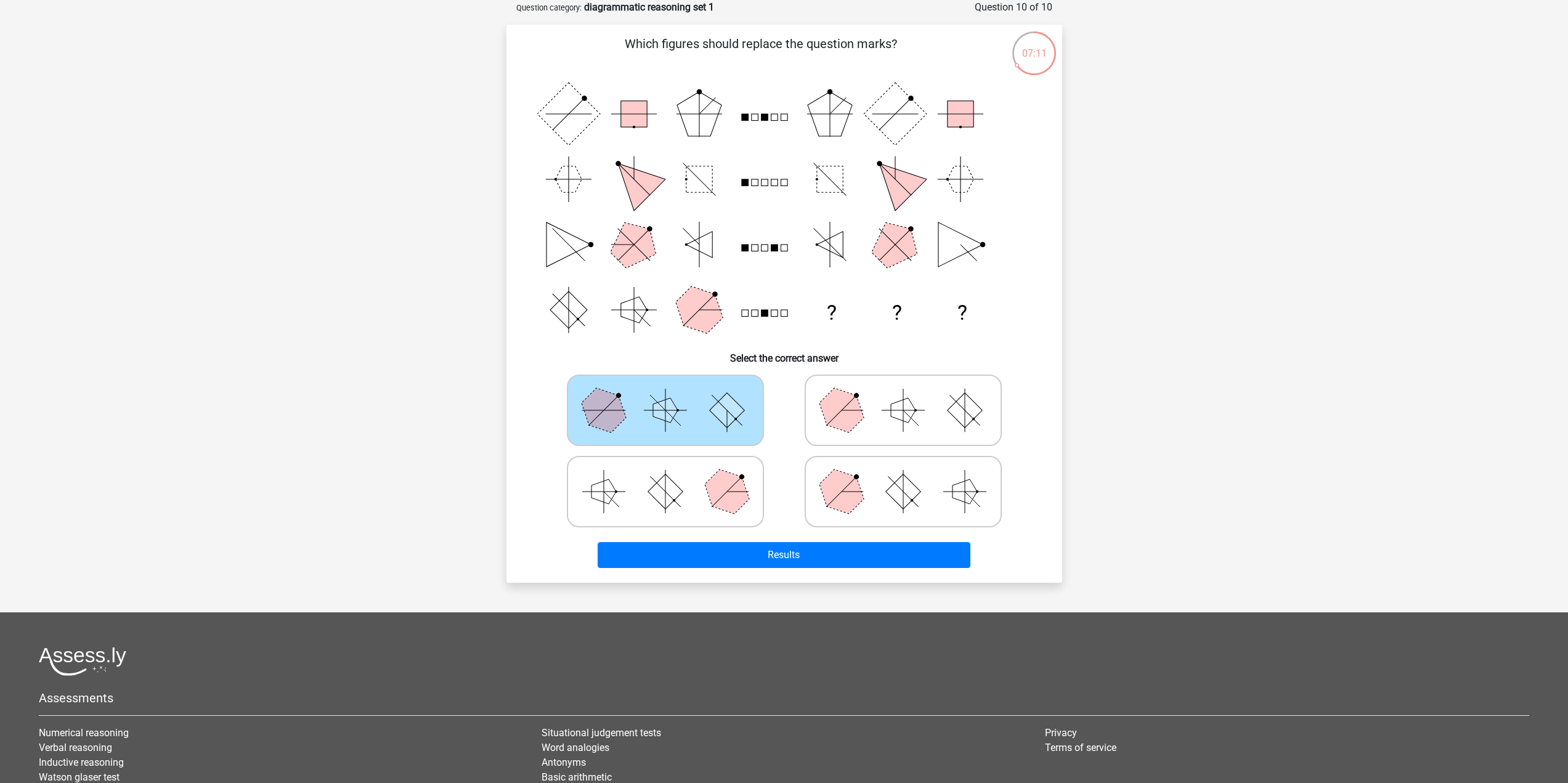
click at [673, 468] on input "radio" at bounding box center [669, 471] width 8 height 8
radio input "true"
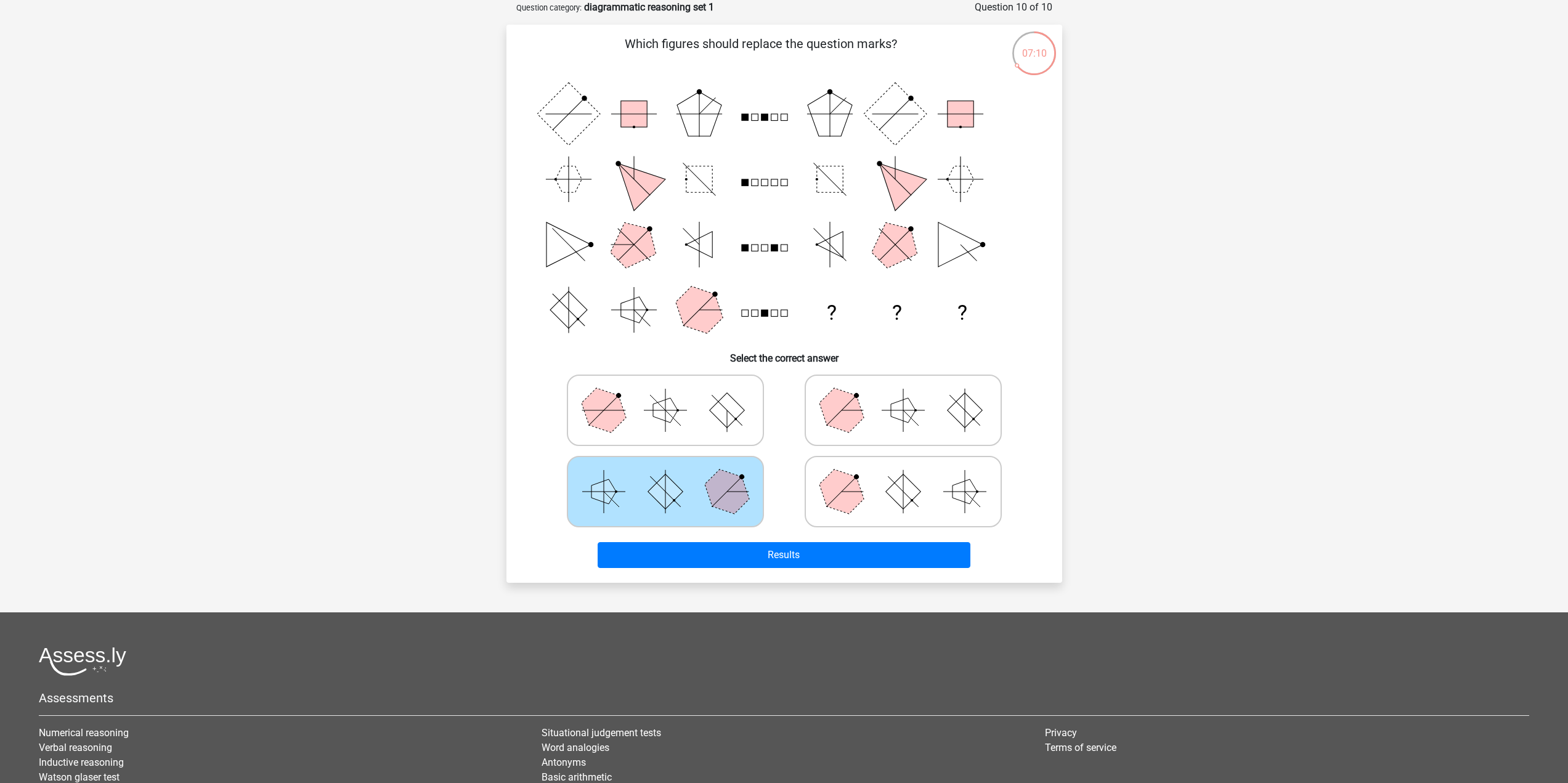
click at [824, 488] on polygon at bounding box center [840, 490] width 59 height 59
click at [903, 476] on input "radio" at bounding box center [906, 471] width 8 height 8
radio input "true"
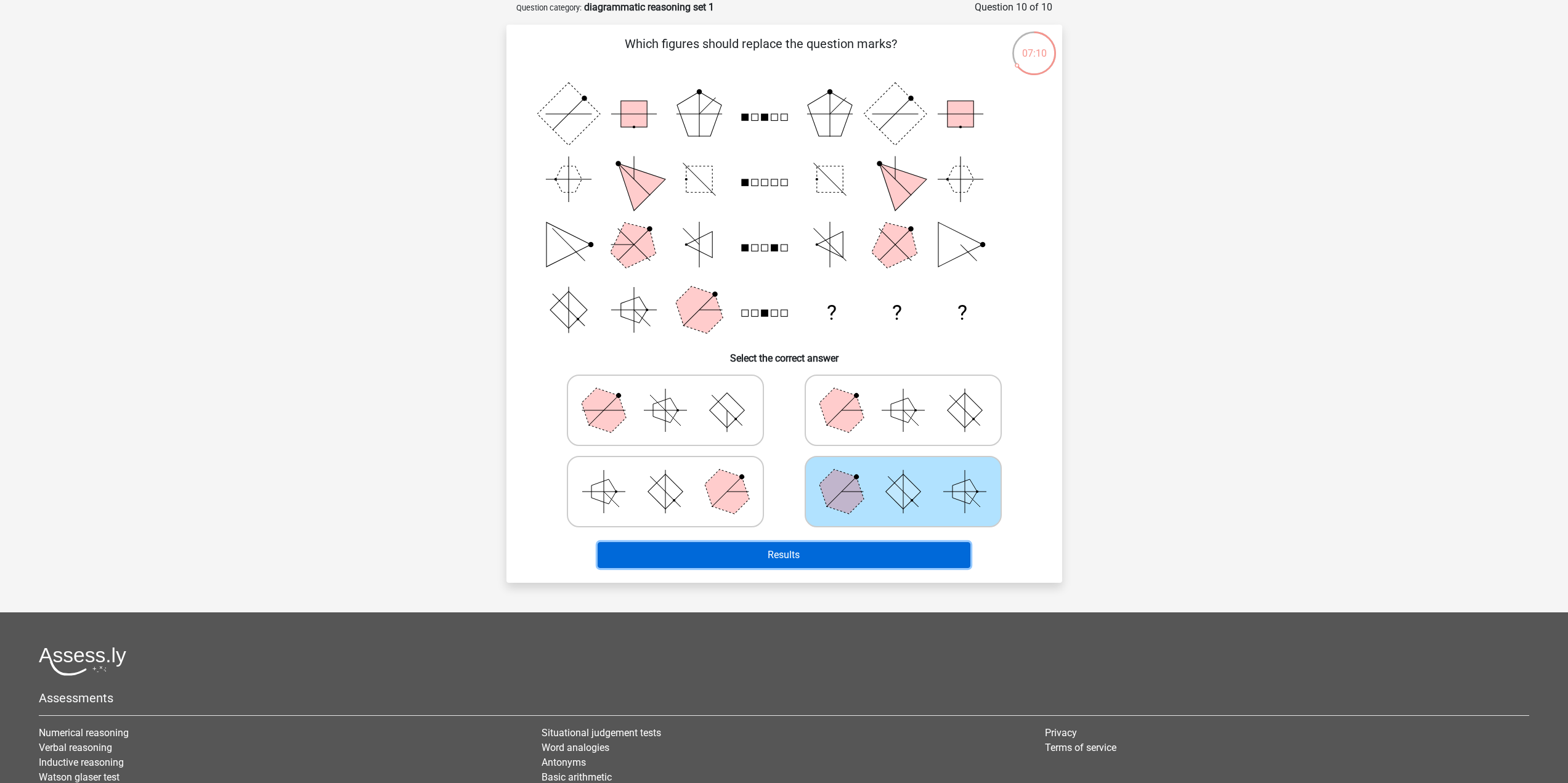
click at [774, 552] on button "Results" at bounding box center [784, 554] width 373 height 26
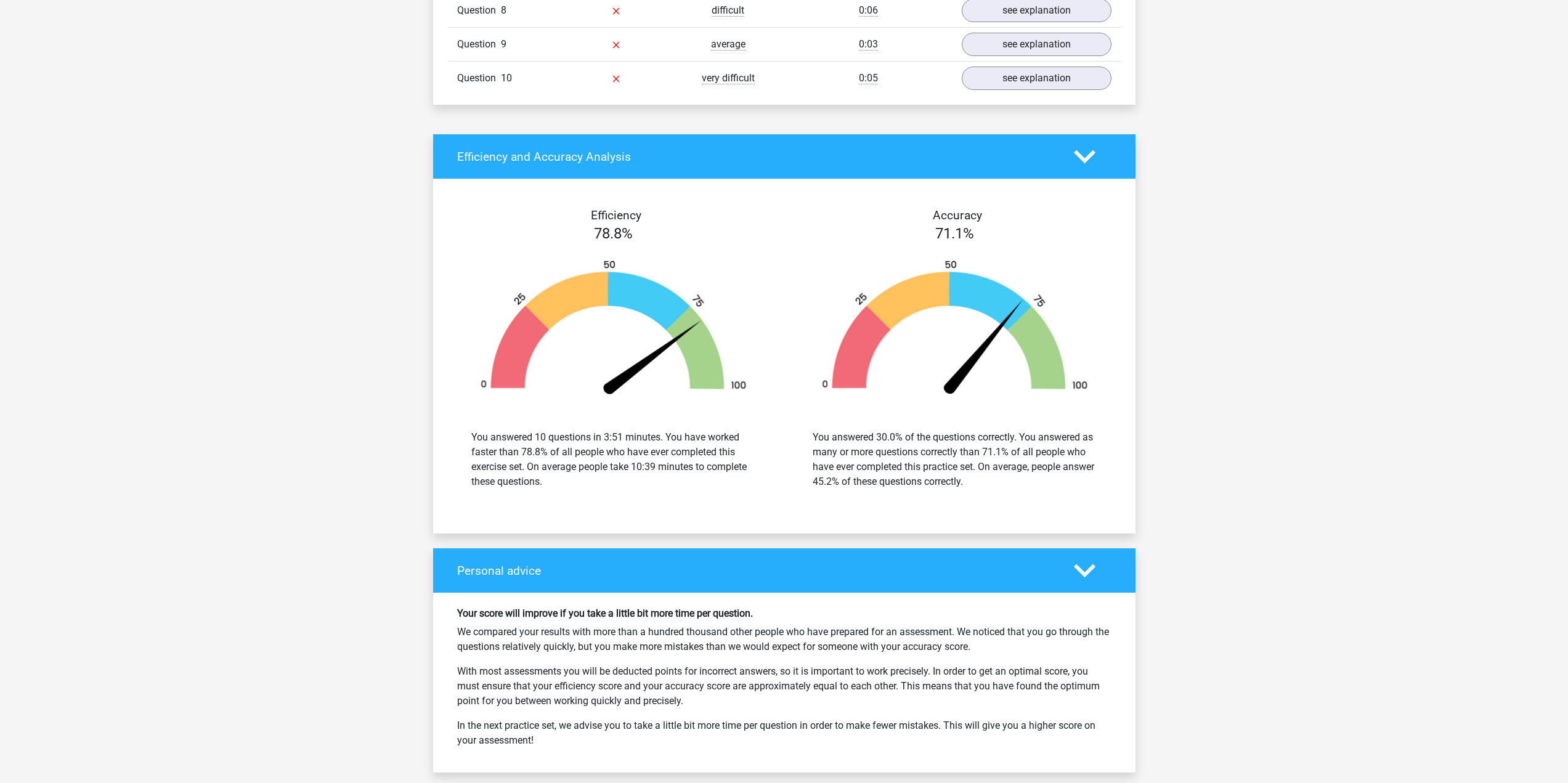
scroll to position [1478, 0]
